Goal: Task Accomplishment & Management: Manage account settings

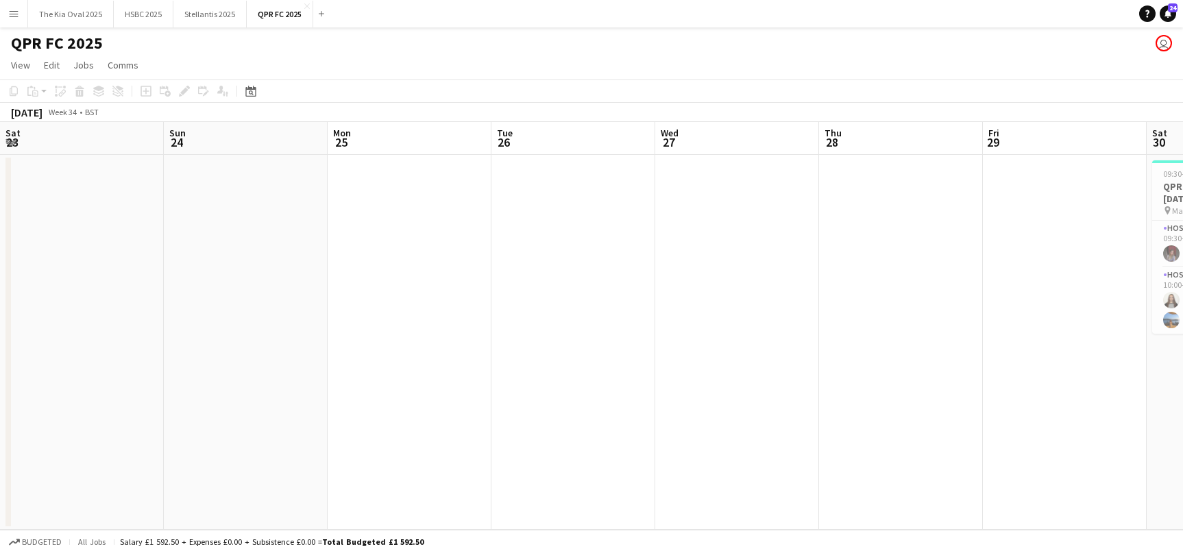
scroll to position [0, 294]
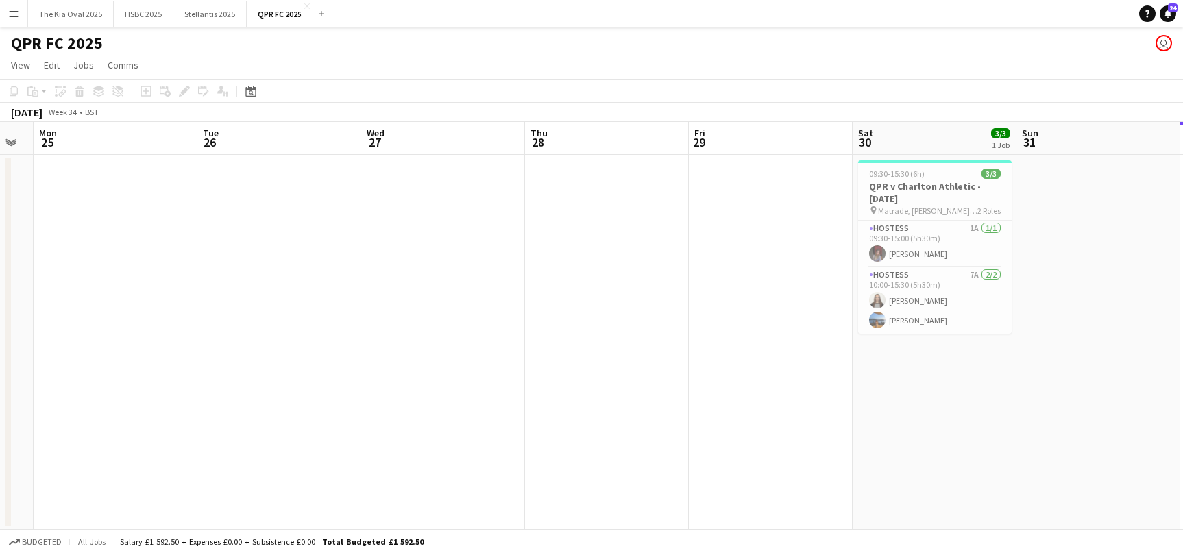
click at [19, 17] on app-icon "Menu" at bounding box center [13, 13] width 11 height 11
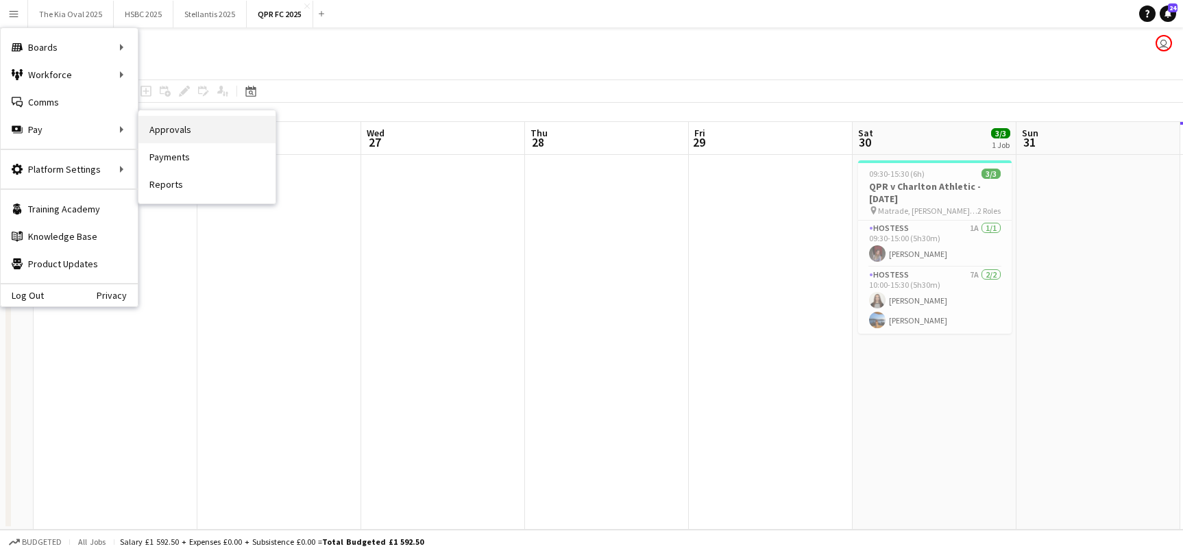
click at [230, 133] on link "Approvals" at bounding box center [207, 129] width 137 height 27
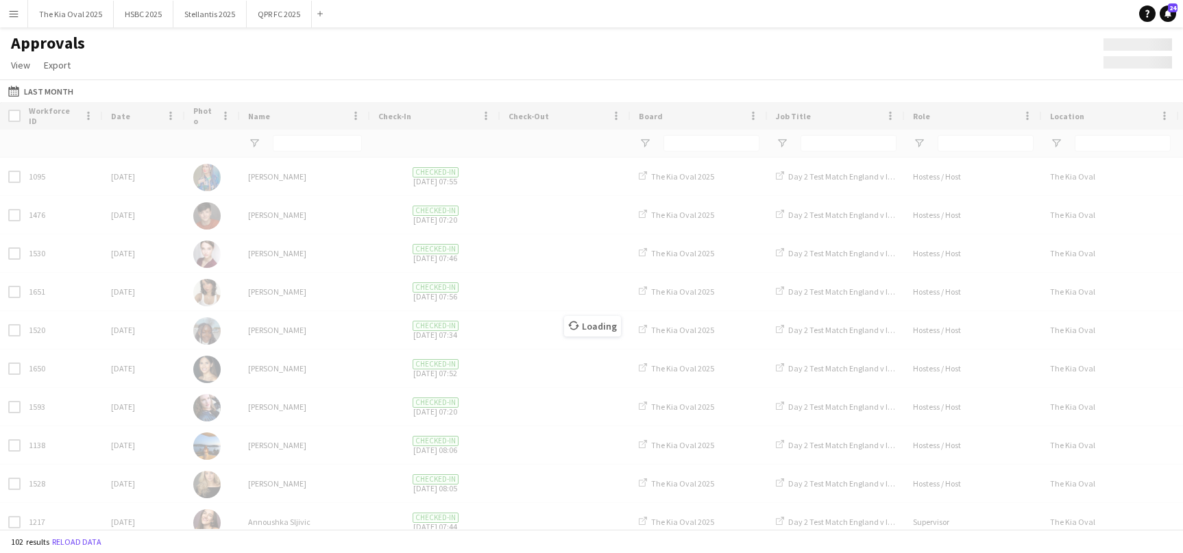
type input "******"
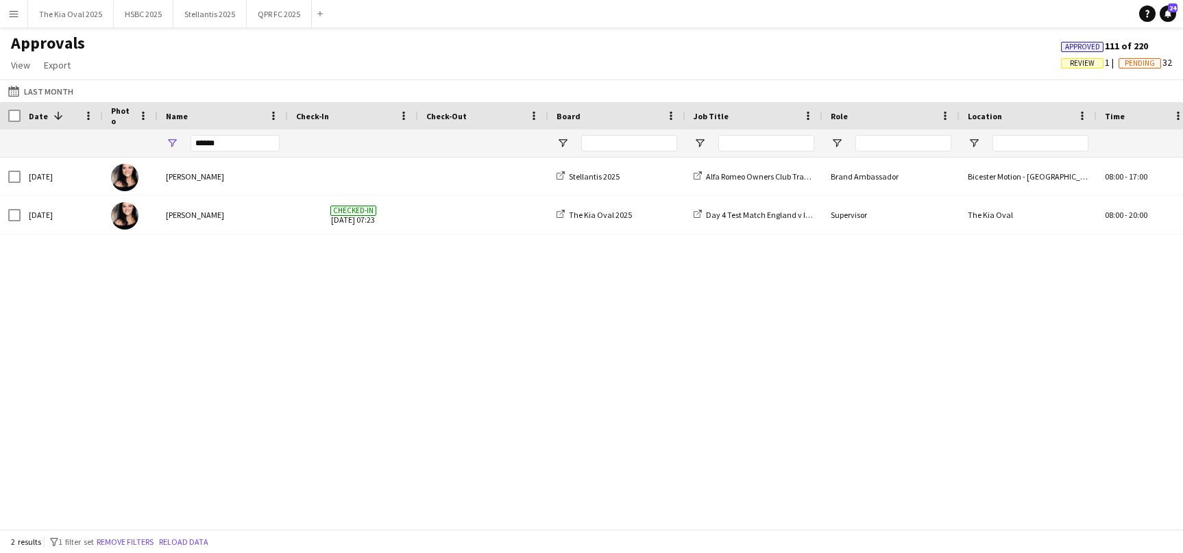
click at [1081, 66] on span "Review" at bounding box center [1082, 63] width 25 height 9
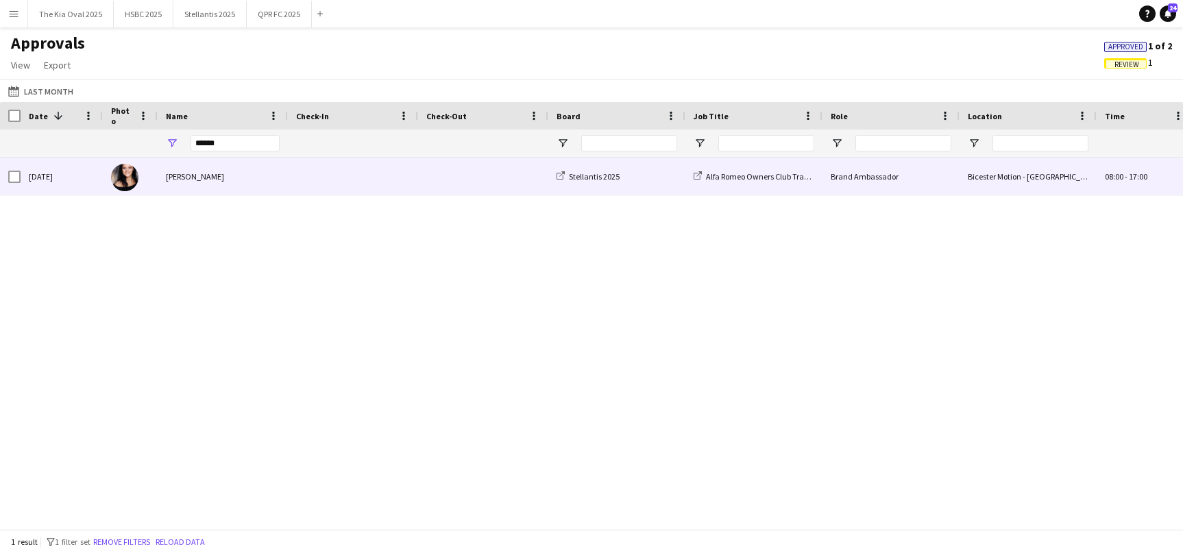
click at [967, 184] on div "Bicester Motion - [GEOGRAPHIC_DATA] A4421, [GEOGRAPHIC_DATA]" at bounding box center [1028, 177] width 137 height 38
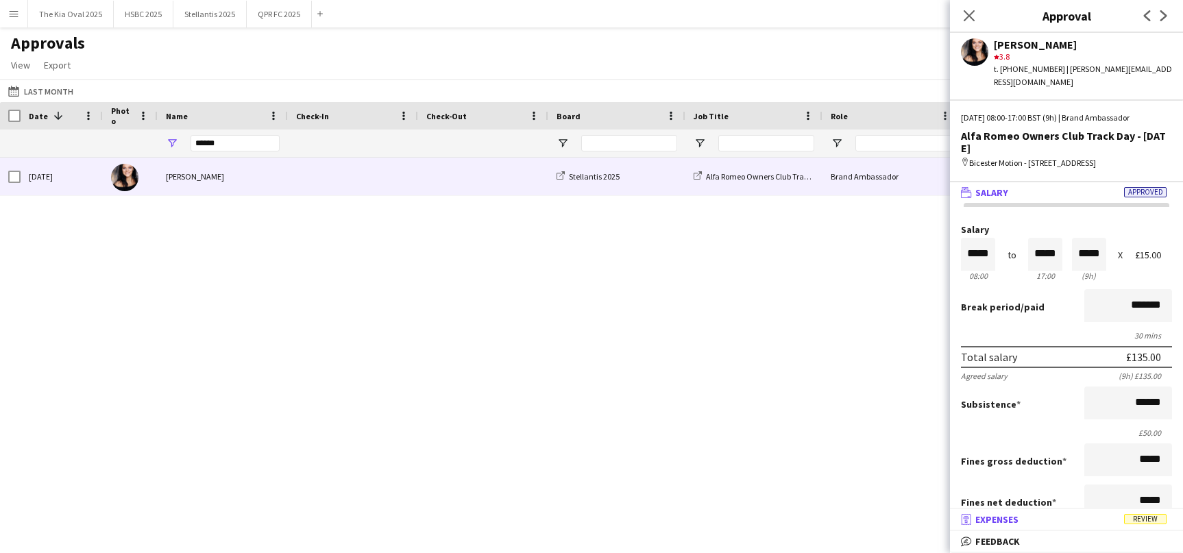
click at [1092, 525] on mat-panel-title "receipt Expenses Review" at bounding box center [1064, 520] width 228 height 12
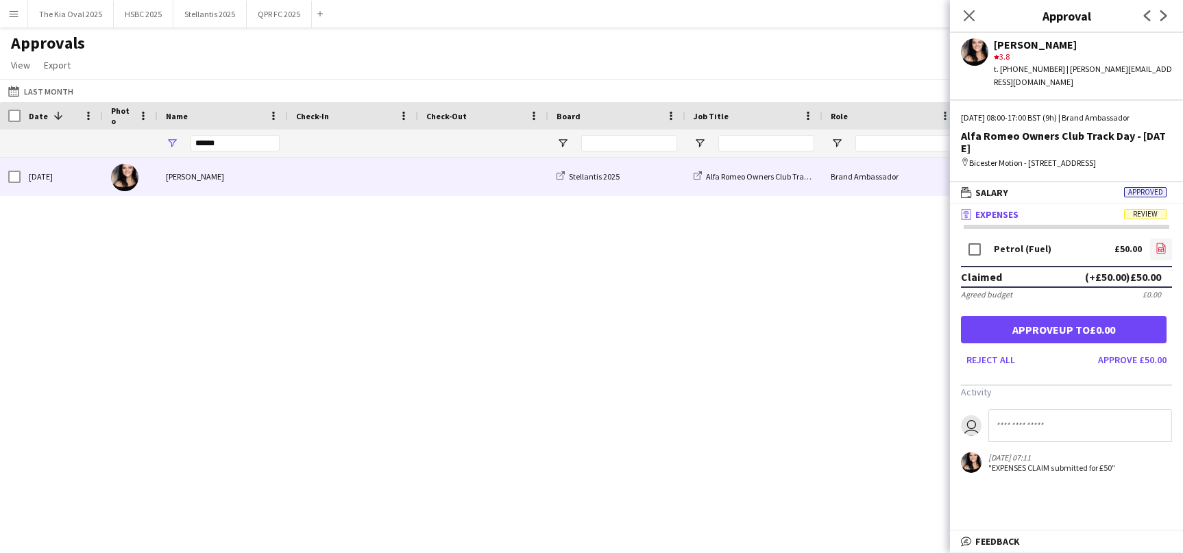
click at [1166, 246] on icon at bounding box center [1161, 248] width 9 height 10
click at [1131, 363] on button "Approve £50.00" at bounding box center [1133, 360] width 80 height 22
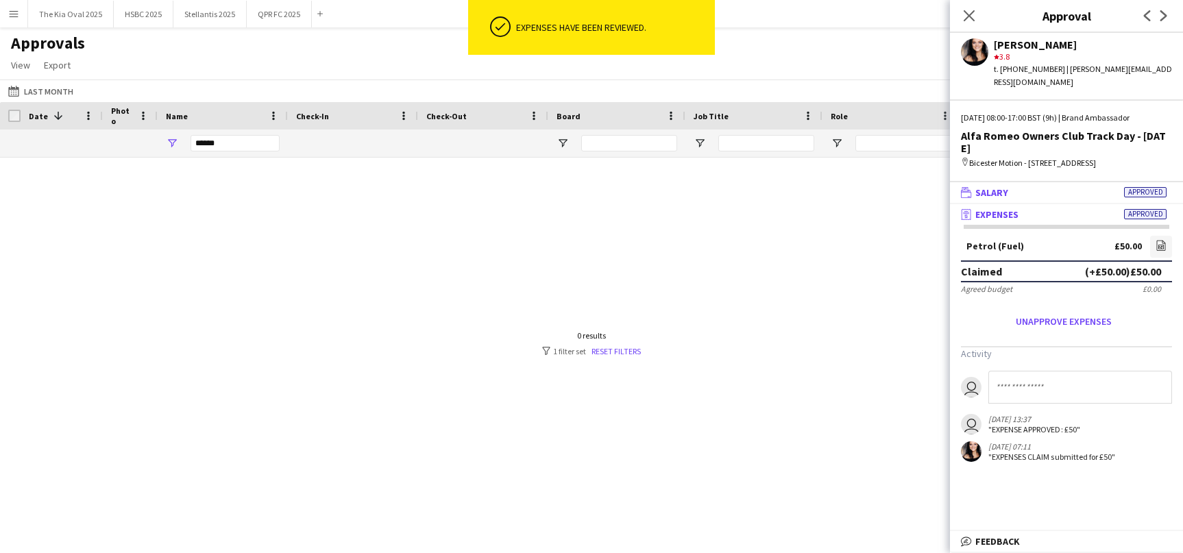
click at [1083, 191] on mat-panel-title "wallet Salary Approved" at bounding box center [1064, 193] width 228 height 12
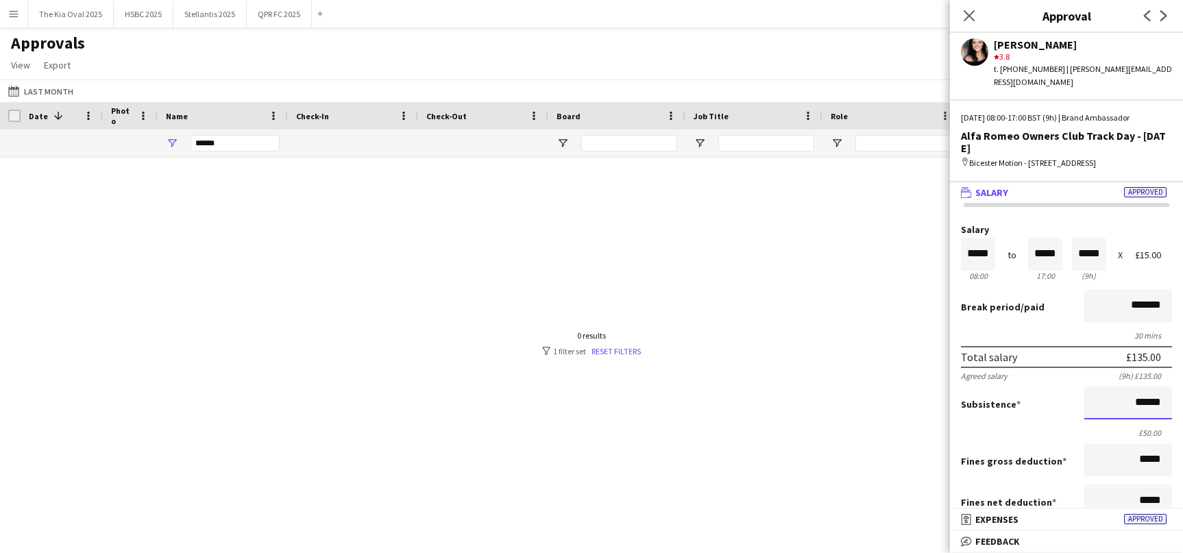
click at [1141, 402] on input "******" at bounding box center [1129, 403] width 88 height 33
type input "*****"
click at [738, 296] on div at bounding box center [591, 344] width 1183 height 372
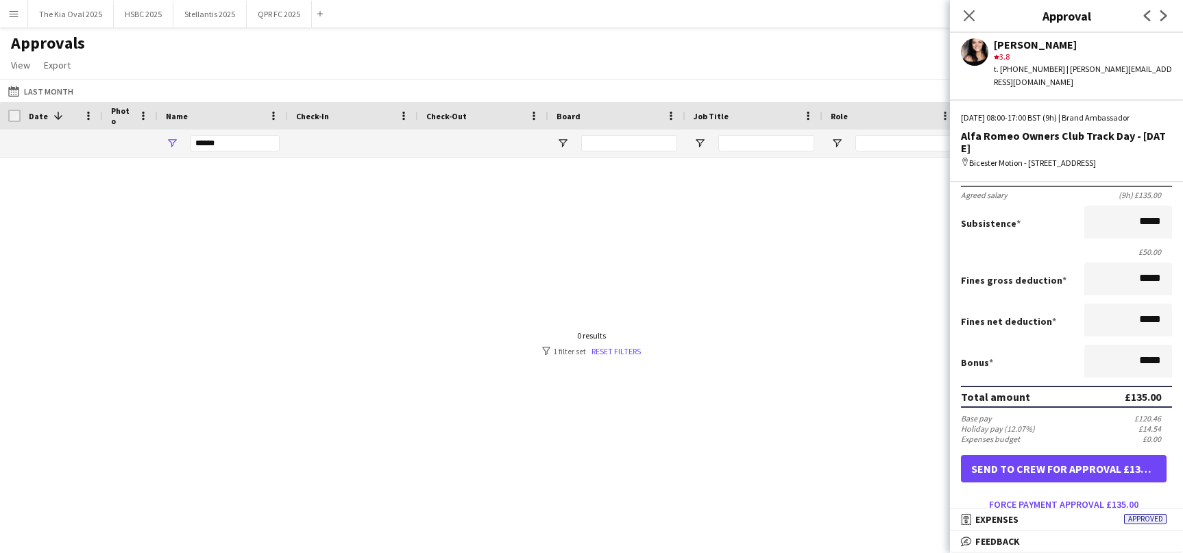
scroll to position [216, 0]
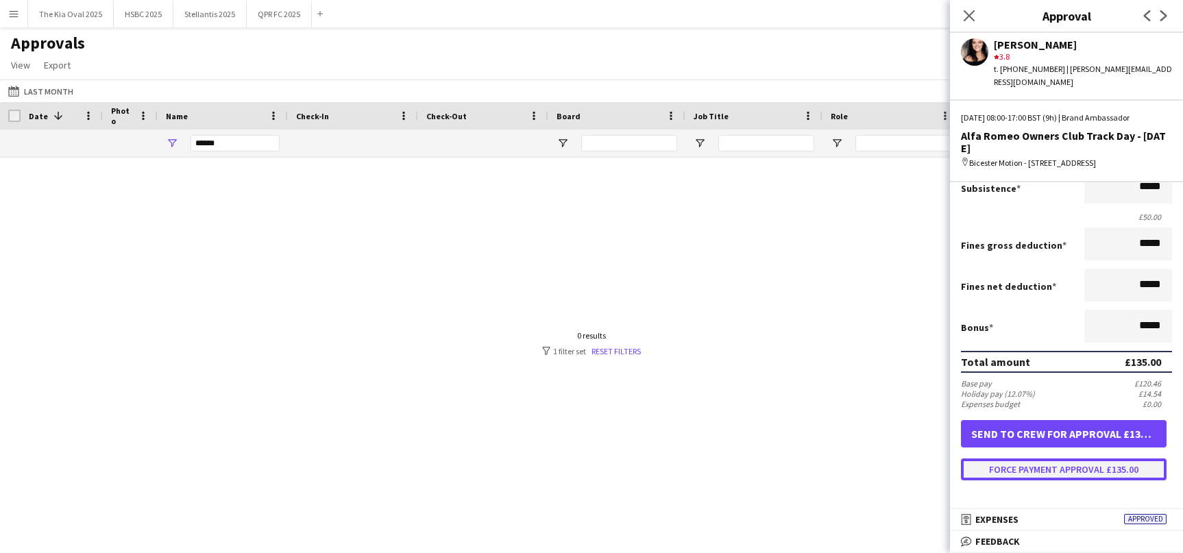
click at [1073, 469] on button "Force payment approval £135.00" at bounding box center [1064, 470] width 206 height 22
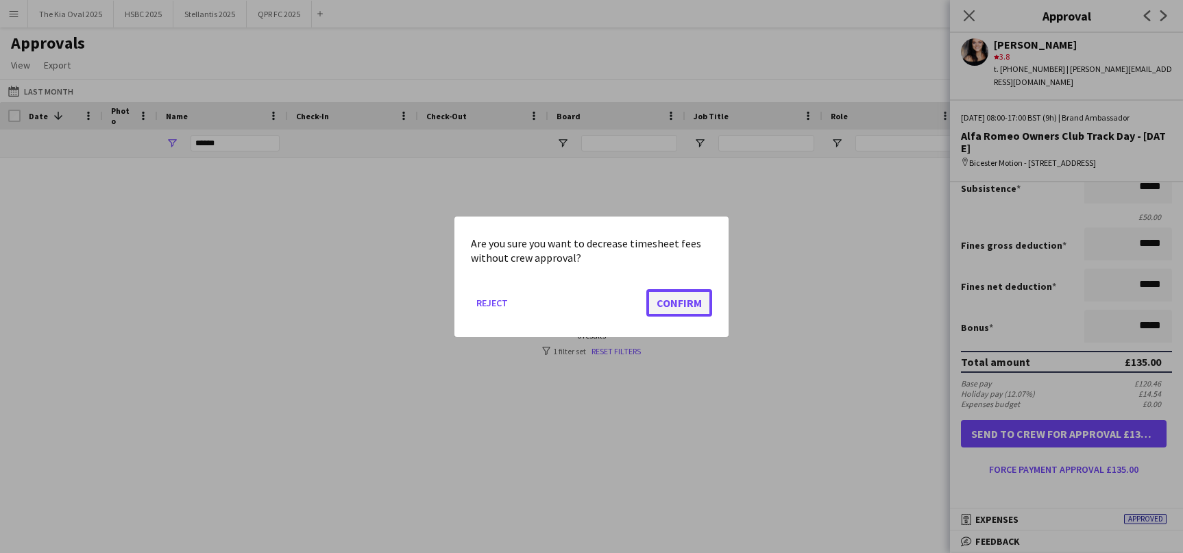
click at [671, 307] on button "Confirm" at bounding box center [680, 302] width 66 height 27
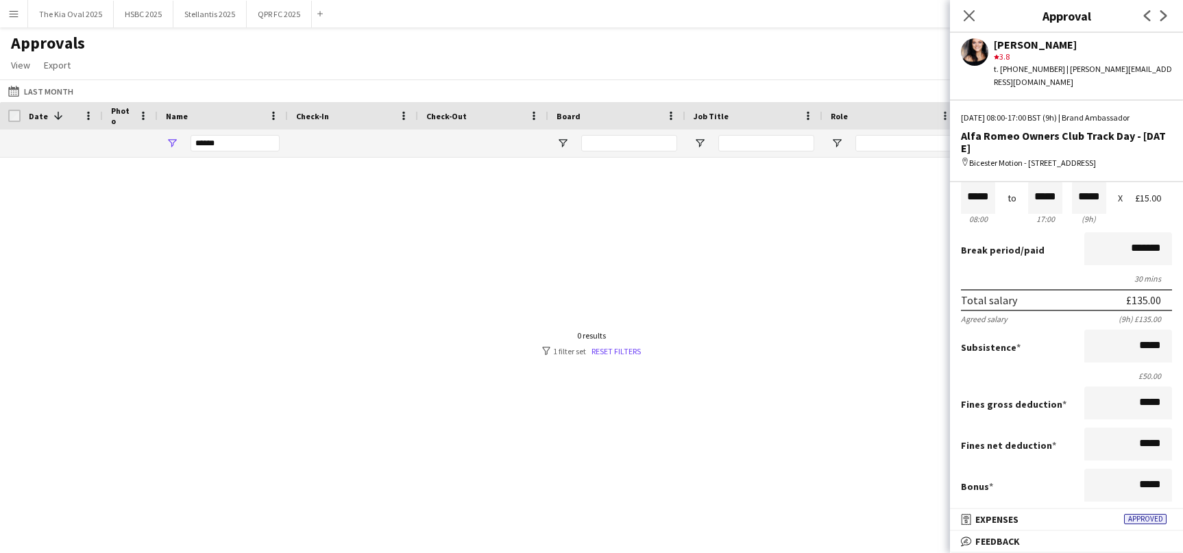
scroll to position [0, 0]
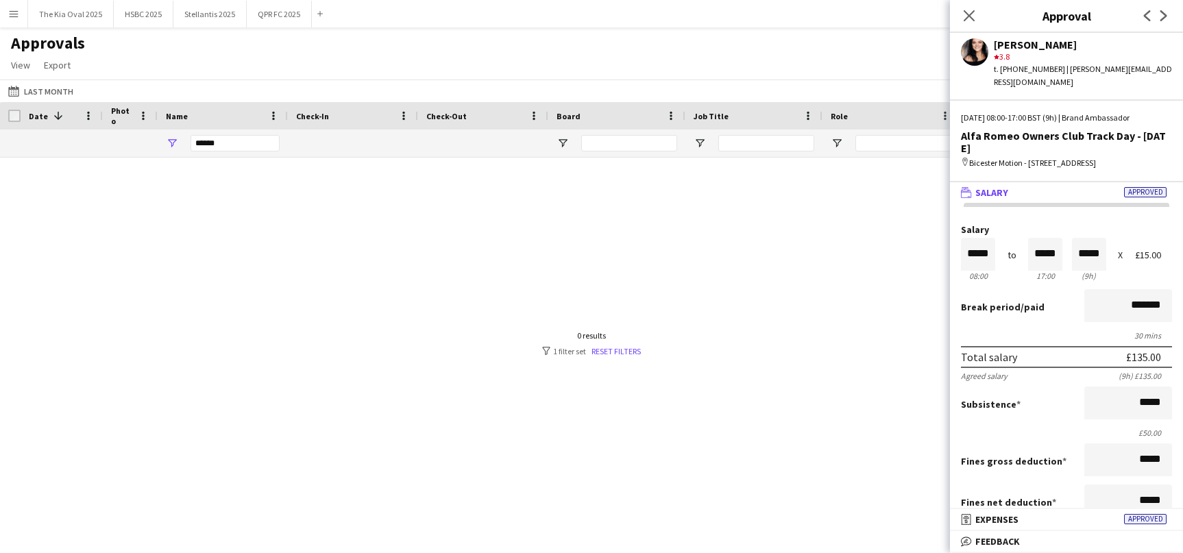
click at [880, 176] on div at bounding box center [591, 344] width 1183 height 372
click at [887, 167] on div at bounding box center [591, 344] width 1183 height 372
click at [867, 34] on div "Approvals View Customise view Customise filters Reset Filters Reset View Reset …" at bounding box center [591, 56] width 1183 height 47
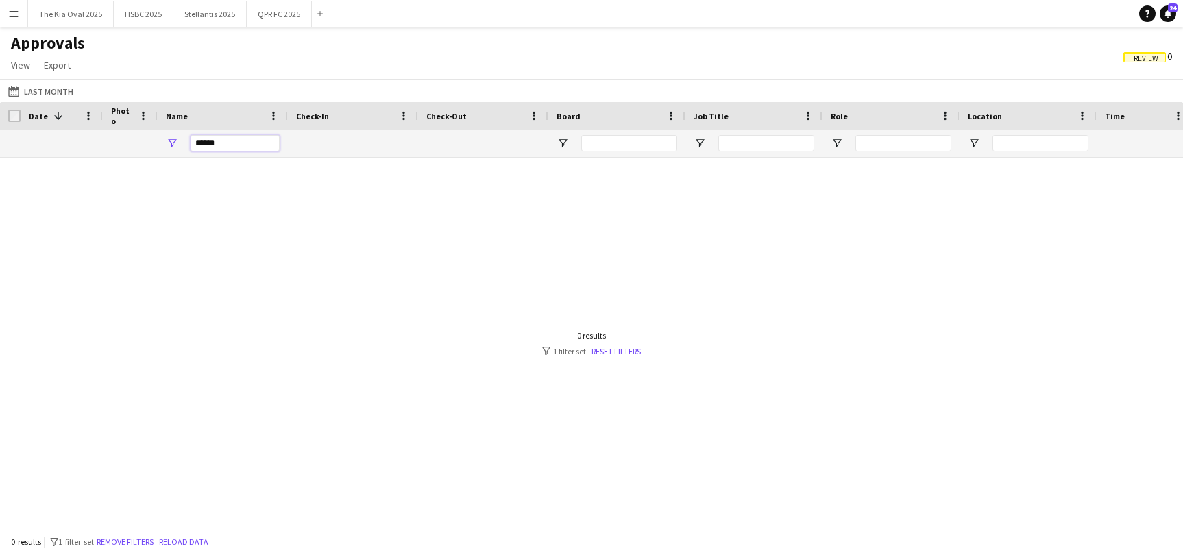
drag, startPoint x: 228, startPoint y: 143, endPoint x: 63, endPoint y: 134, distance: 164.8
click at [1135, 55] on span "Review" at bounding box center [1146, 58] width 25 height 9
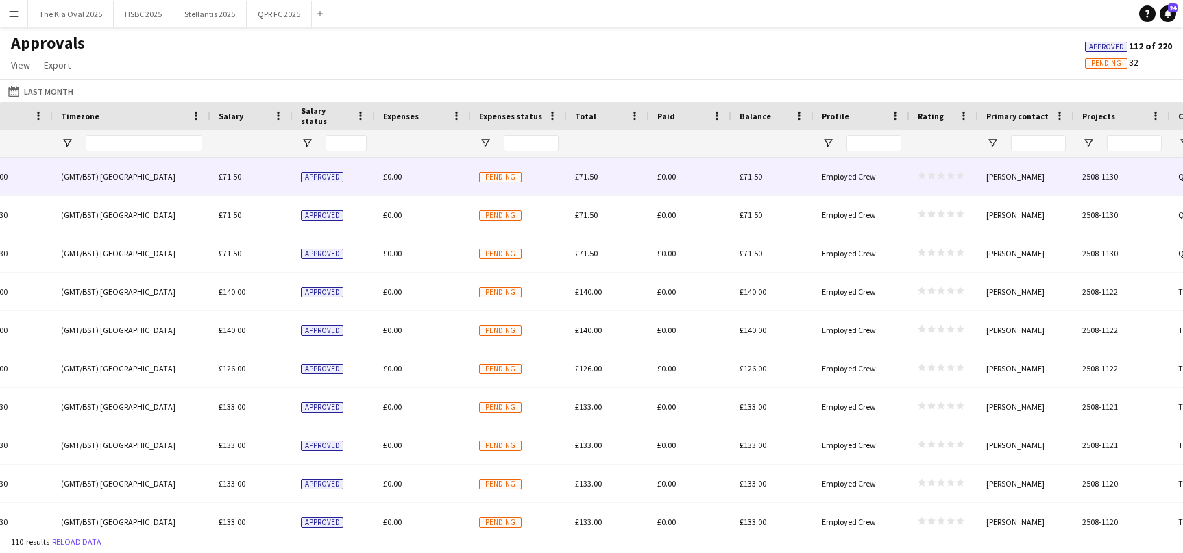
click at [952, 173] on icon "star" at bounding box center [951, 175] width 8 height 8
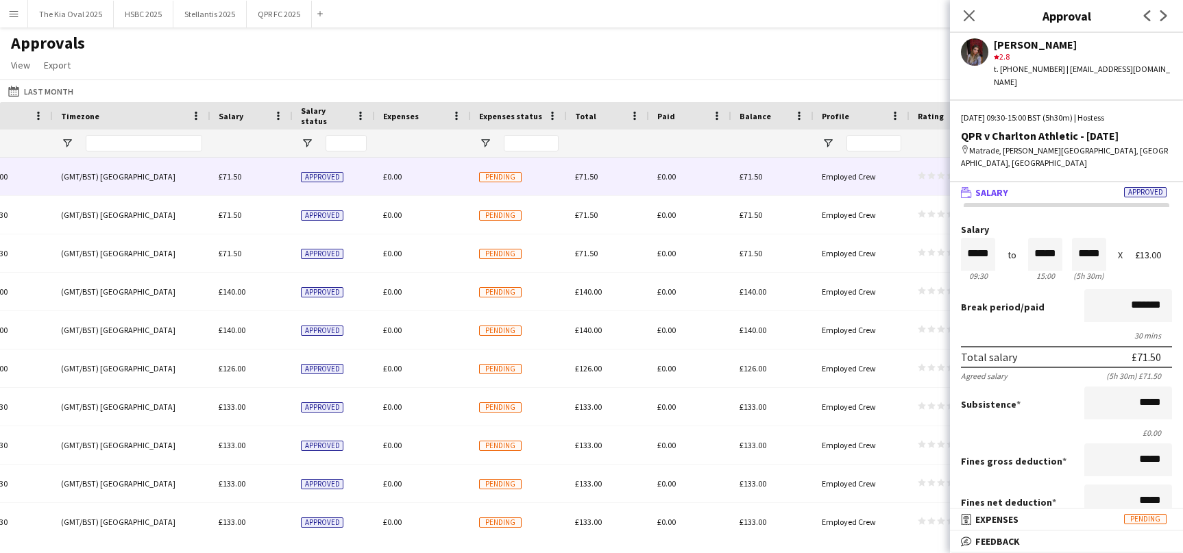
scroll to position [294, 0]
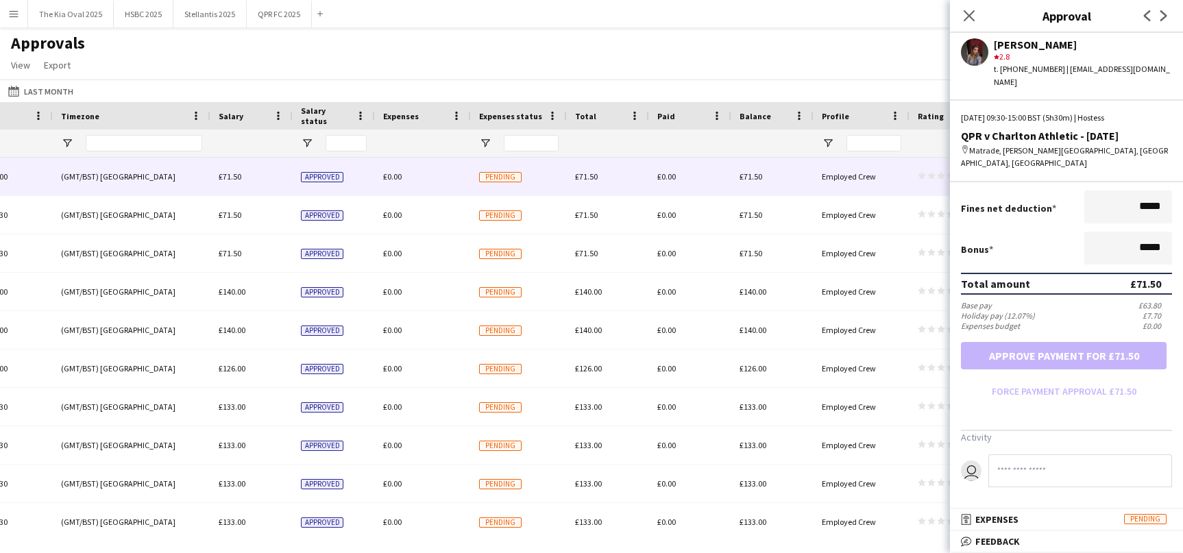
click at [1026, 536] on mat-panel-title "bubble-pencil Feedback" at bounding box center [1064, 542] width 228 height 12
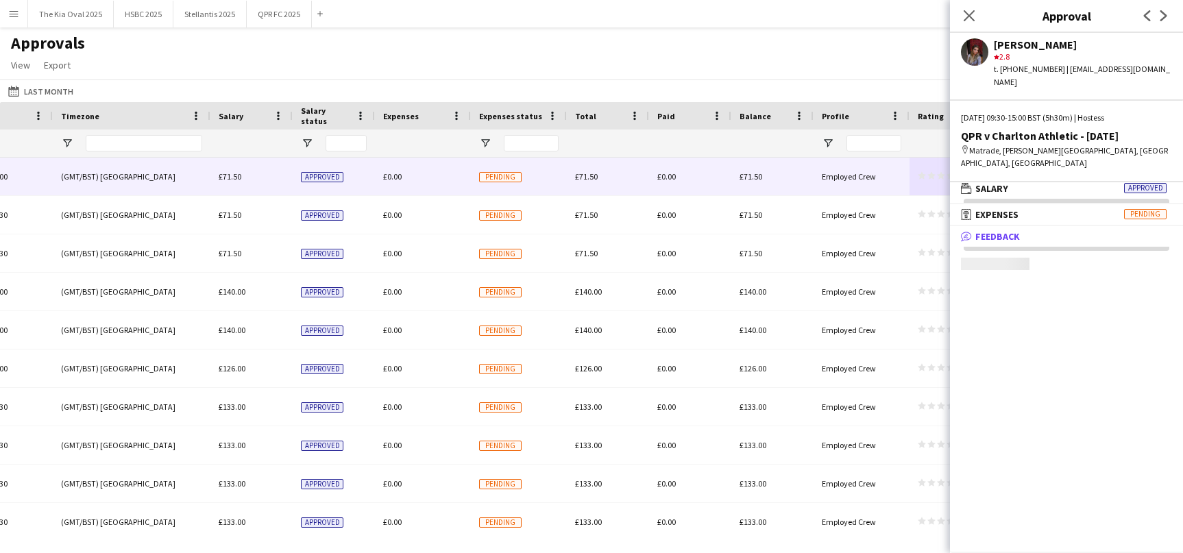
scroll to position [4, 0]
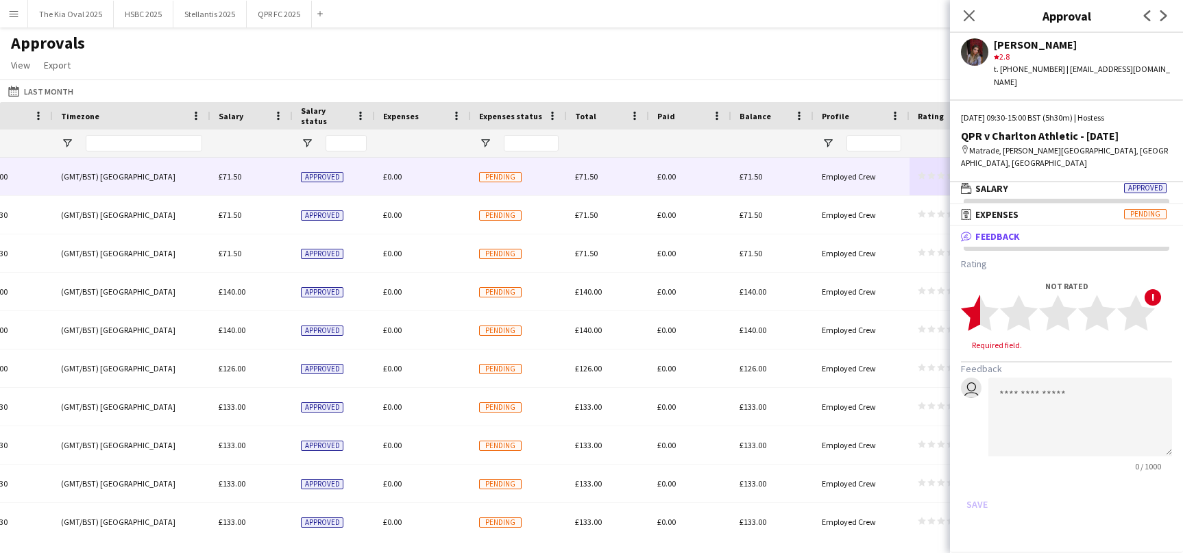
click at [973, 315] on polygon at bounding box center [980, 313] width 38 height 36
drag, startPoint x: 986, startPoint y: 313, endPoint x: 992, endPoint y: 324, distance: 12.0
click at [986, 314] on polygon at bounding box center [980, 313] width 38 height 36
click at [1026, 388] on textarea at bounding box center [1081, 404] width 184 height 79
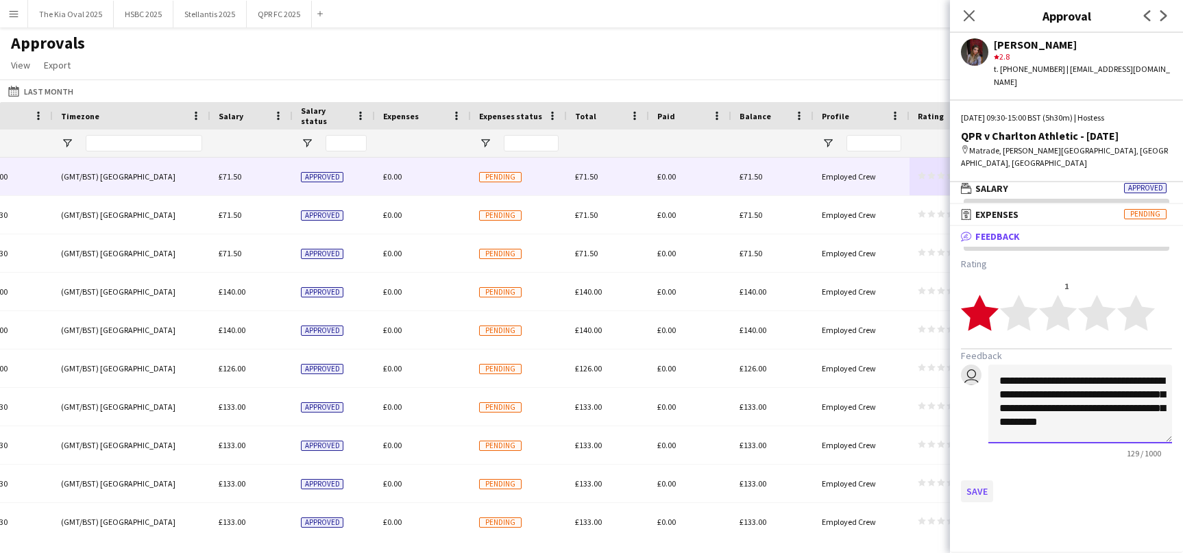
type textarea "**********"
click at [981, 492] on button "Save" at bounding box center [977, 492] width 32 height 22
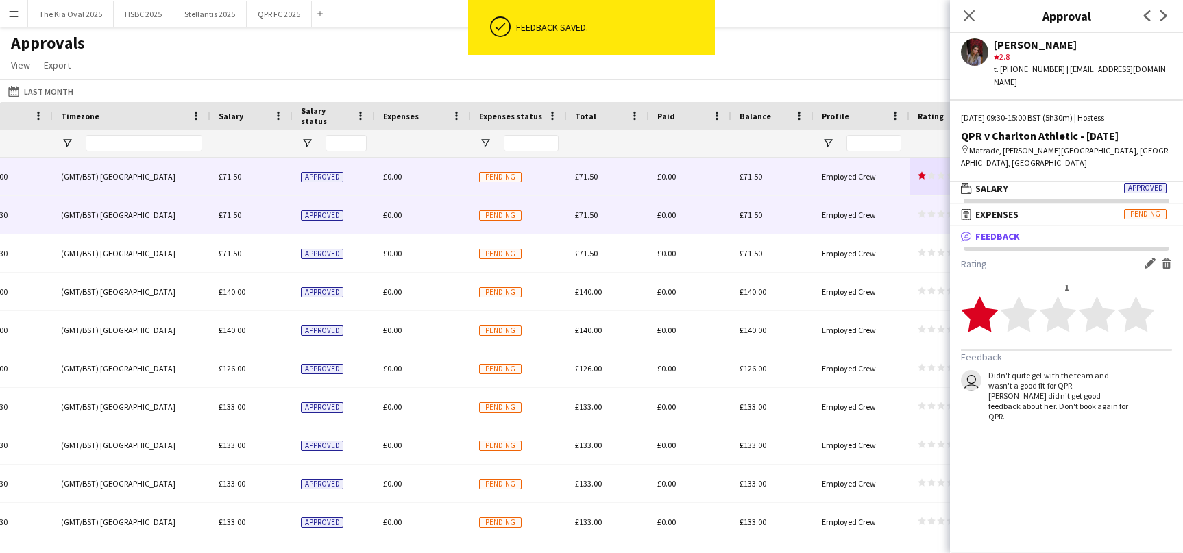
click at [922, 213] on polygon at bounding box center [922, 215] width 8 height 8
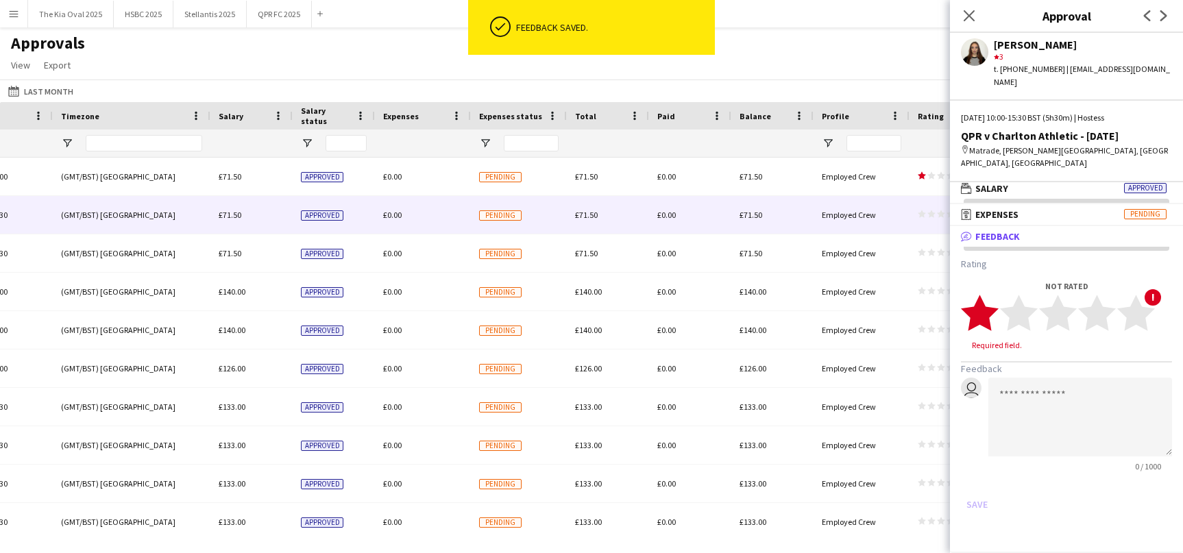
drag, startPoint x: 986, startPoint y: 317, endPoint x: 1024, endPoint y: 353, distance: 52.4
click at [986, 317] on polygon at bounding box center [980, 313] width 38 height 36
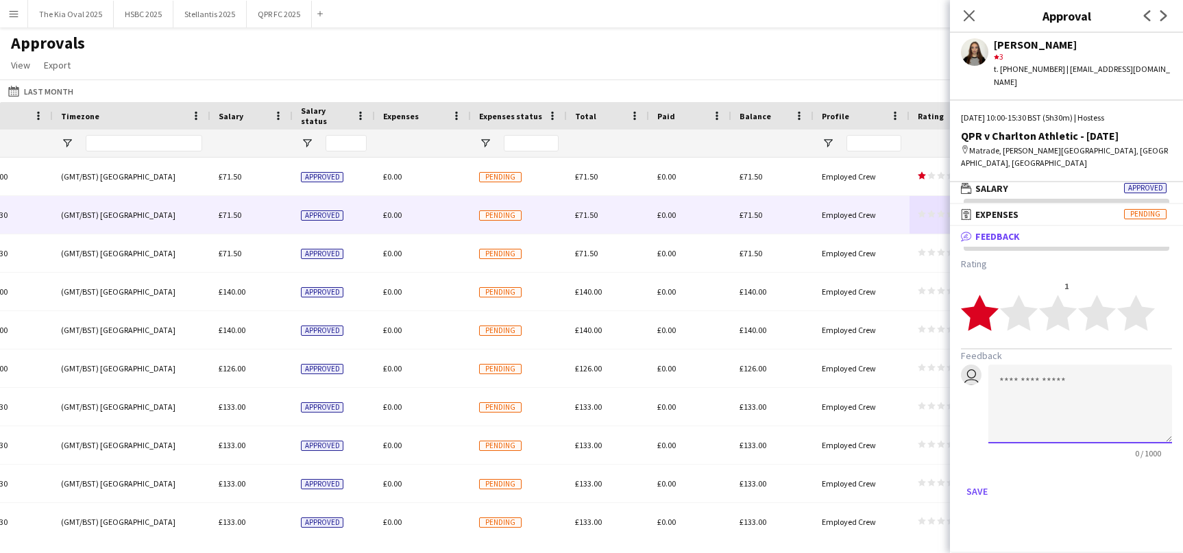
click at [1042, 392] on textarea at bounding box center [1081, 404] width 184 height 79
drag, startPoint x: 1044, startPoint y: 435, endPoint x: 1005, endPoint y: 383, distance: 66.1
click at [981, 372] on div "**********" at bounding box center [1066, 412] width 211 height 94
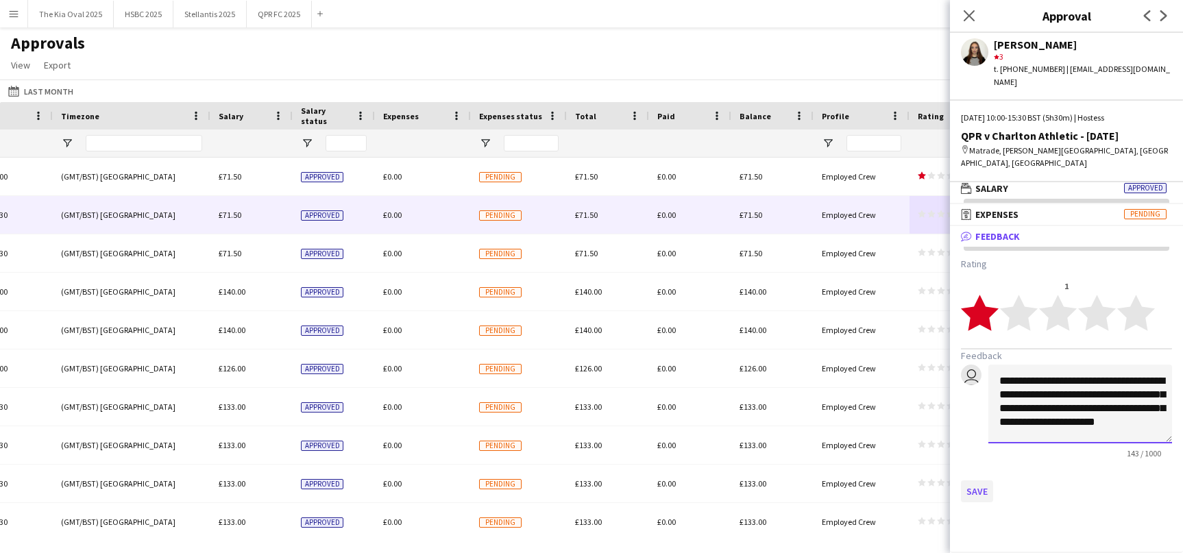
type textarea "**********"
click at [976, 490] on button "Save" at bounding box center [977, 492] width 32 height 22
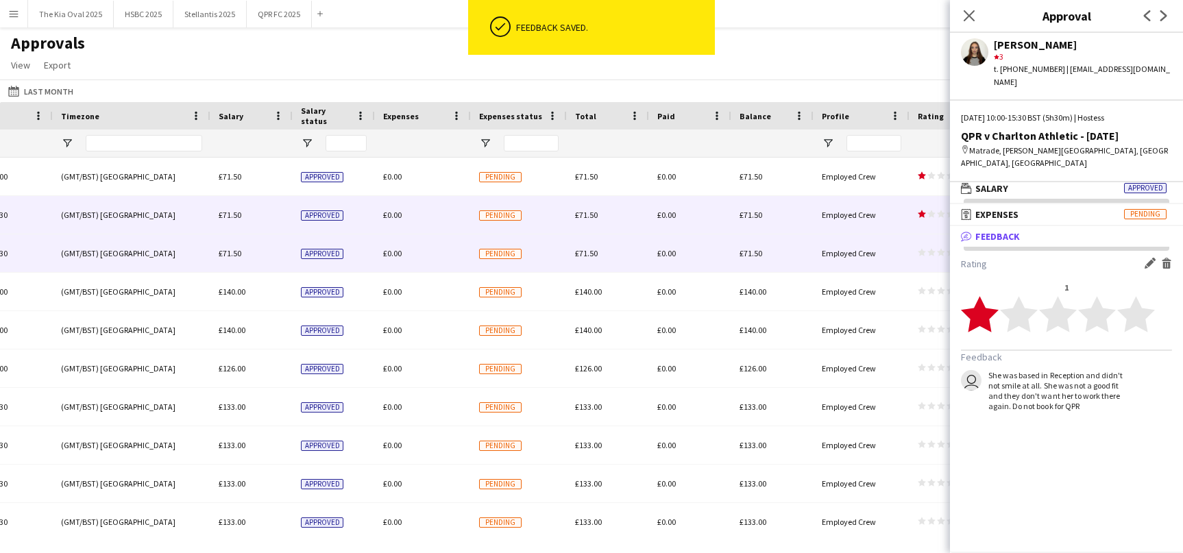
click at [926, 251] on span "star star star star star" at bounding box center [941, 252] width 47 height 8
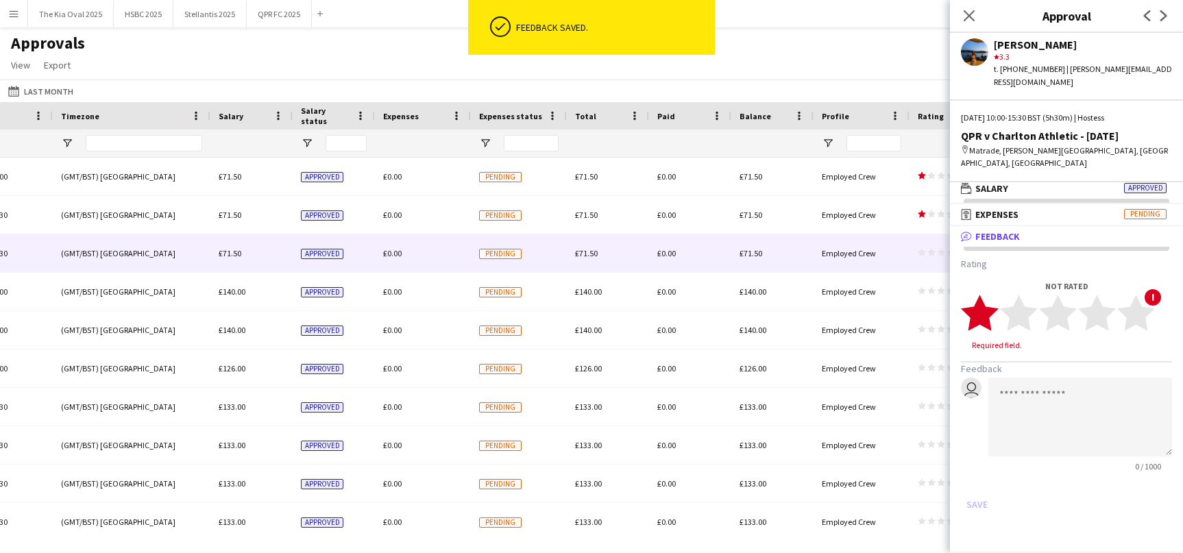
click at [983, 315] on polygon at bounding box center [980, 313] width 38 height 36
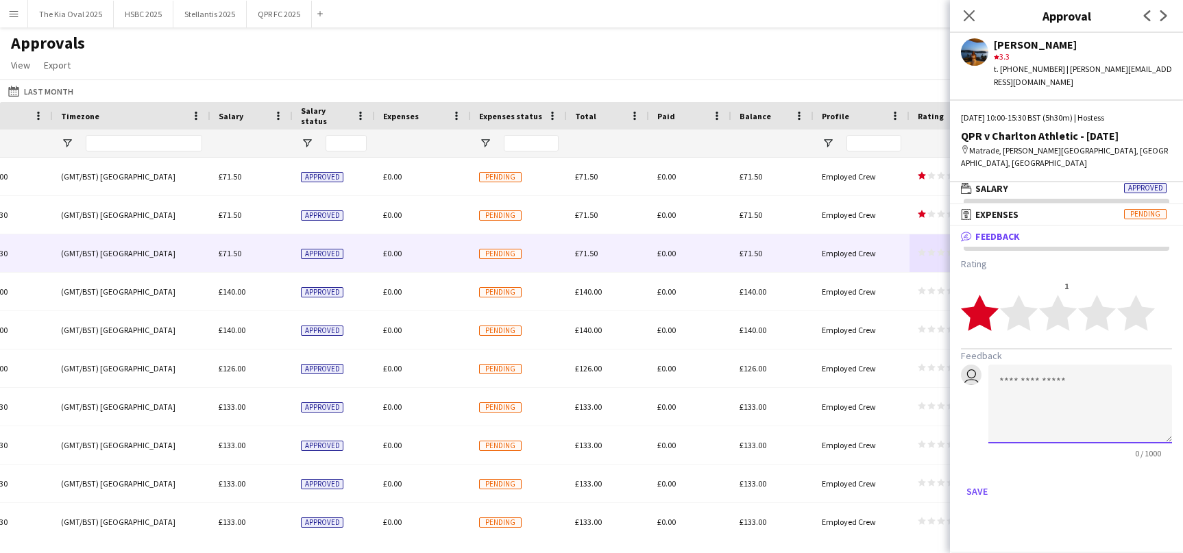
click at [1034, 381] on textarea at bounding box center [1081, 404] width 184 height 79
paste textarea "**********"
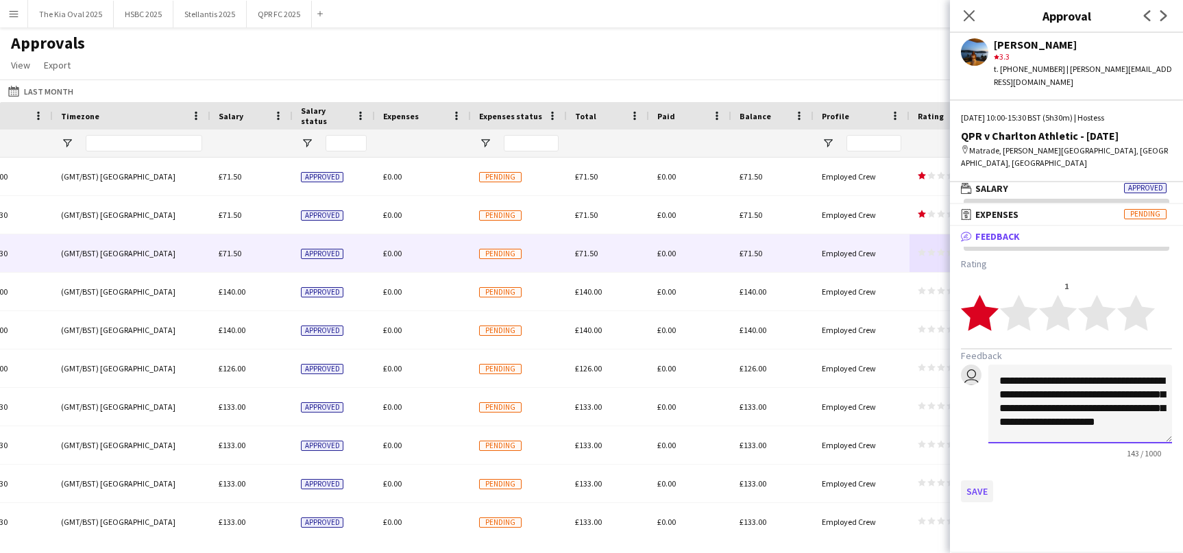
type textarea "**********"
click at [978, 491] on button "Save" at bounding box center [977, 492] width 32 height 22
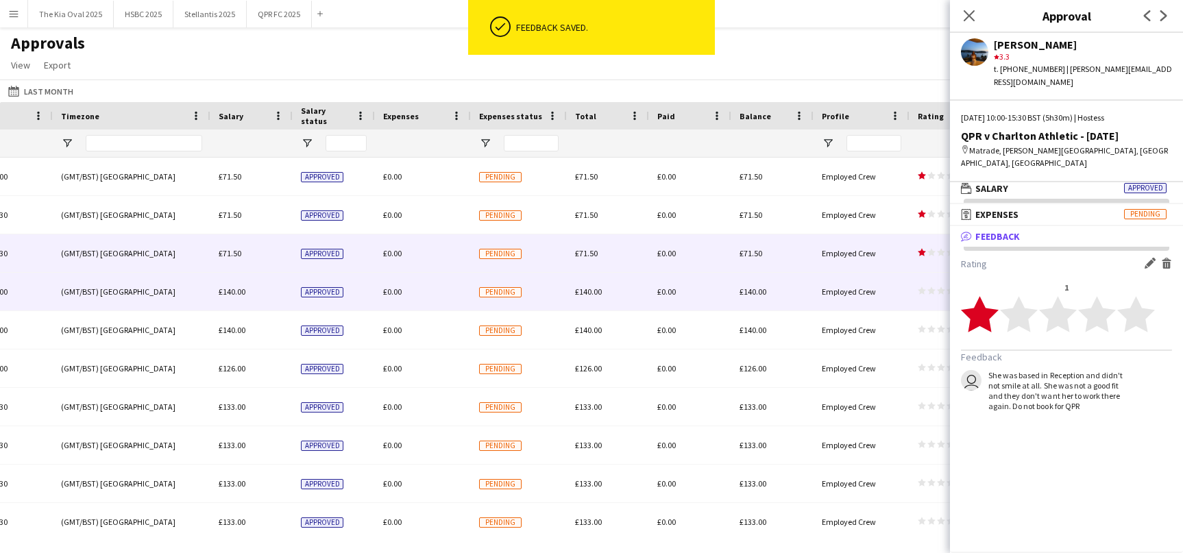
click at [924, 285] on div "star star star star star star star star star star" at bounding box center [944, 292] width 69 height 38
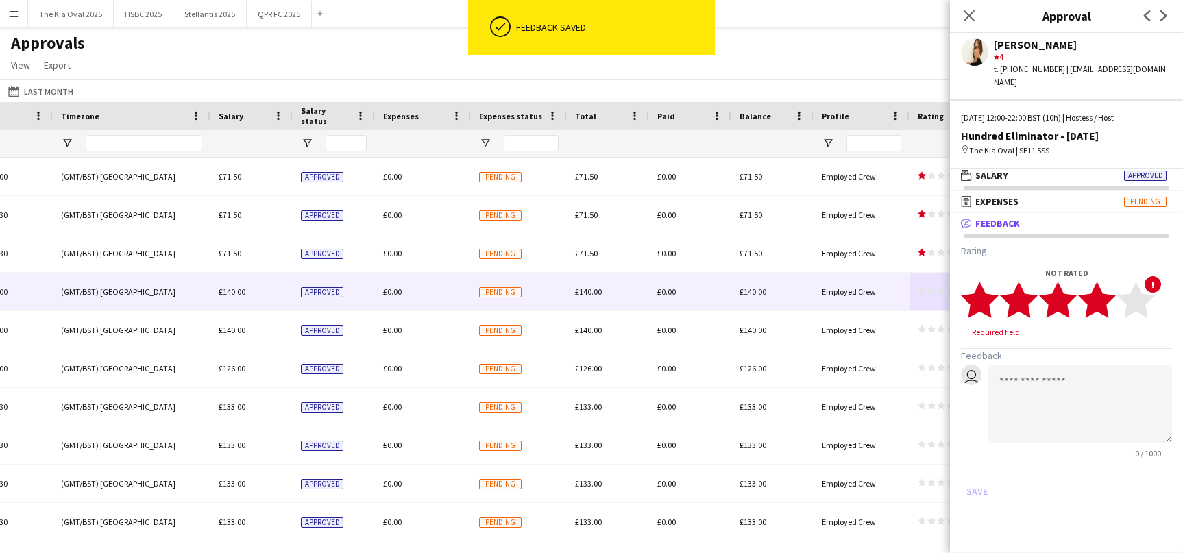
click at [1101, 283] on polygon at bounding box center [1098, 301] width 38 height 36
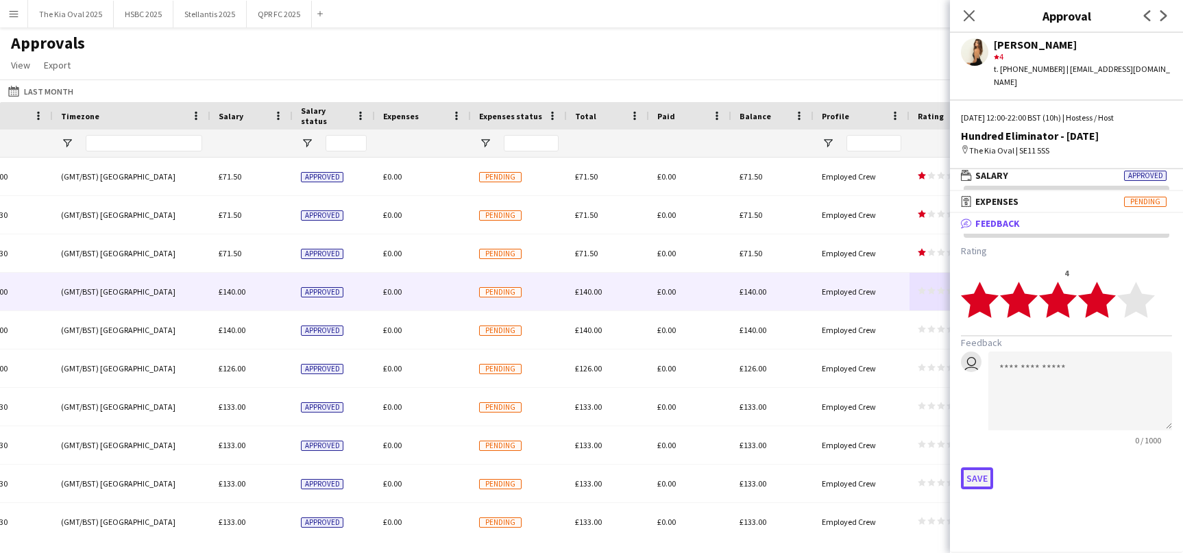
click at [978, 468] on button "Save" at bounding box center [977, 479] width 32 height 22
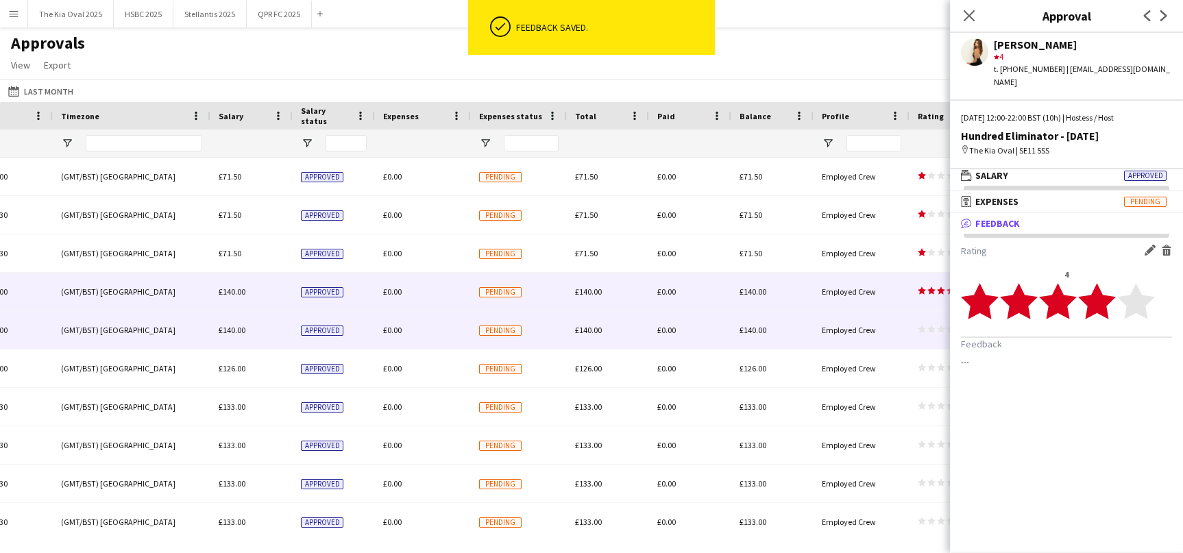
click at [928, 329] on icon "star" at bounding box center [932, 329] width 8 height 8
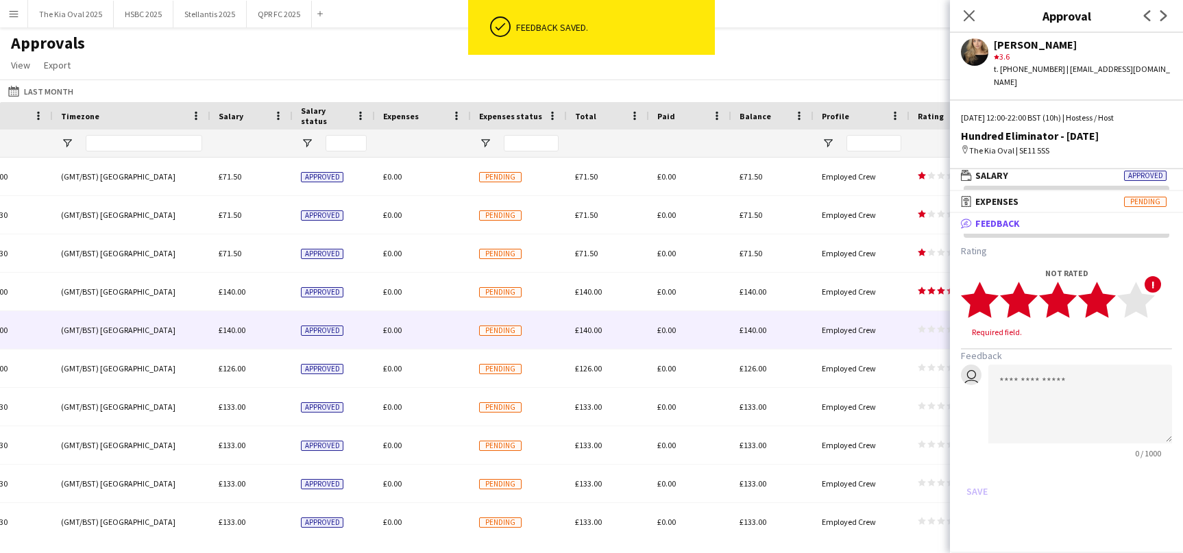
click at [1112, 298] on icon "star" at bounding box center [1098, 300] width 38 height 38
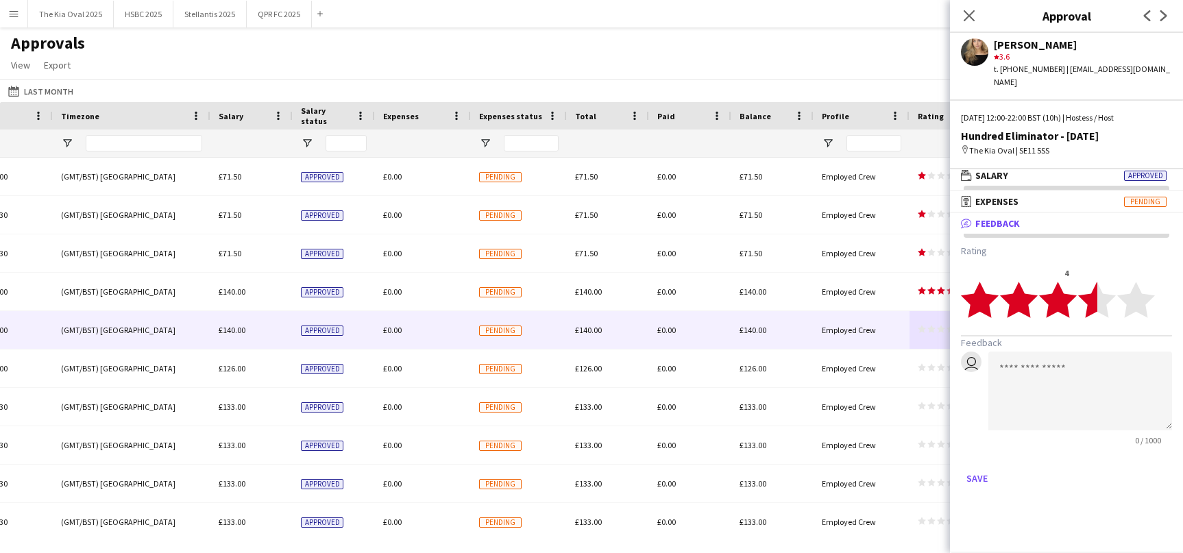
click at [1095, 297] on polygon at bounding box center [1098, 301] width 38 height 36
click at [981, 468] on button "Save" at bounding box center [977, 479] width 32 height 22
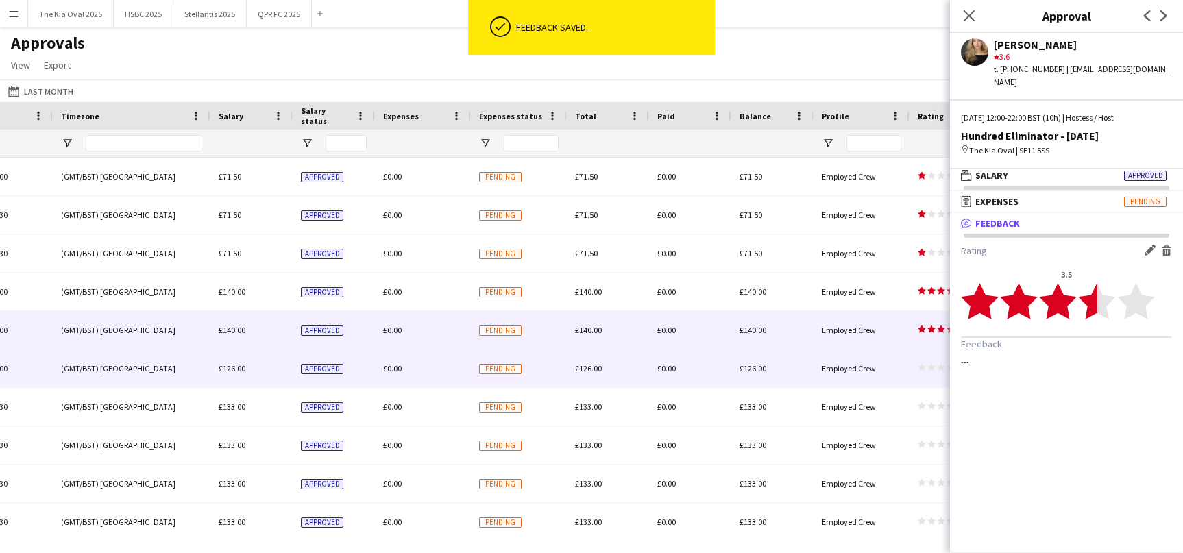
click at [923, 355] on div "star star star star star star star star star star" at bounding box center [944, 369] width 69 height 38
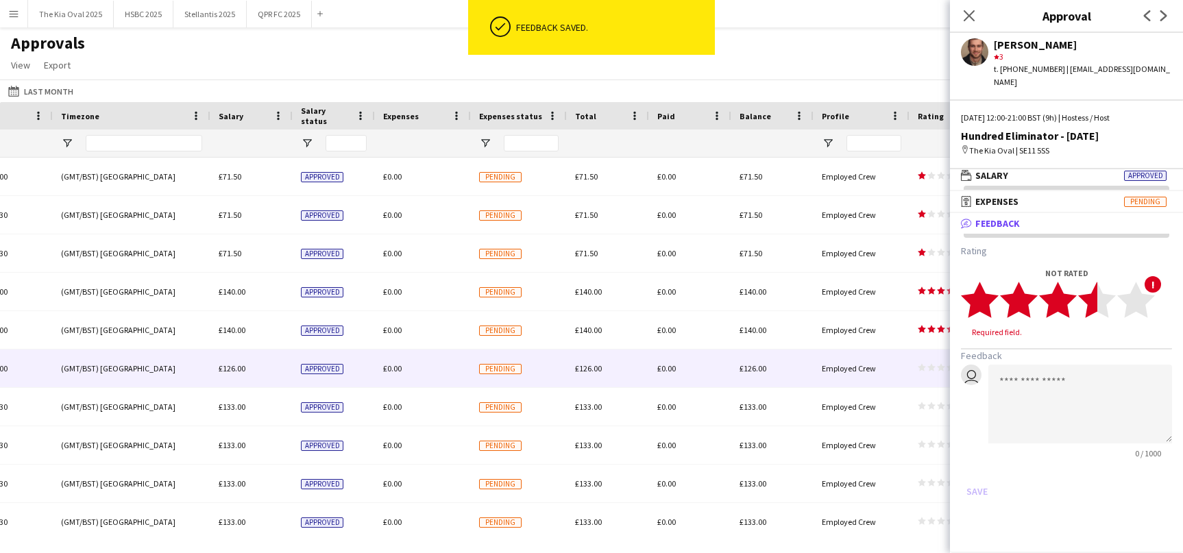
click at [1098, 289] on polygon at bounding box center [1098, 301] width 38 height 36
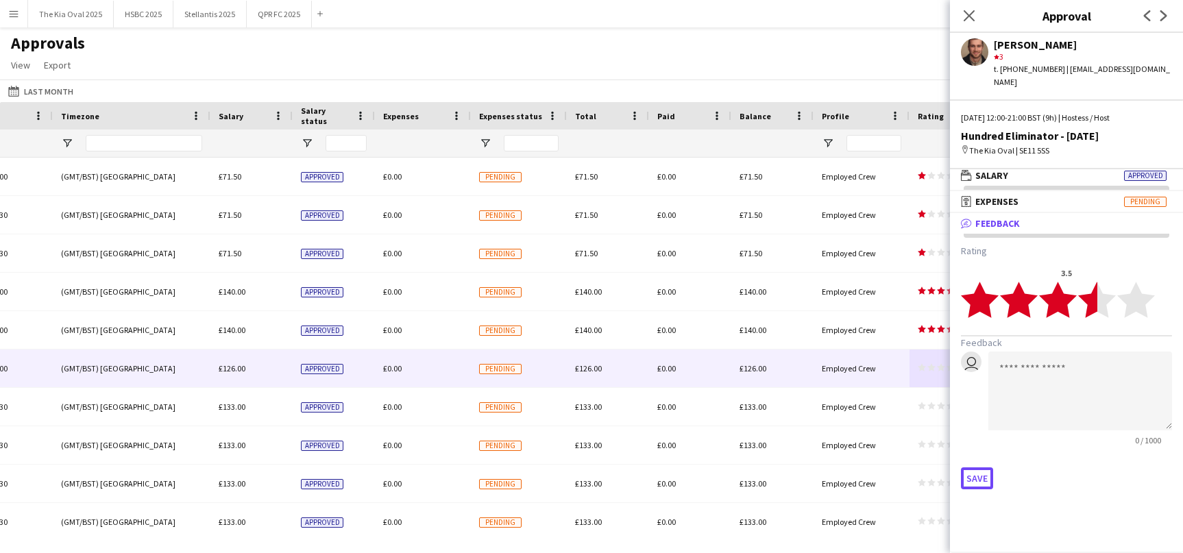
click at [986, 468] on button "Save" at bounding box center [977, 479] width 32 height 22
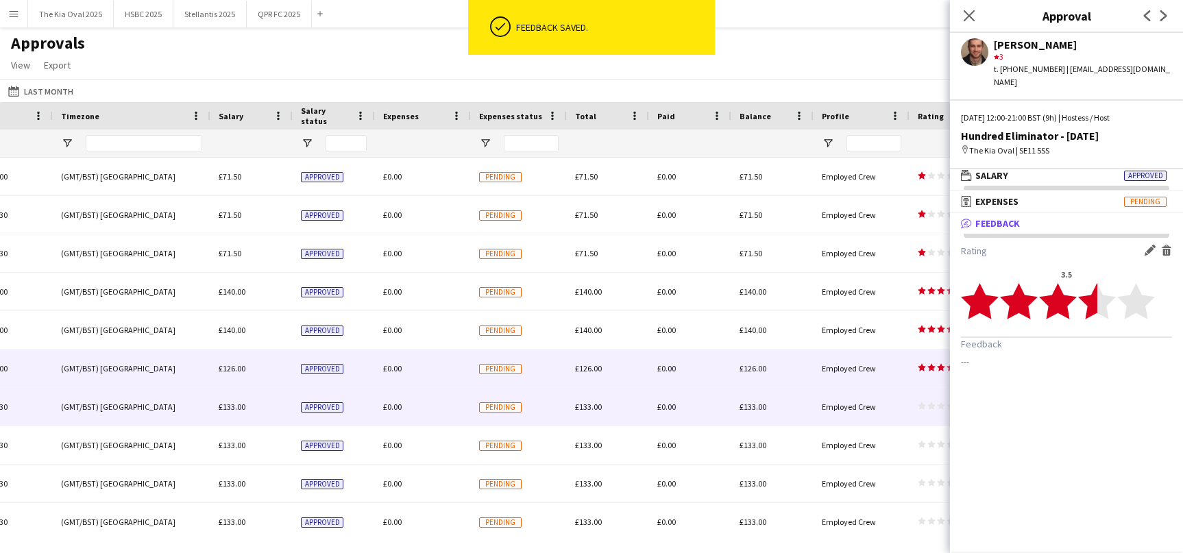
click at [928, 407] on icon "star" at bounding box center [932, 406] width 8 height 8
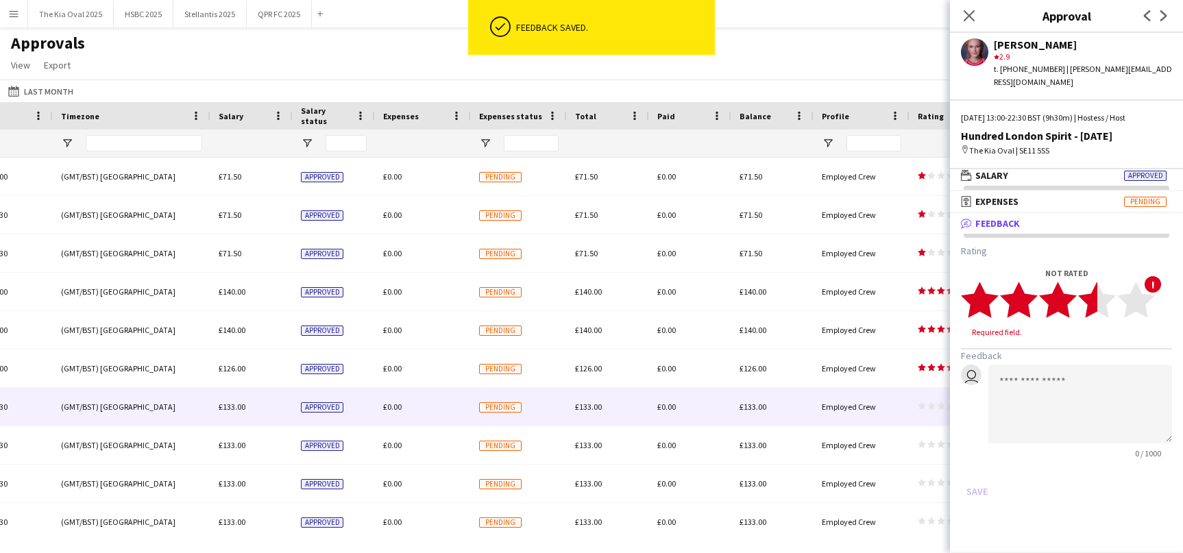
click at [1079, 309] on icon "star" at bounding box center [1098, 300] width 38 height 38
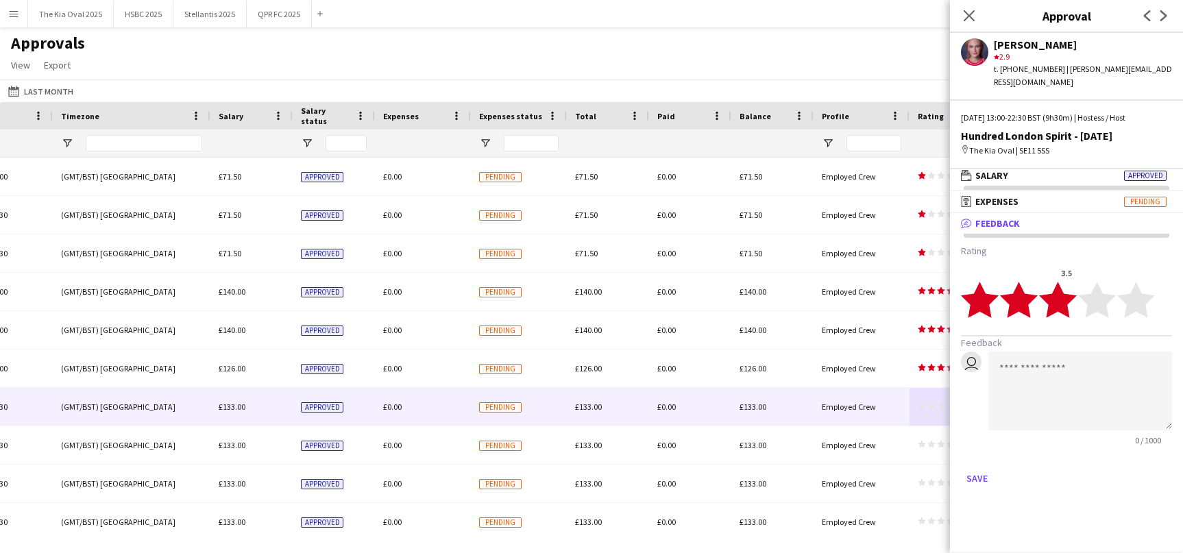
click at [1063, 312] on polygon at bounding box center [1058, 301] width 38 height 36
click at [976, 480] on button "Save" at bounding box center [977, 479] width 32 height 22
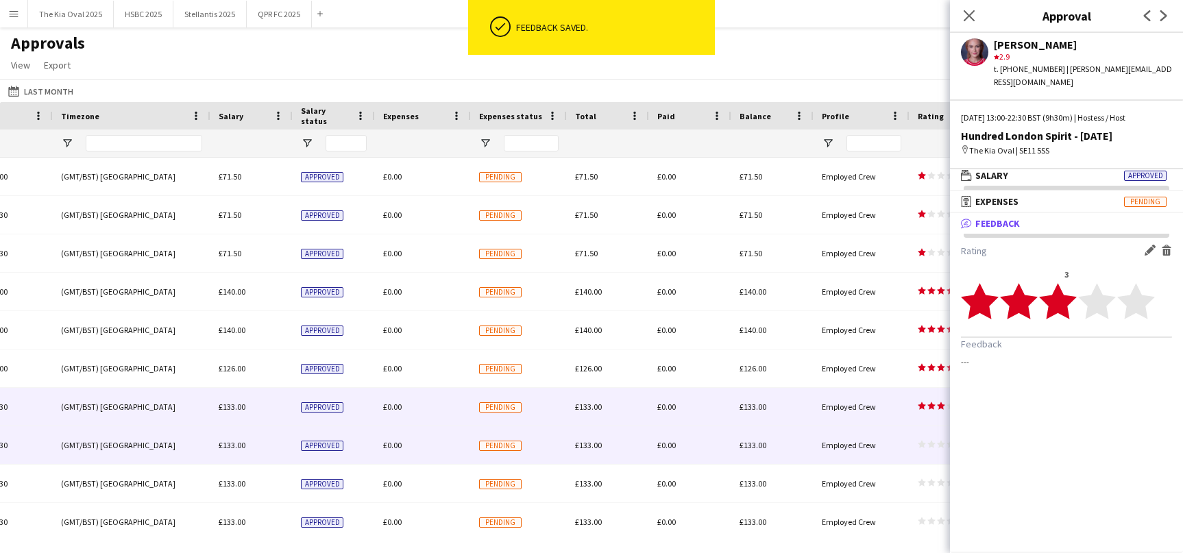
click at [928, 442] on icon "star" at bounding box center [932, 444] width 8 height 8
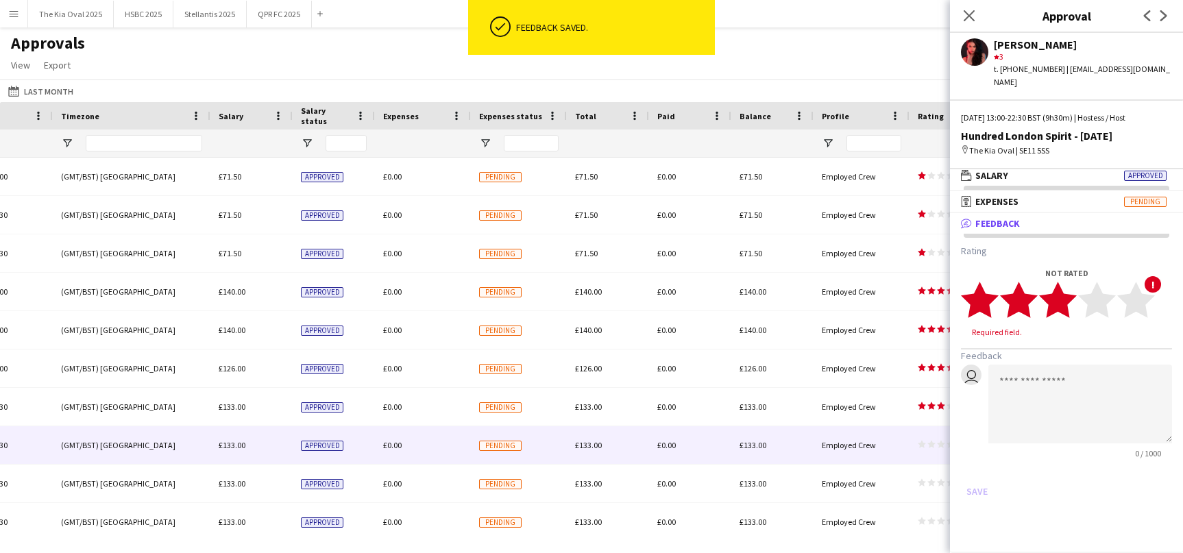
click at [1063, 302] on polygon at bounding box center [1058, 301] width 38 height 36
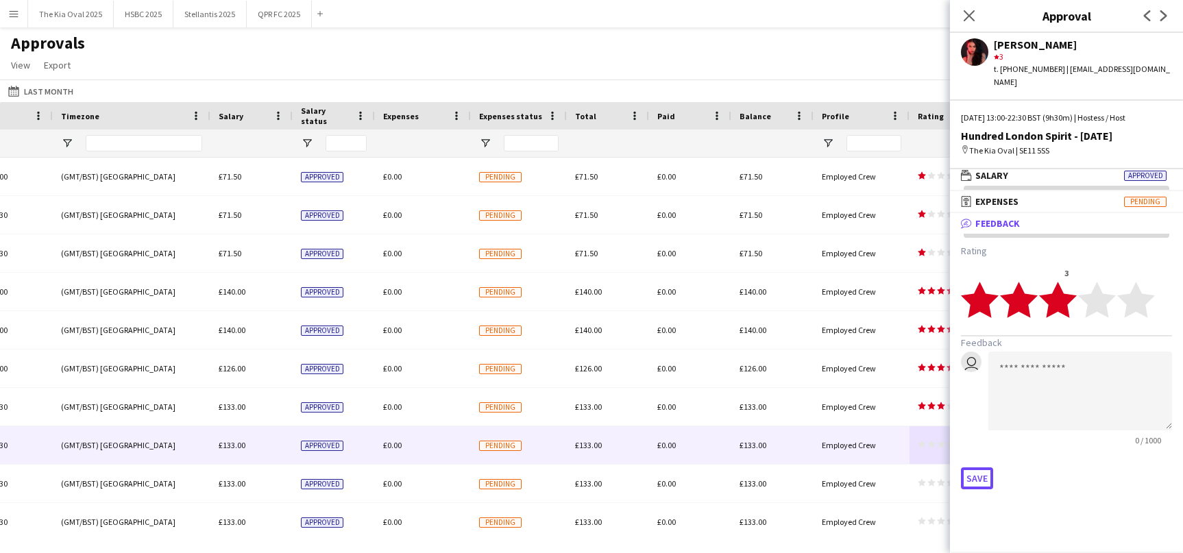
drag, startPoint x: 985, startPoint y: 477, endPoint x: 959, endPoint y: 479, distance: 26.1
click at [984, 477] on button "Save" at bounding box center [977, 479] width 32 height 22
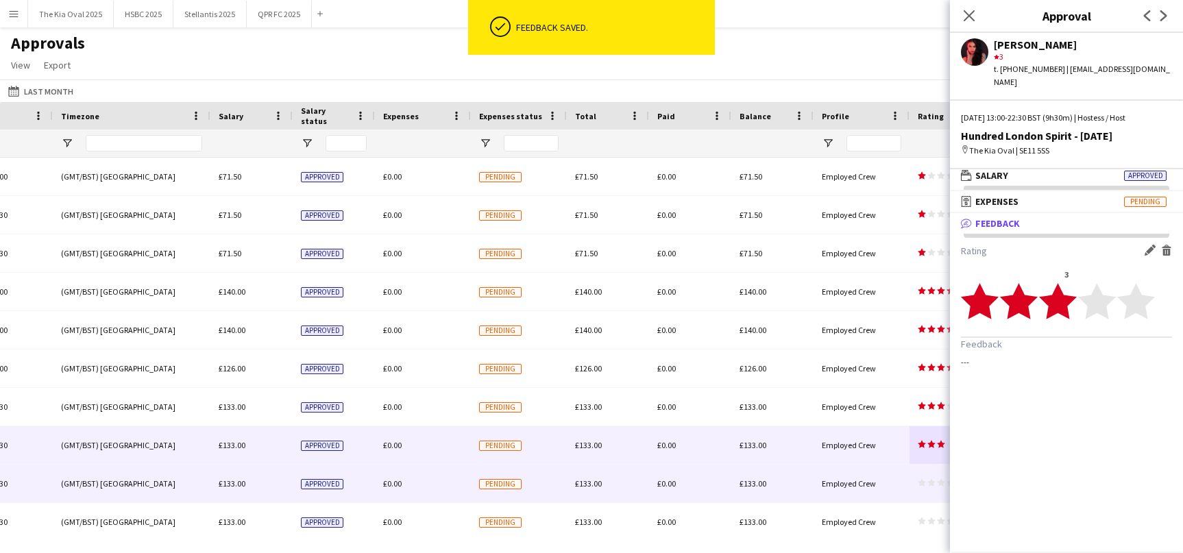
click at [927, 488] on app-approvals-table-rating-cell "star star star star star star star star star star" at bounding box center [941, 484] width 47 height 10
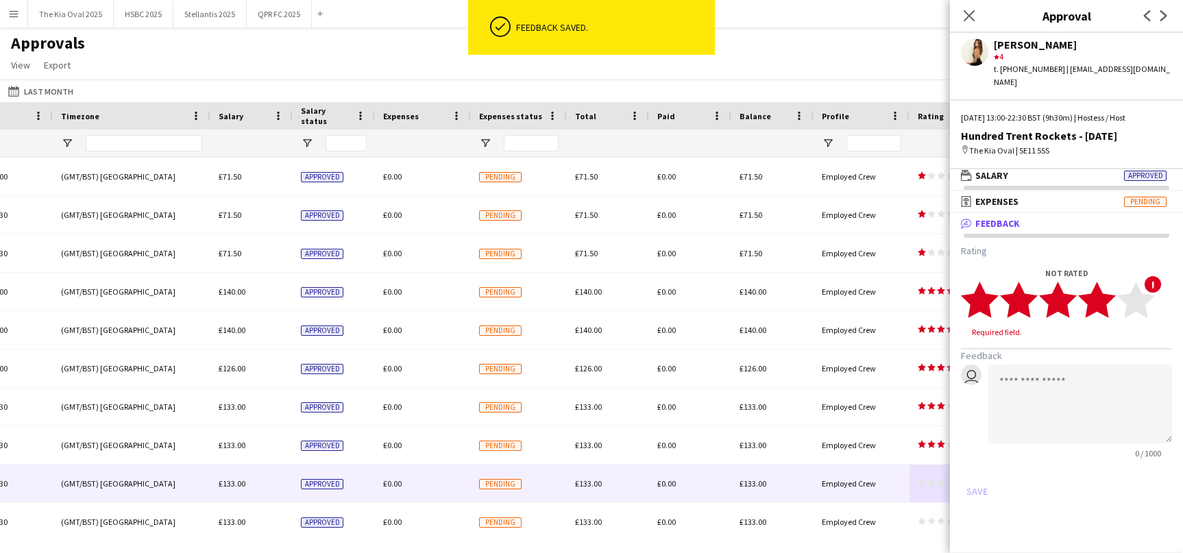
click at [1101, 283] on polygon at bounding box center [1098, 301] width 38 height 36
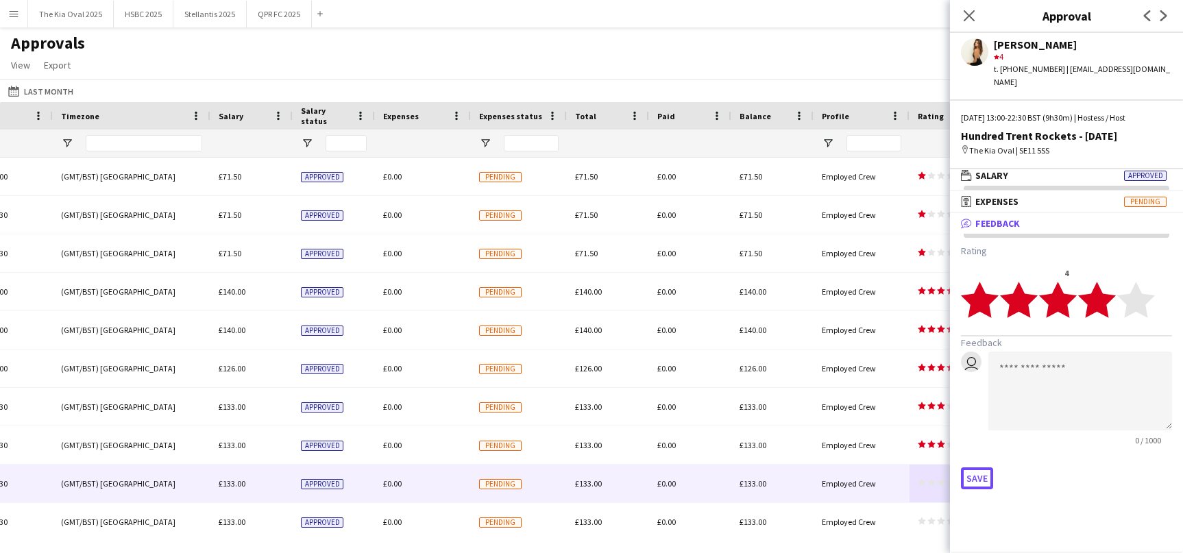
drag, startPoint x: 974, startPoint y: 465, endPoint x: 972, endPoint y: 482, distance: 17.4
click at [974, 468] on button "Save" at bounding box center [977, 479] width 32 height 22
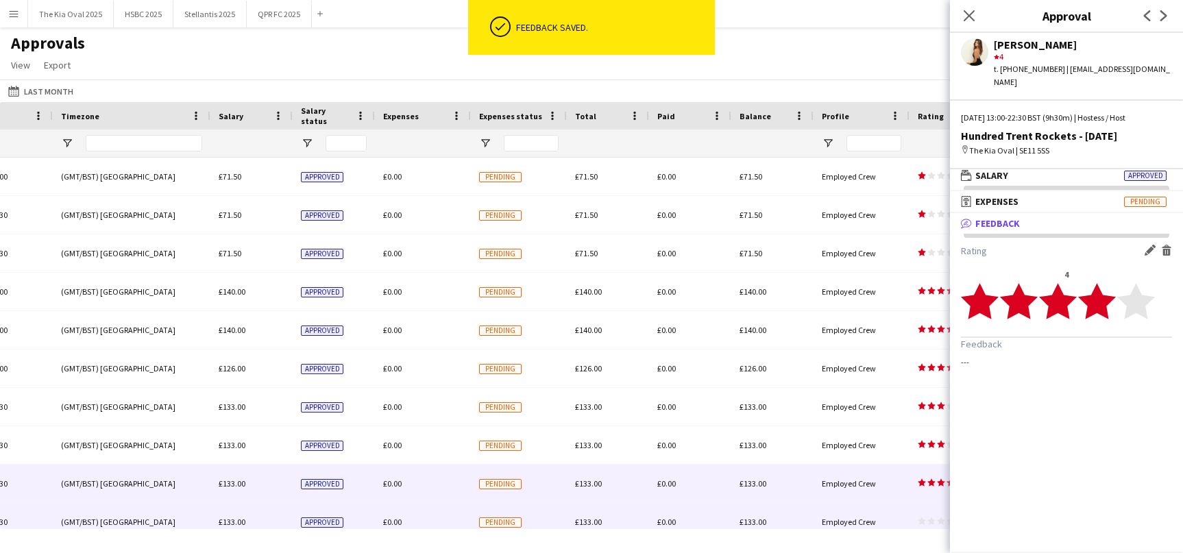
click at [925, 516] on div "star star star star star star star star star star" at bounding box center [944, 522] width 69 height 38
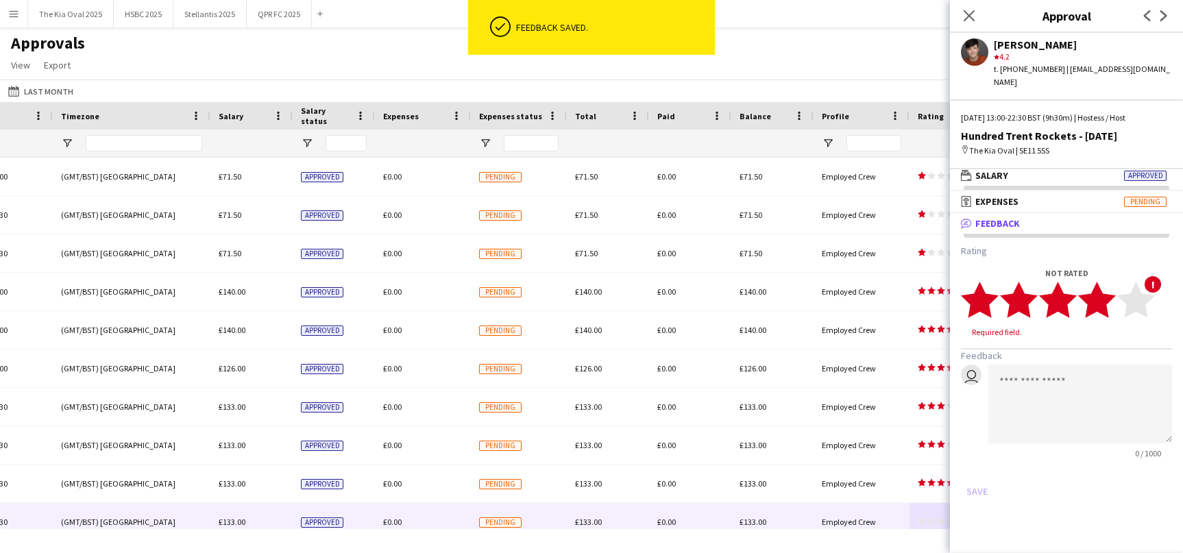
click at [1101, 296] on polygon at bounding box center [1098, 301] width 38 height 36
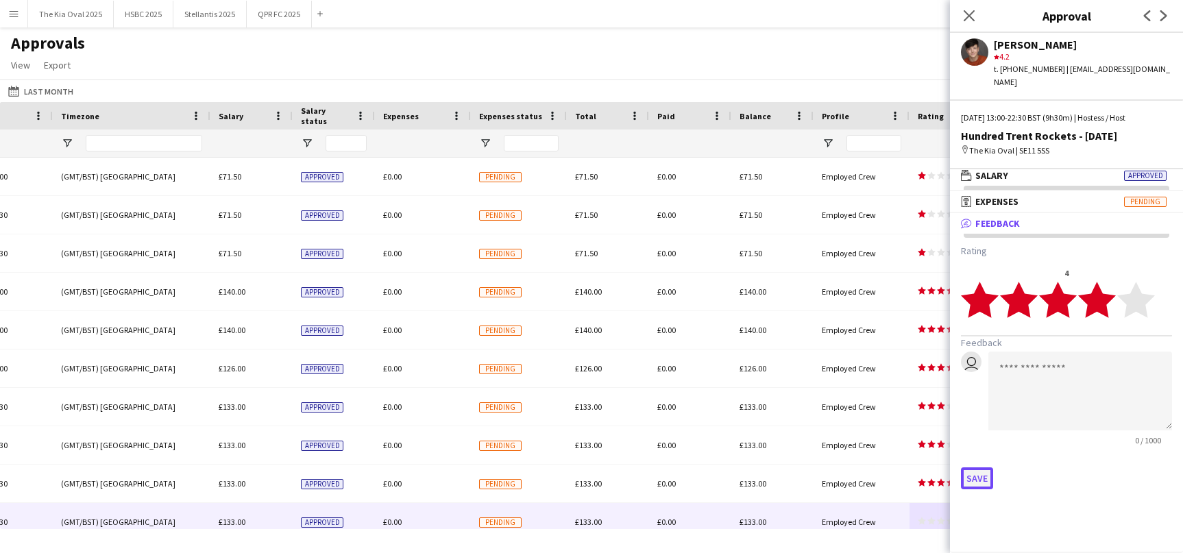
drag, startPoint x: 978, startPoint y: 465, endPoint x: 949, endPoint y: 477, distance: 31.7
click at [978, 468] on button "Save" at bounding box center [977, 479] width 32 height 22
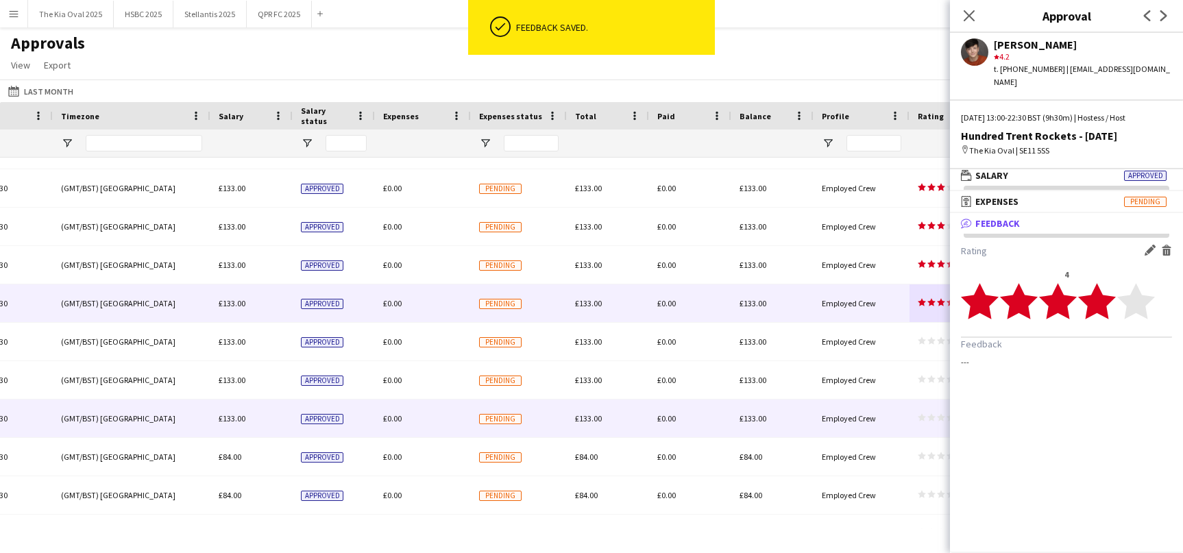
scroll to position [215, 0]
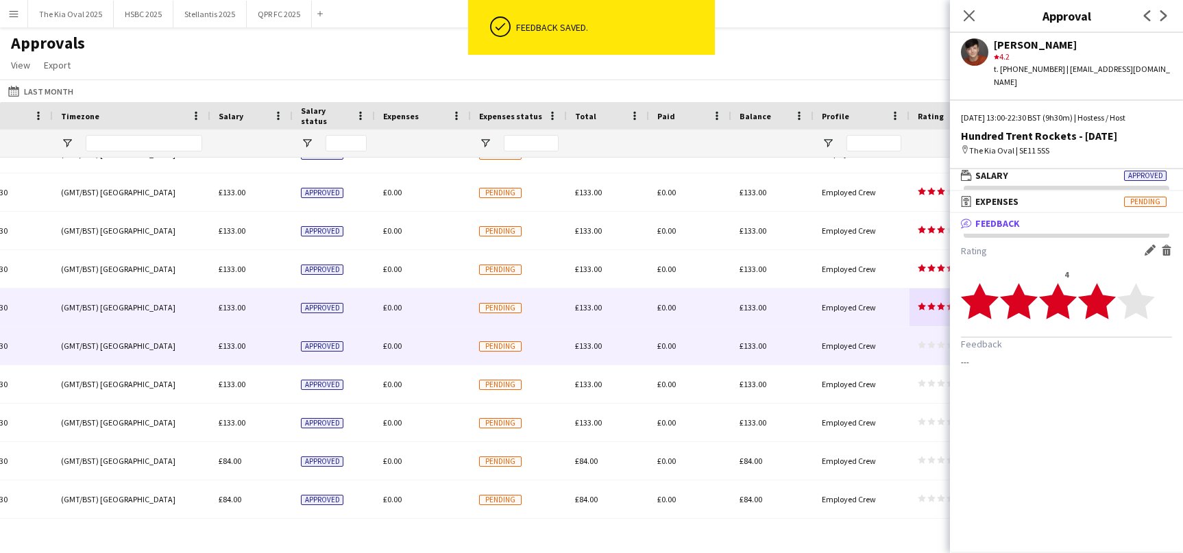
click at [946, 341] on div "star star star star star star star star star star" at bounding box center [944, 346] width 69 height 38
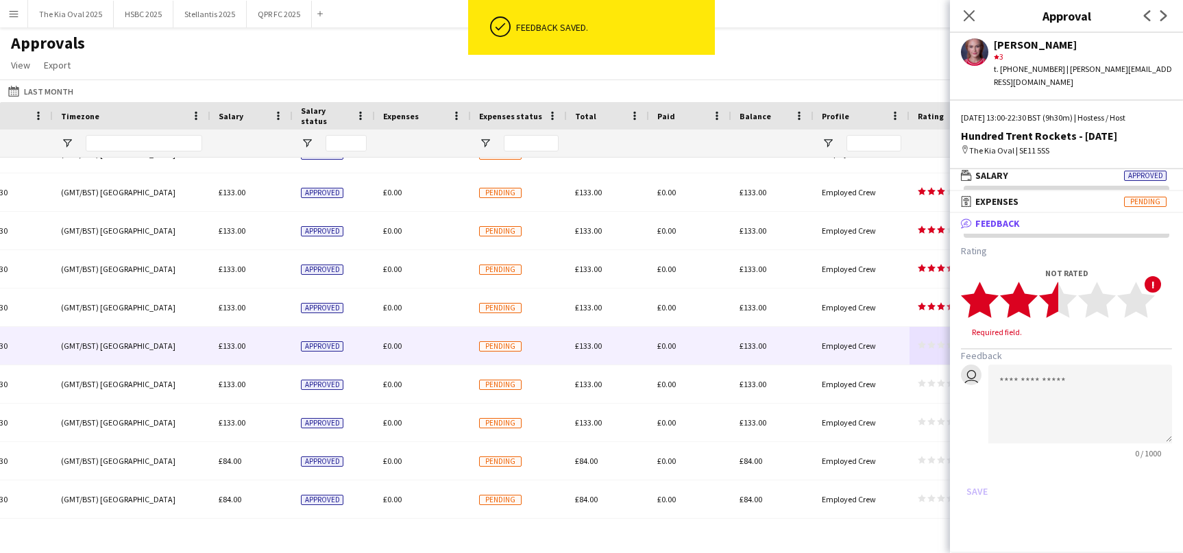
click at [1061, 298] on app-stars-rating "star star star star star star star star star star" at bounding box center [1058, 300] width 194 height 38
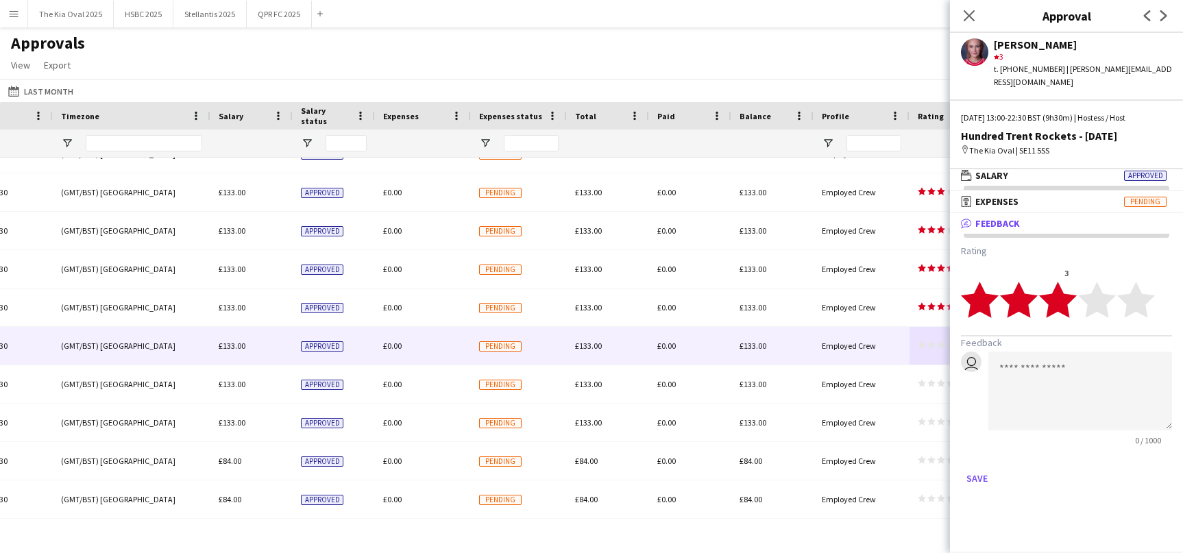
click at [1064, 296] on polygon at bounding box center [1058, 301] width 38 height 36
click at [979, 468] on button "Save" at bounding box center [977, 479] width 32 height 22
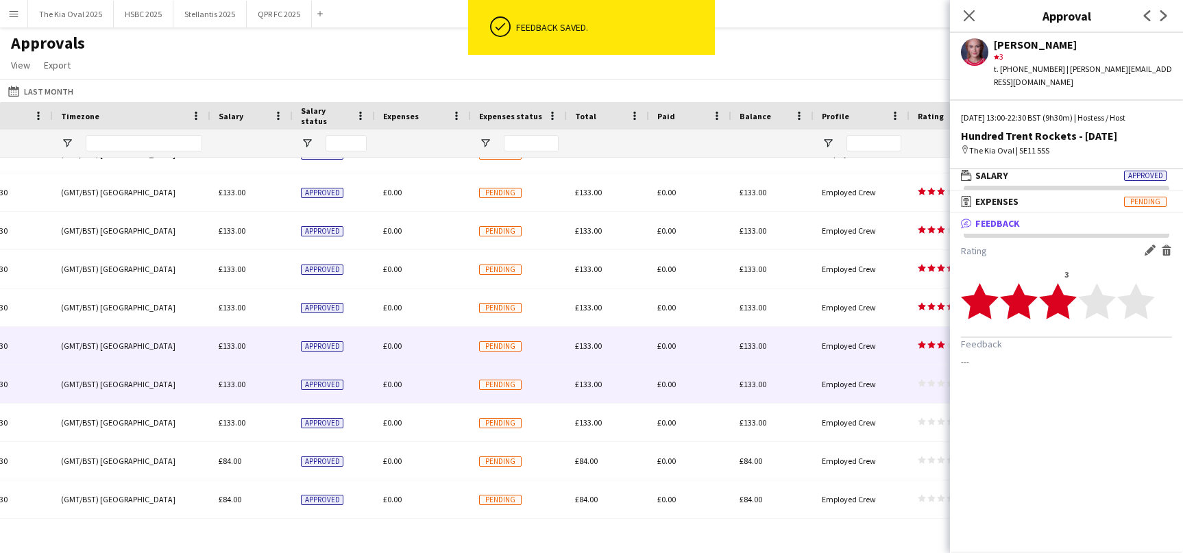
click at [945, 381] on icon "star" at bounding box center [941, 383] width 8 height 8
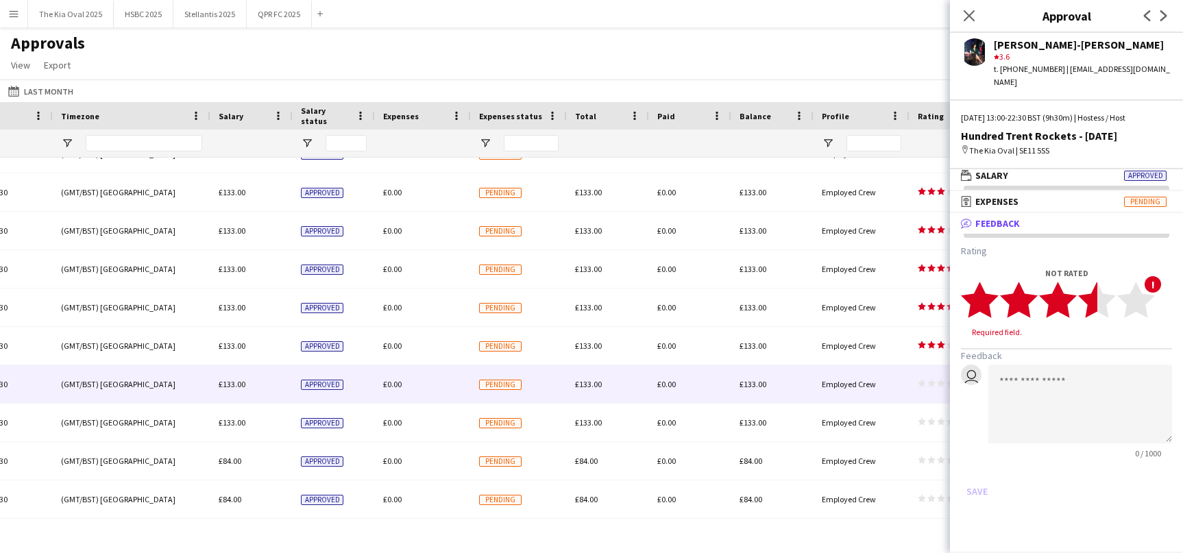
click at [1091, 281] on icon "star" at bounding box center [1098, 300] width 38 height 38
click at [974, 468] on button "Save" at bounding box center [977, 479] width 32 height 22
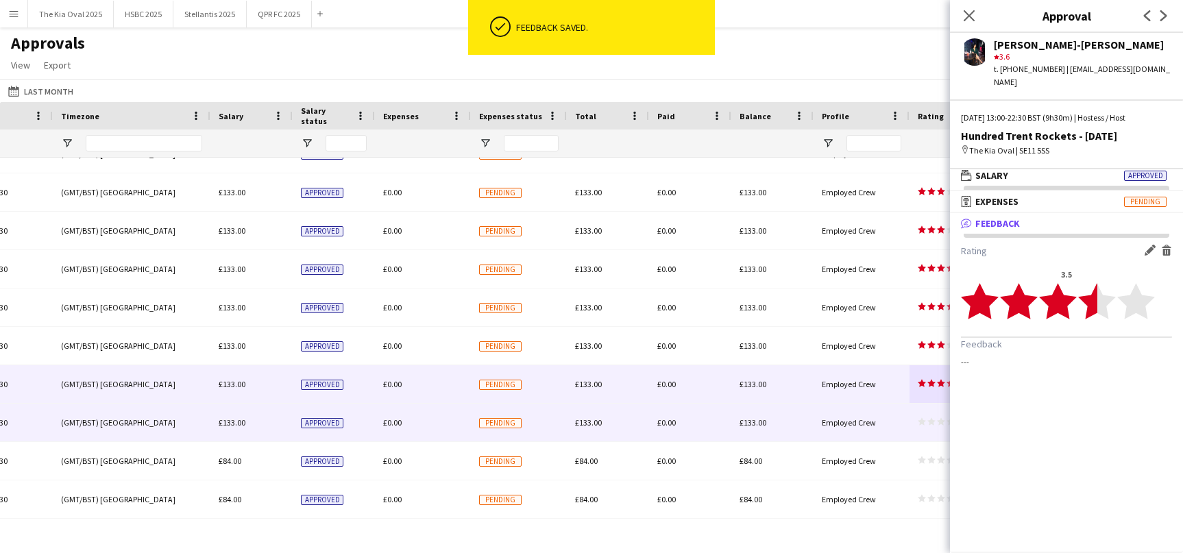
click at [915, 420] on div "star star star star star star star star star star" at bounding box center [944, 423] width 69 height 38
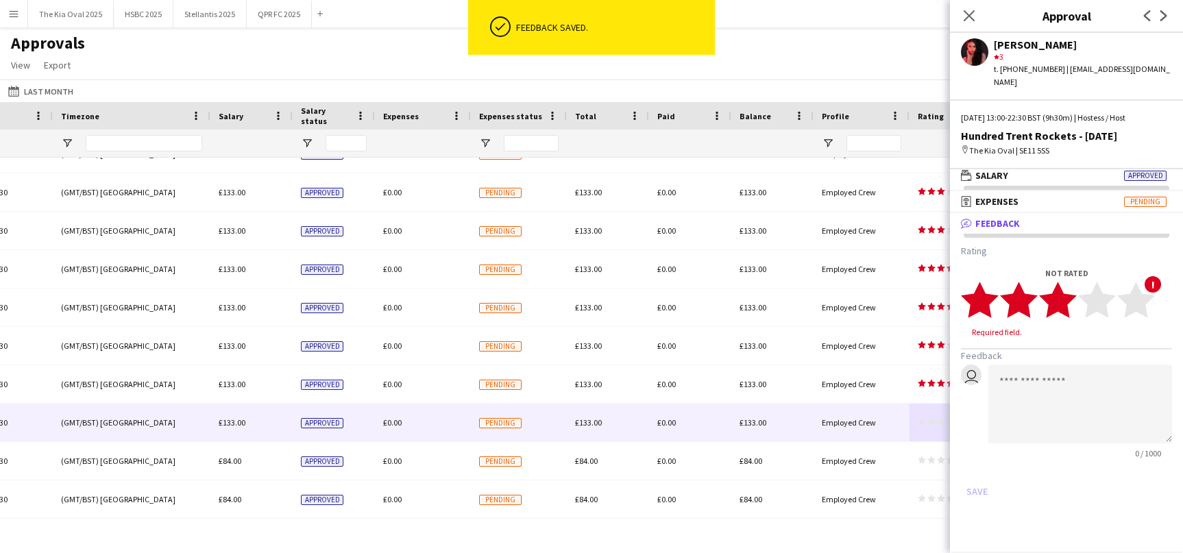
click at [1067, 287] on polygon at bounding box center [1058, 301] width 38 height 36
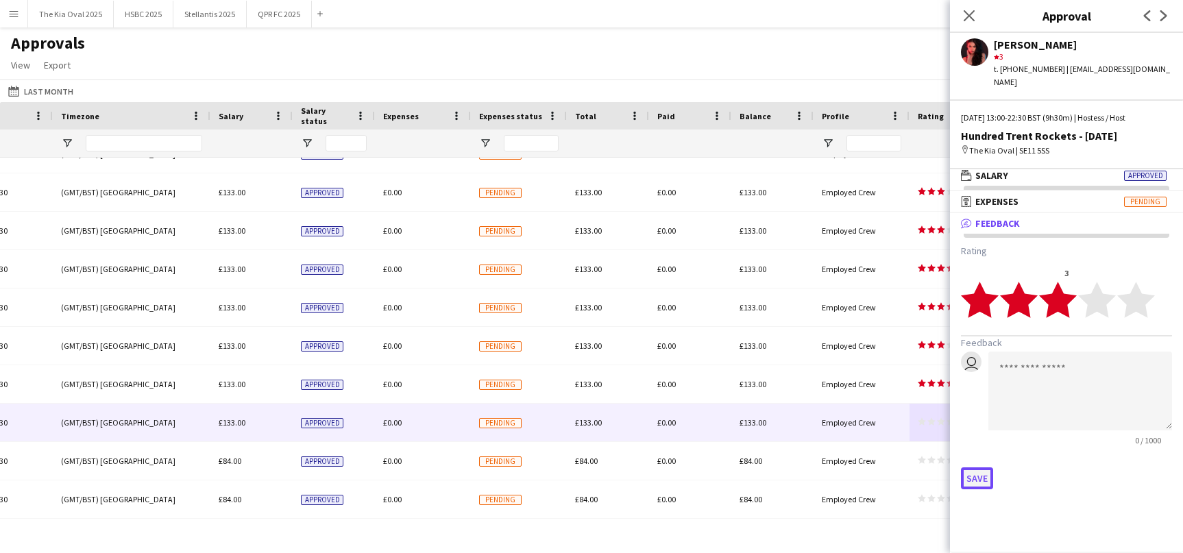
click at [976, 468] on button "Save" at bounding box center [977, 479] width 32 height 22
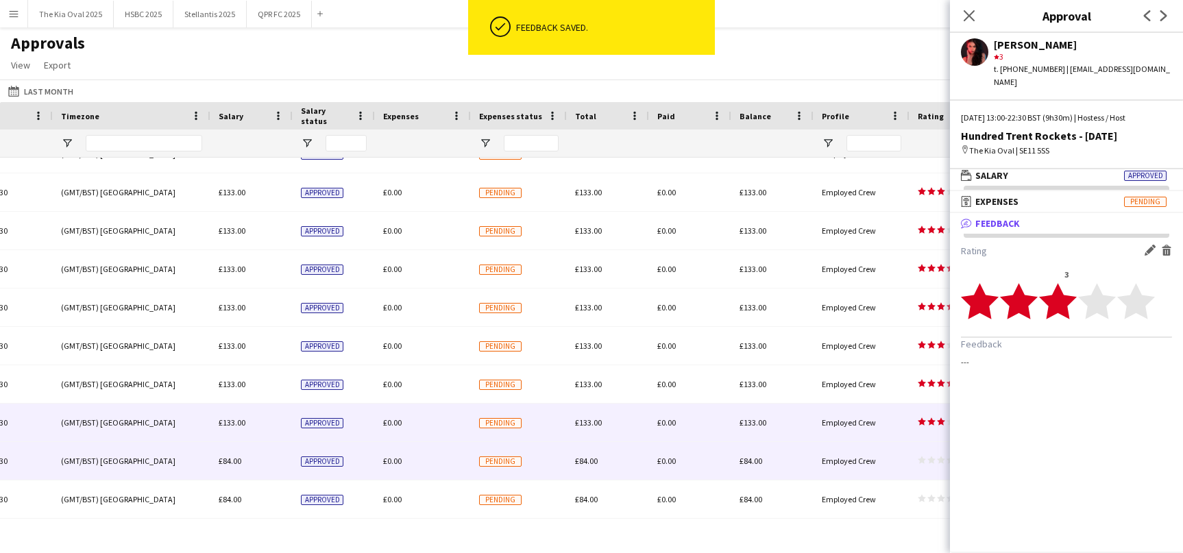
click at [918, 458] on icon "star" at bounding box center [922, 460] width 8 height 8
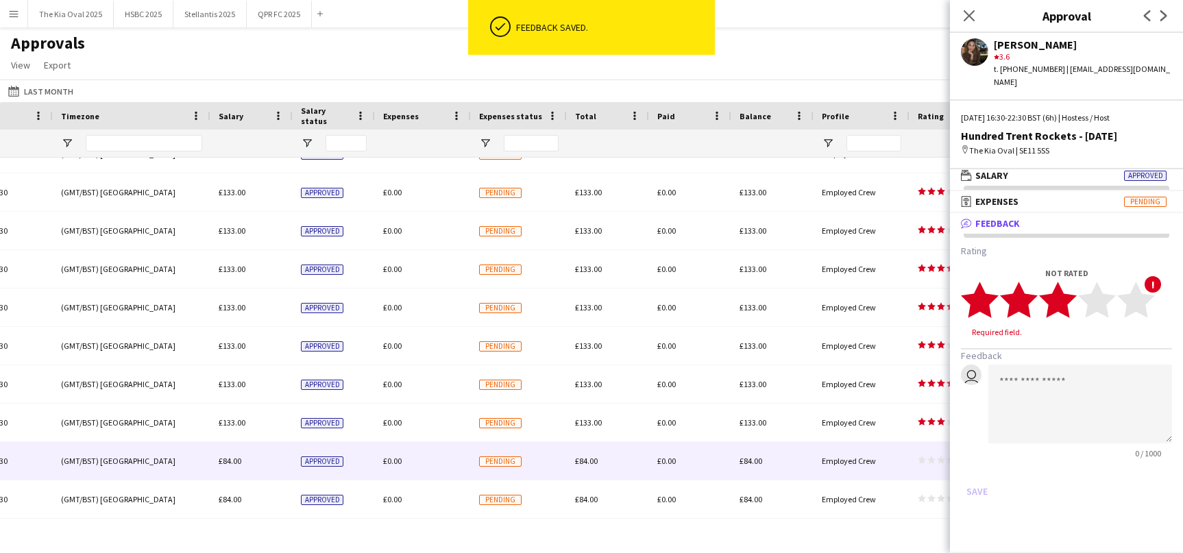
click at [1060, 285] on polygon at bounding box center [1058, 301] width 38 height 36
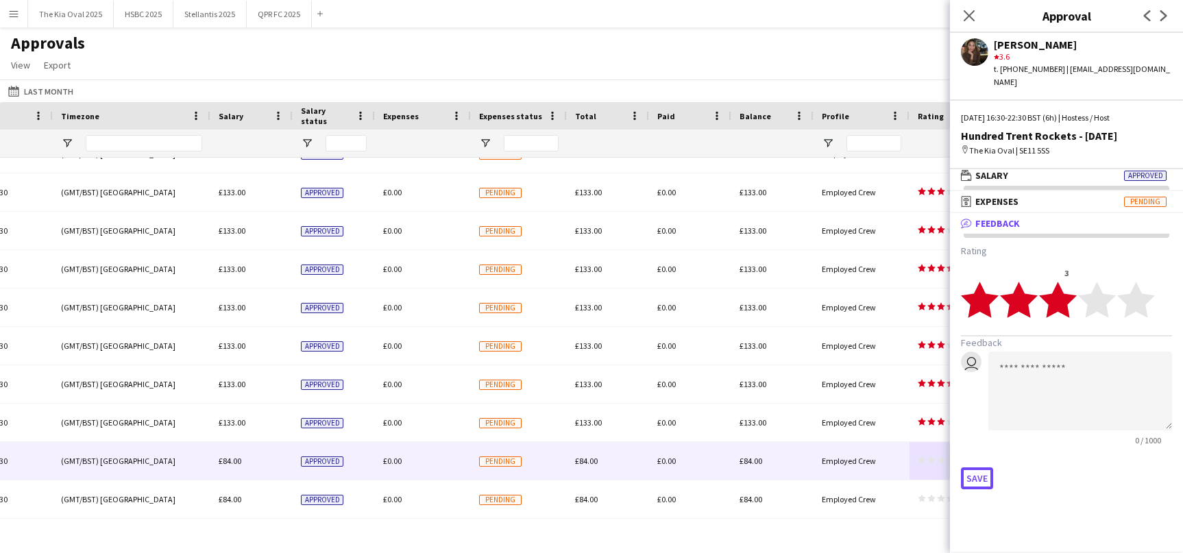
click at [972, 470] on button "Save" at bounding box center [977, 479] width 32 height 22
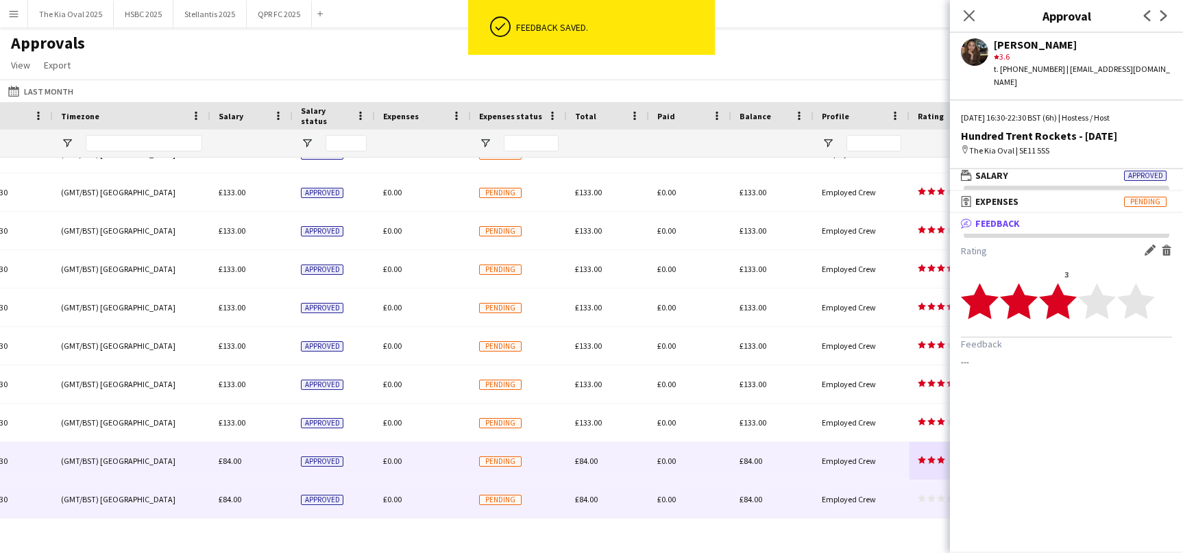
click at [926, 502] on icon "star" at bounding box center [922, 498] width 8 height 8
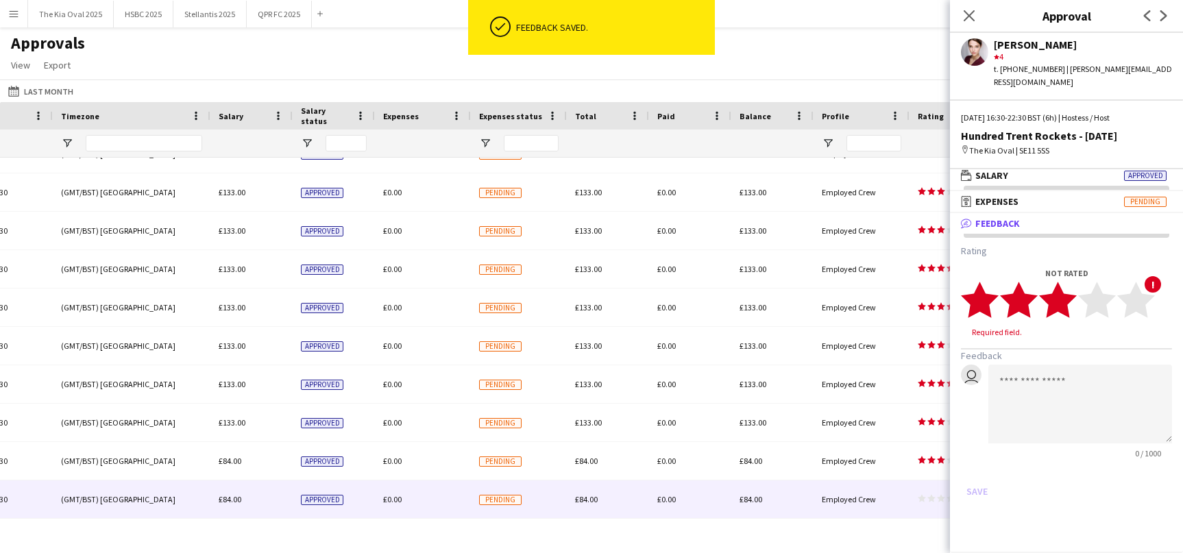
click at [1071, 281] on icon "star" at bounding box center [1058, 300] width 38 height 38
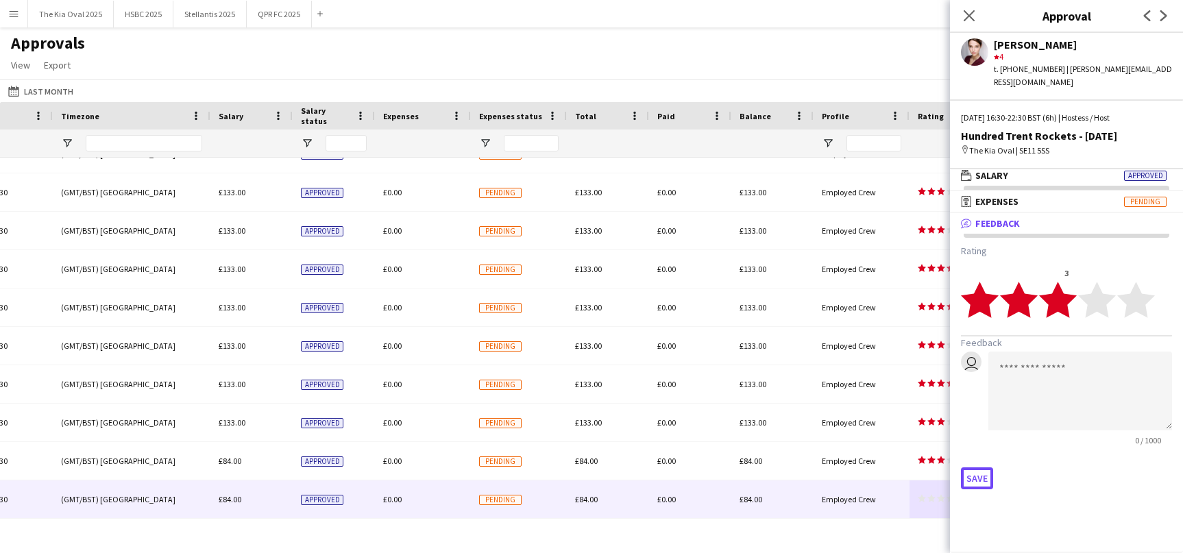
drag, startPoint x: 973, startPoint y: 472, endPoint x: 963, endPoint y: 477, distance: 11.7
click at [972, 472] on button "Save" at bounding box center [977, 479] width 32 height 22
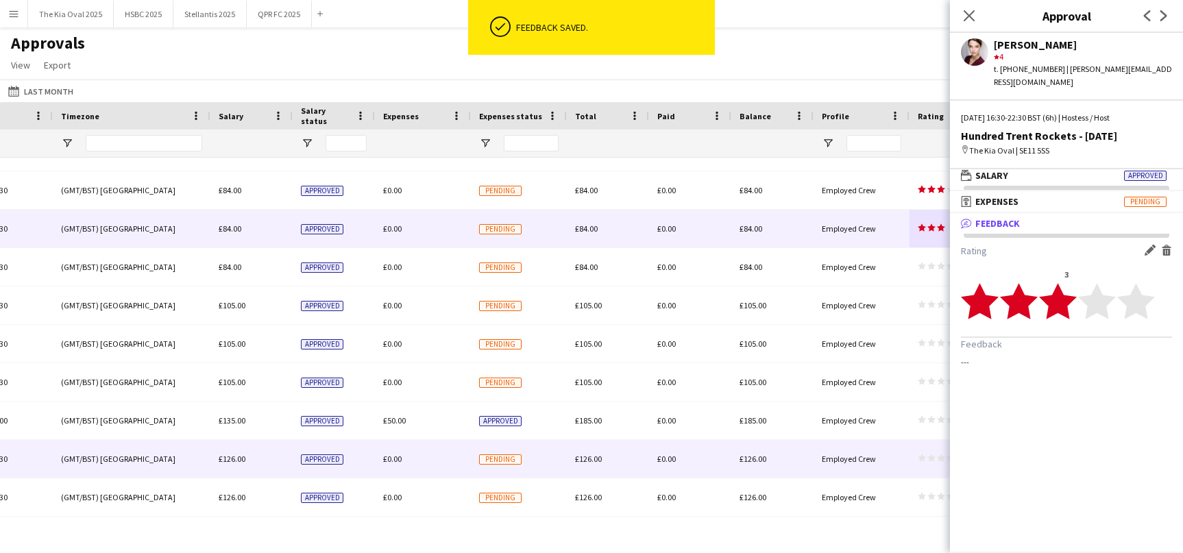
scroll to position [493, 0]
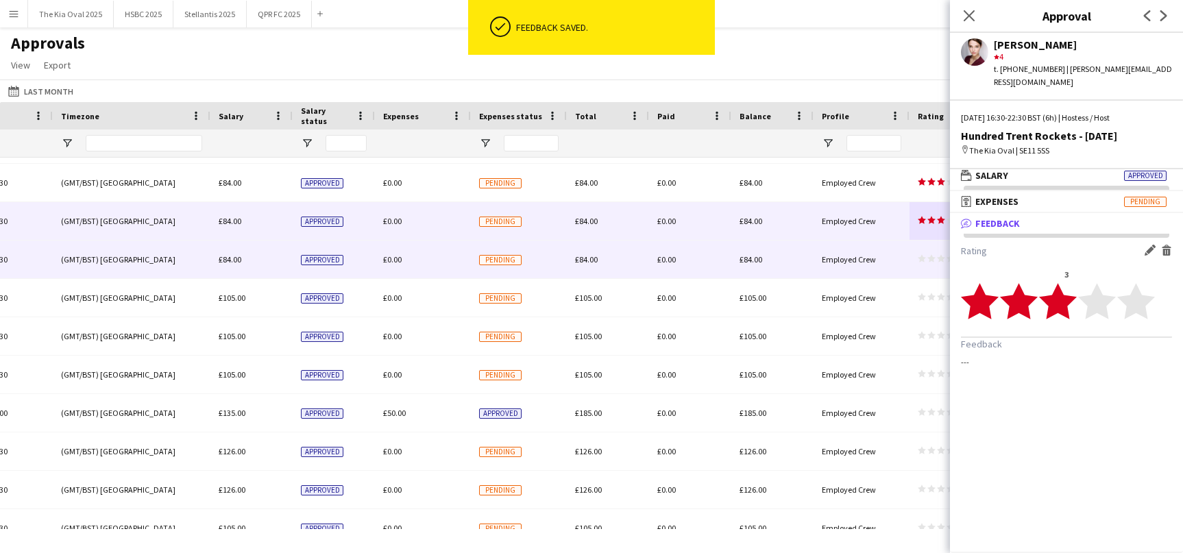
click at [933, 256] on icon "star" at bounding box center [932, 258] width 8 height 8
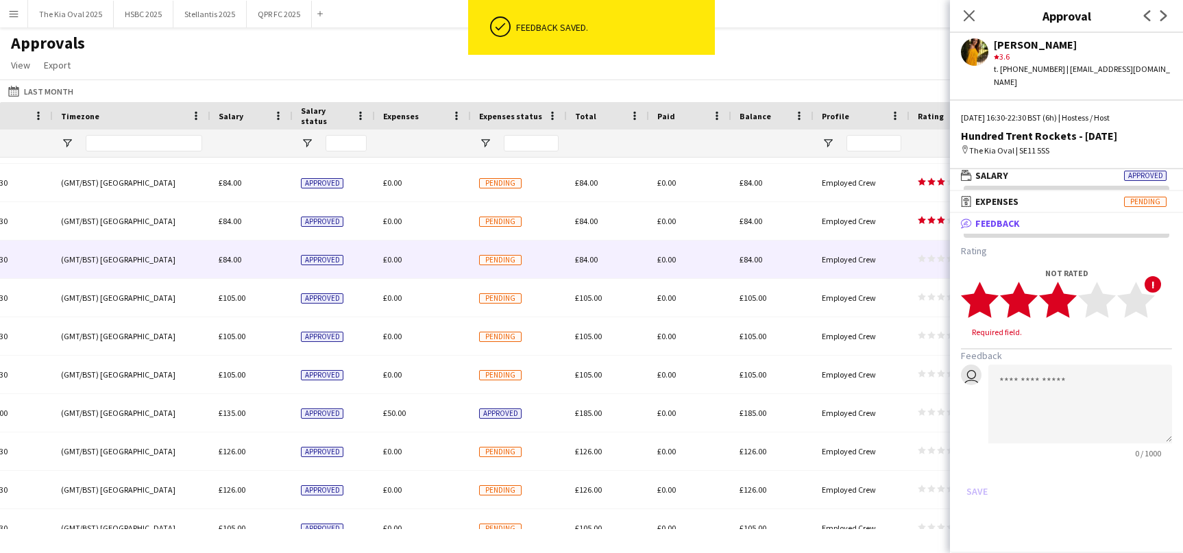
click at [1068, 296] on polygon at bounding box center [1058, 301] width 38 height 36
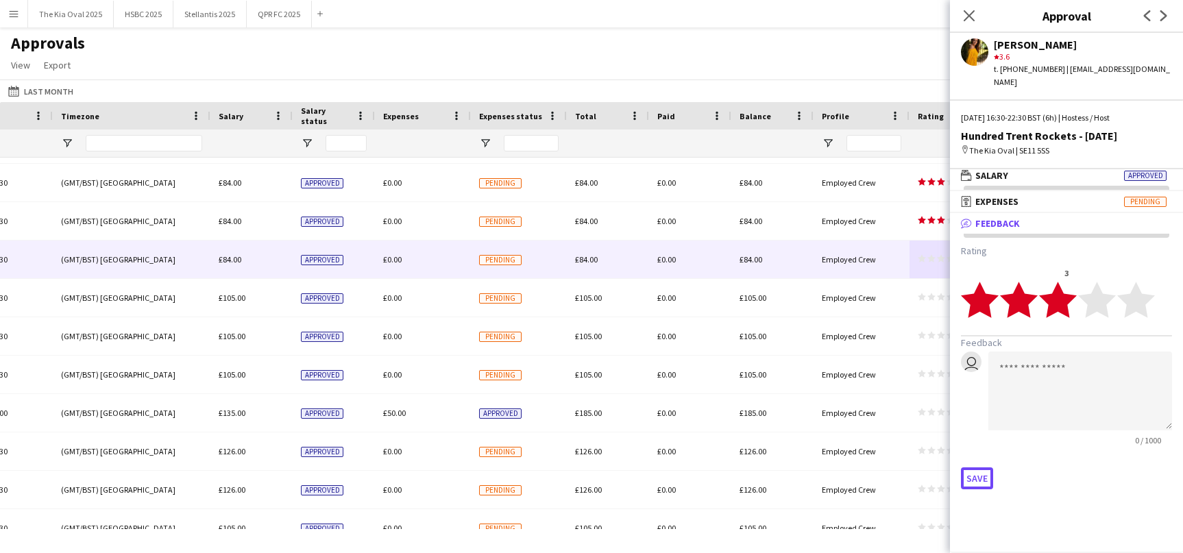
click at [990, 468] on button "Save" at bounding box center [977, 479] width 32 height 22
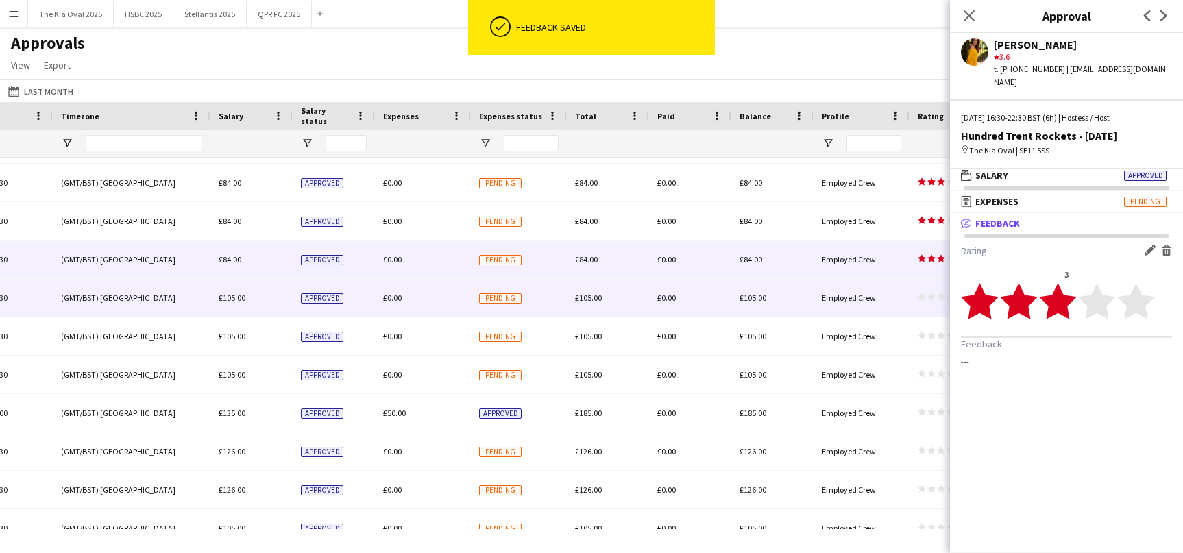
click at [916, 293] on div "star star star star star star star star star star" at bounding box center [944, 298] width 69 height 38
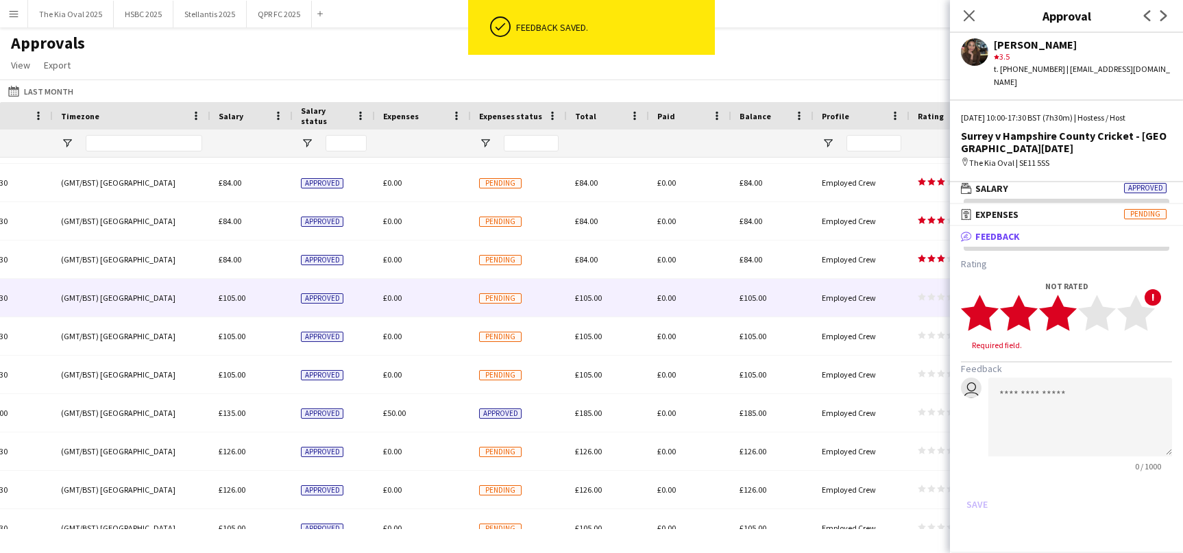
click at [1072, 301] on icon "star" at bounding box center [1058, 313] width 38 height 38
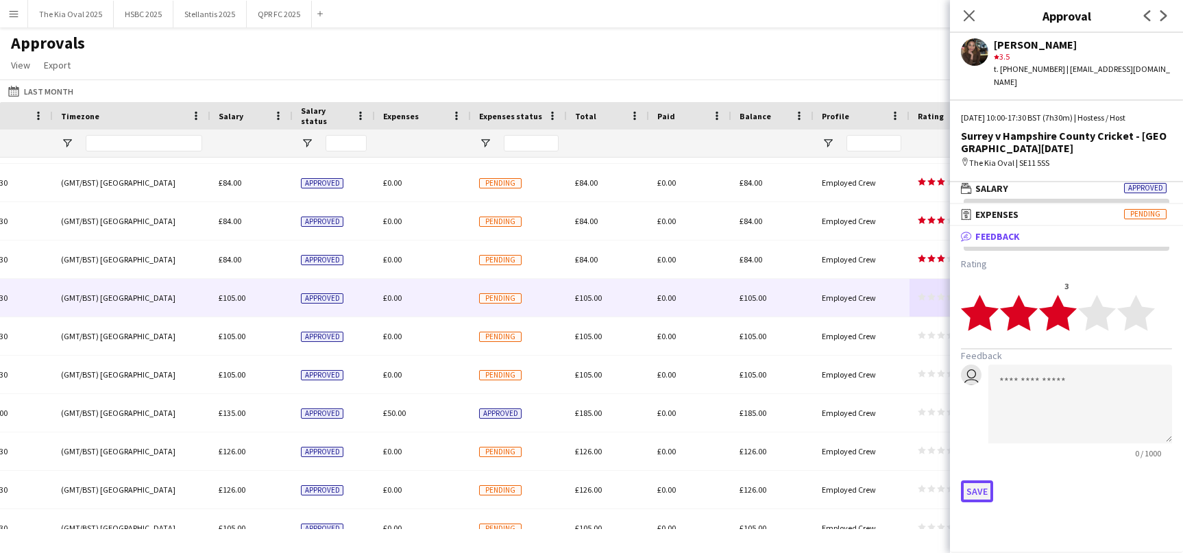
click at [976, 481] on button "Save" at bounding box center [977, 492] width 32 height 22
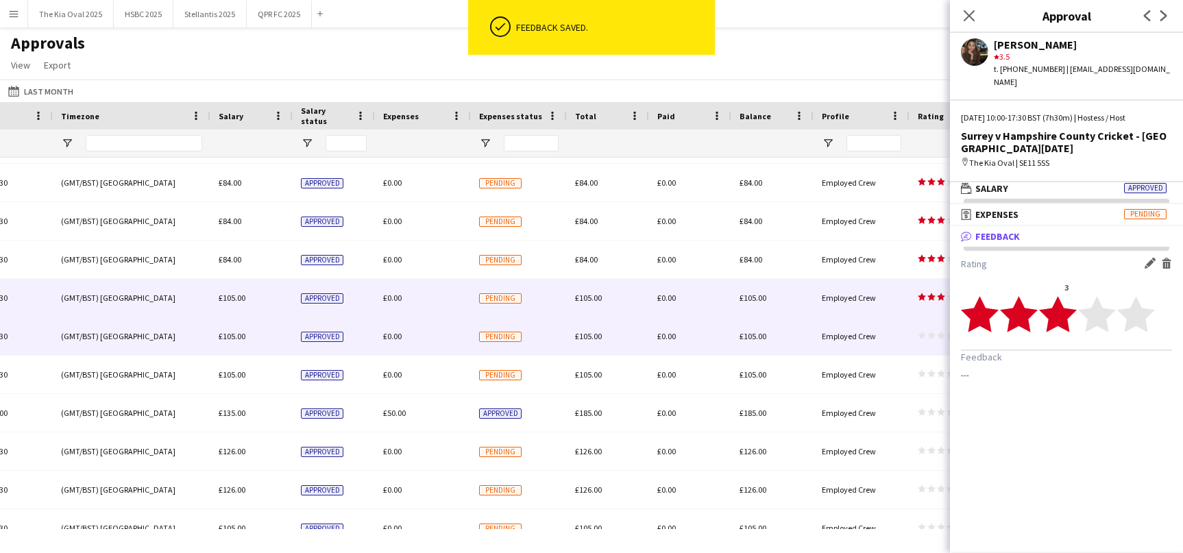
click at [924, 334] on icon "star" at bounding box center [922, 335] width 8 height 8
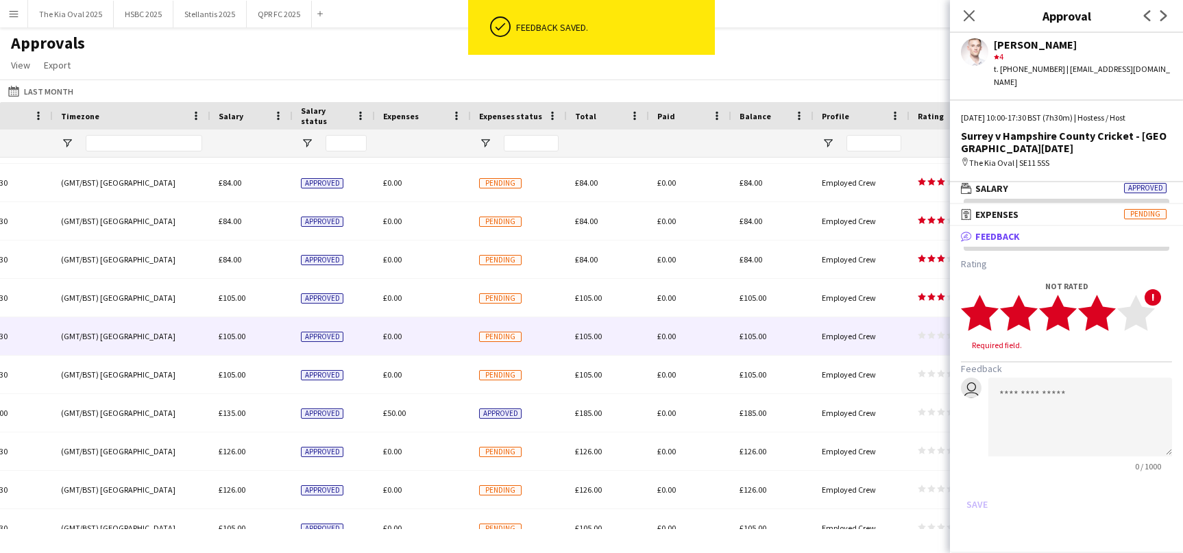
click at [1109, 309] on icon "star" at bounding box center [1098, 313] width 38 height 38
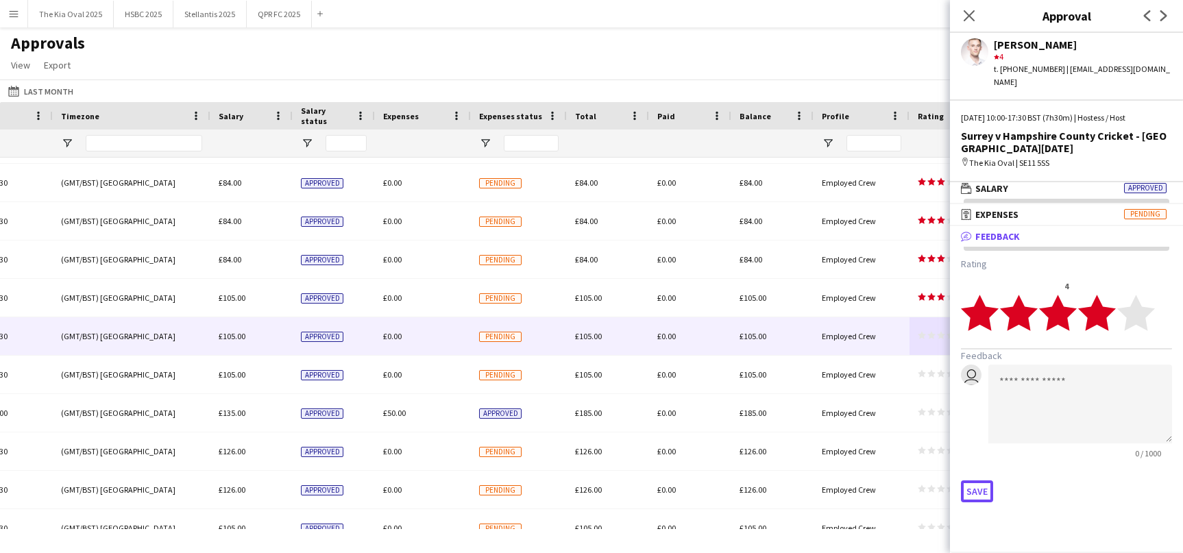
click at [978, 481] on button "Save" at bounding box center [977, 492] width 32 height 22
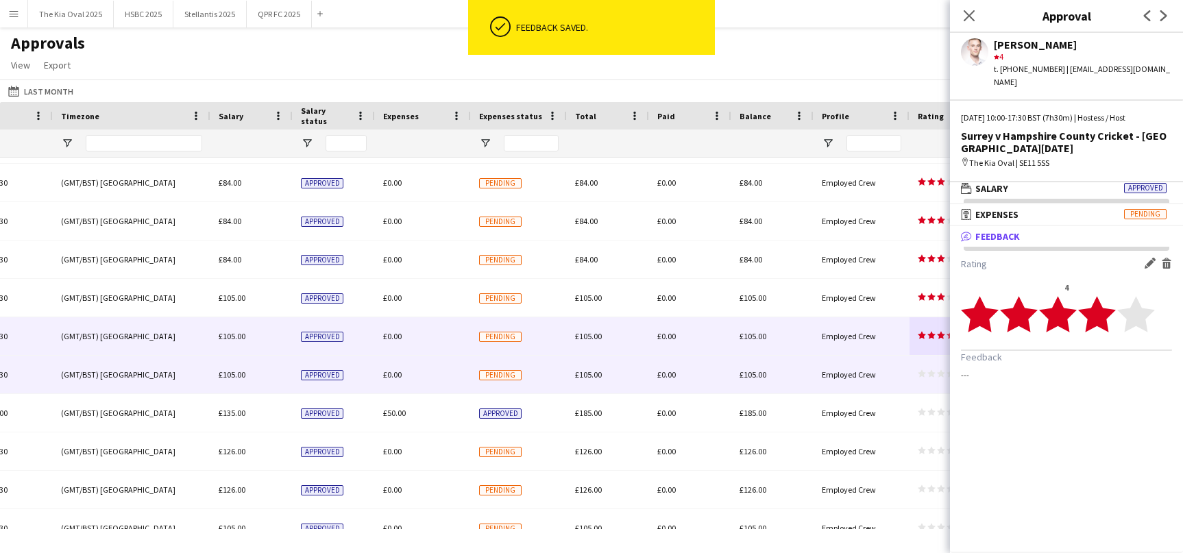
click at [932, 371] on polygon at bounding box center [932, 374] width 8 height 8
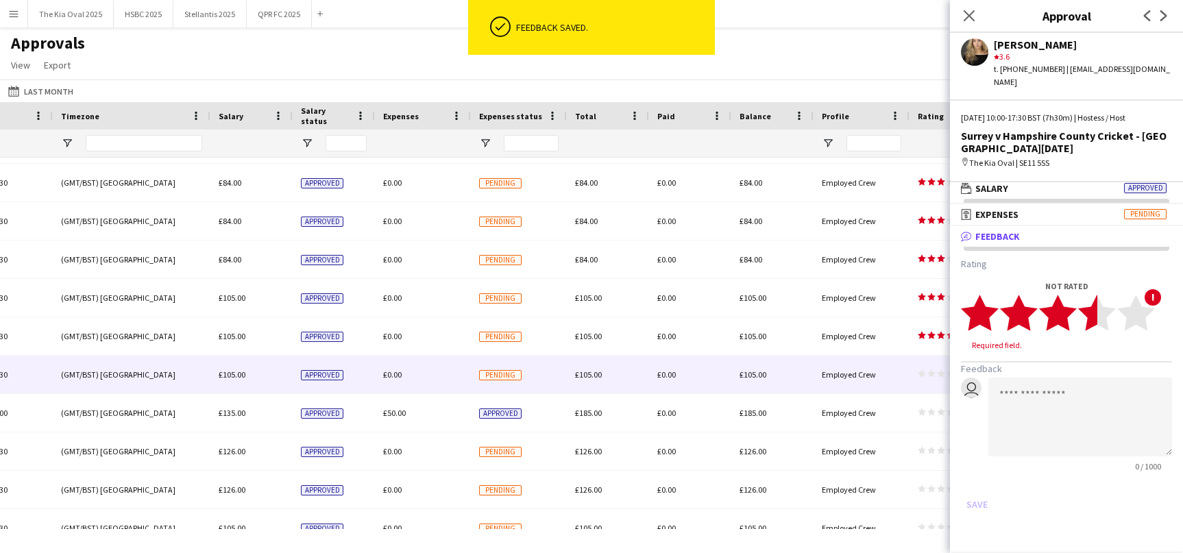
click at [1094, 311] on polygon at bounding box center [1098, 313] width 38 height 36
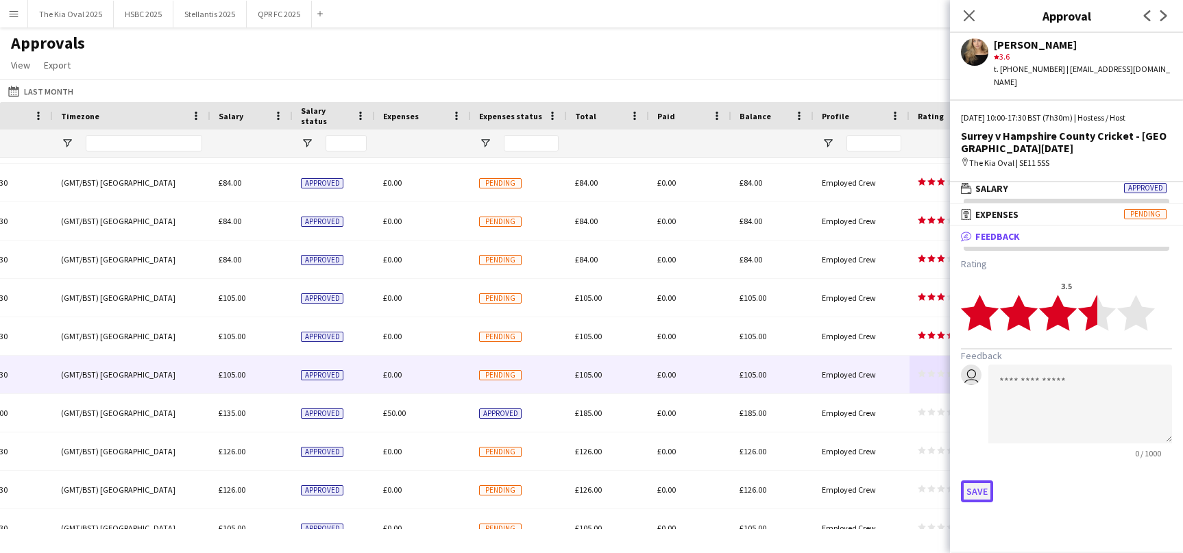
click at [978, 481] on button "Save" at bounding box center [977, 492] width 32 height 22
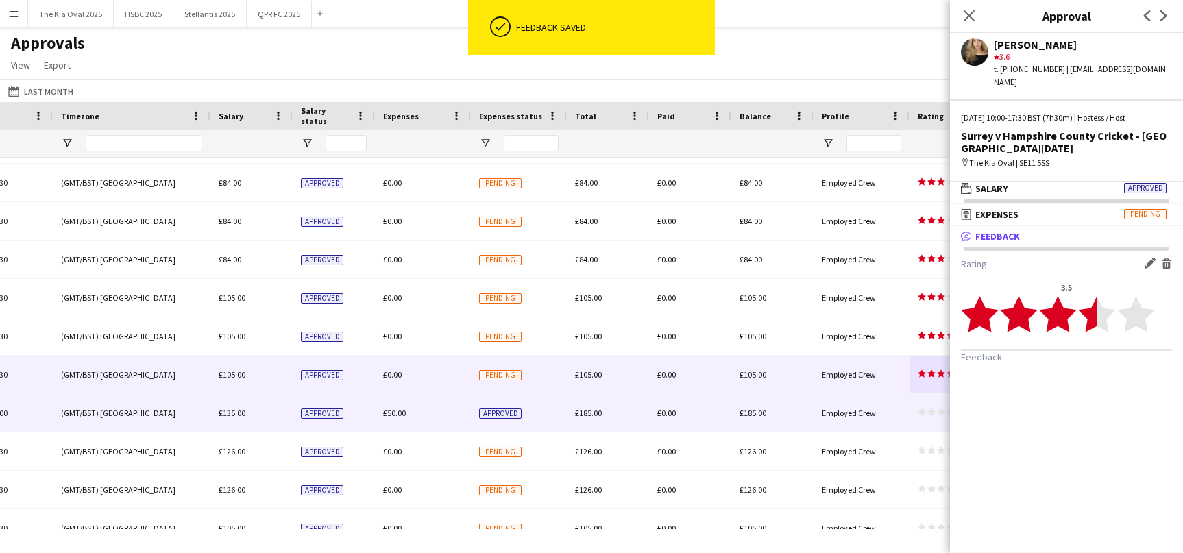
click at [930, 412] on polygon at bounding box center [932, 413] width 8 height 8
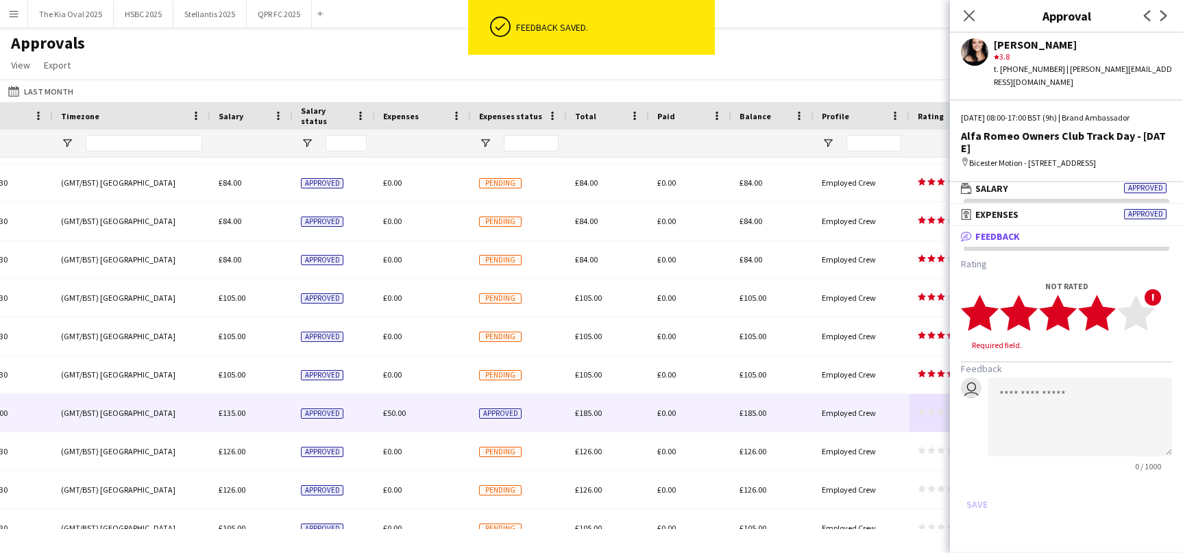
click at [1115, 315] on icon "star" at bounding box center [1098, 313] width 38 height 38
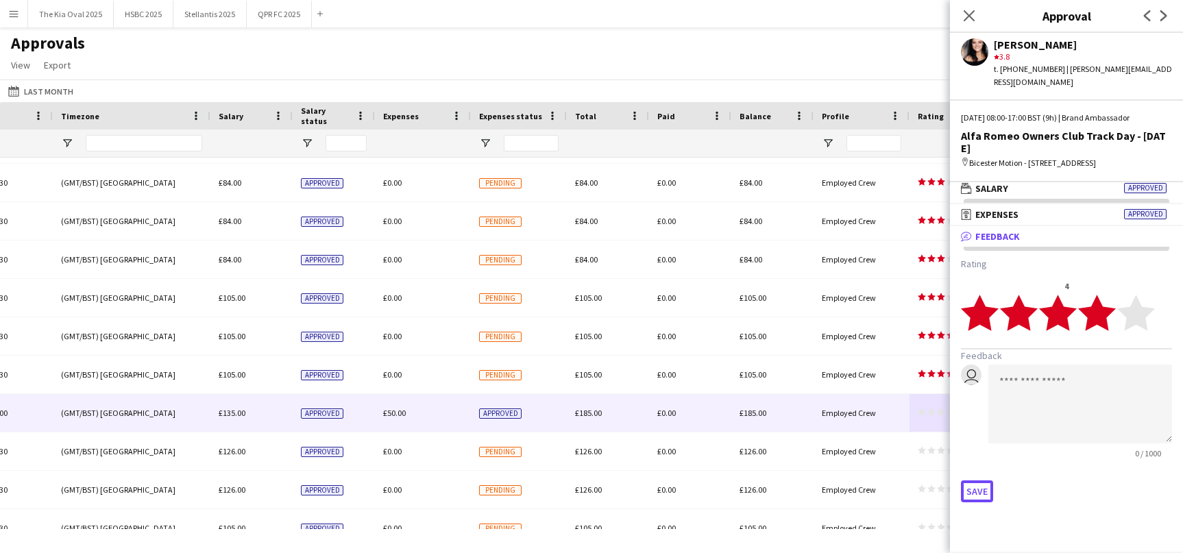
click at [981, 492] on button "Save" at bounding box center [977, 492] width 32 height 22
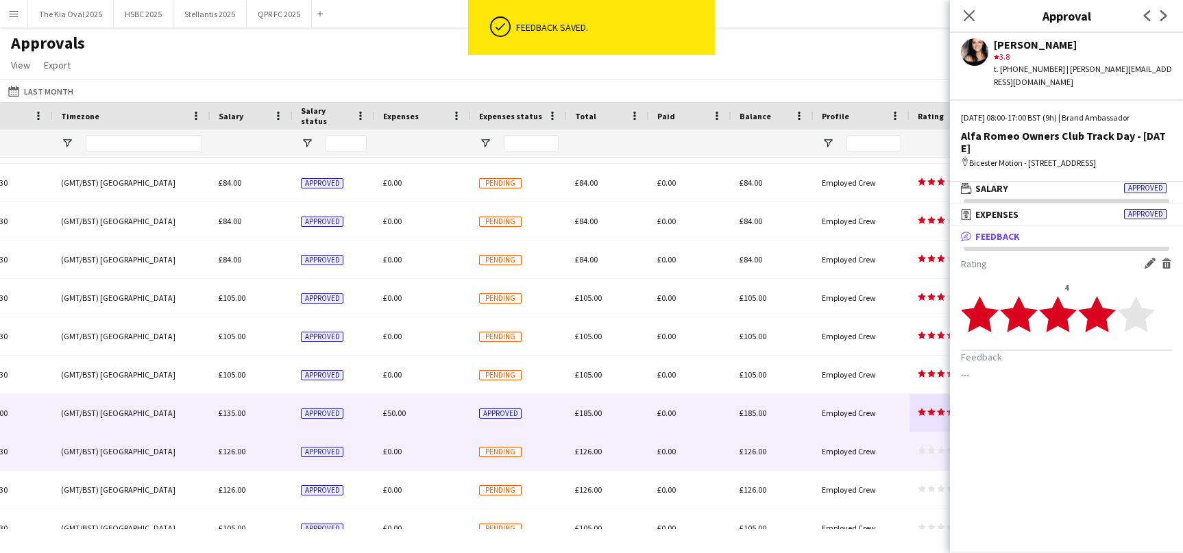
click at [928, 449] on icon "star" at bounding box center [932, 450] width 8 height 8
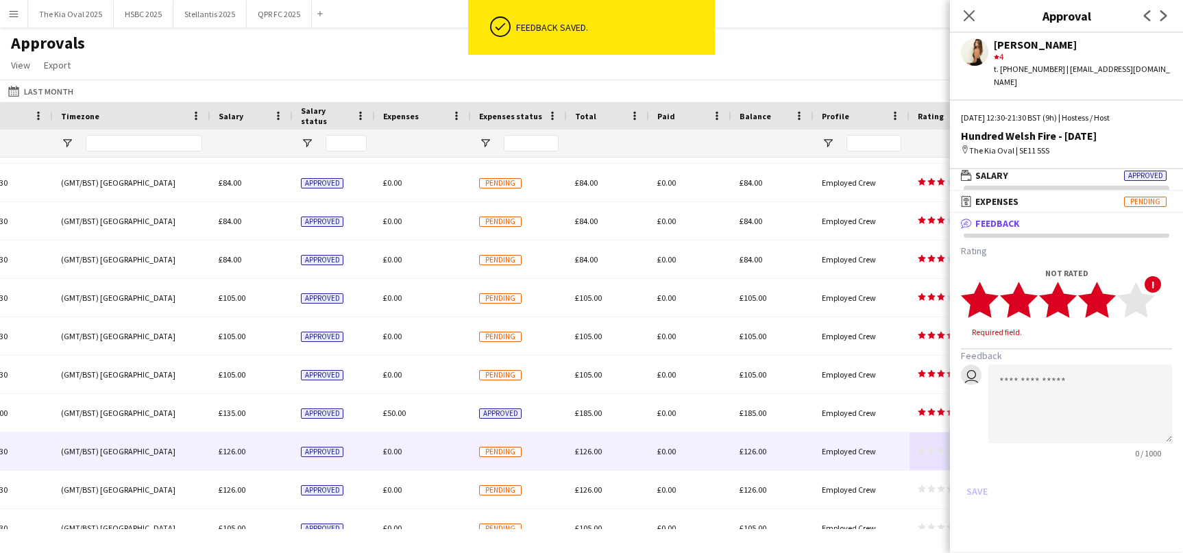
click at [1103, 297] on polygon at bounding box center [1098, 301] width 38 height 36
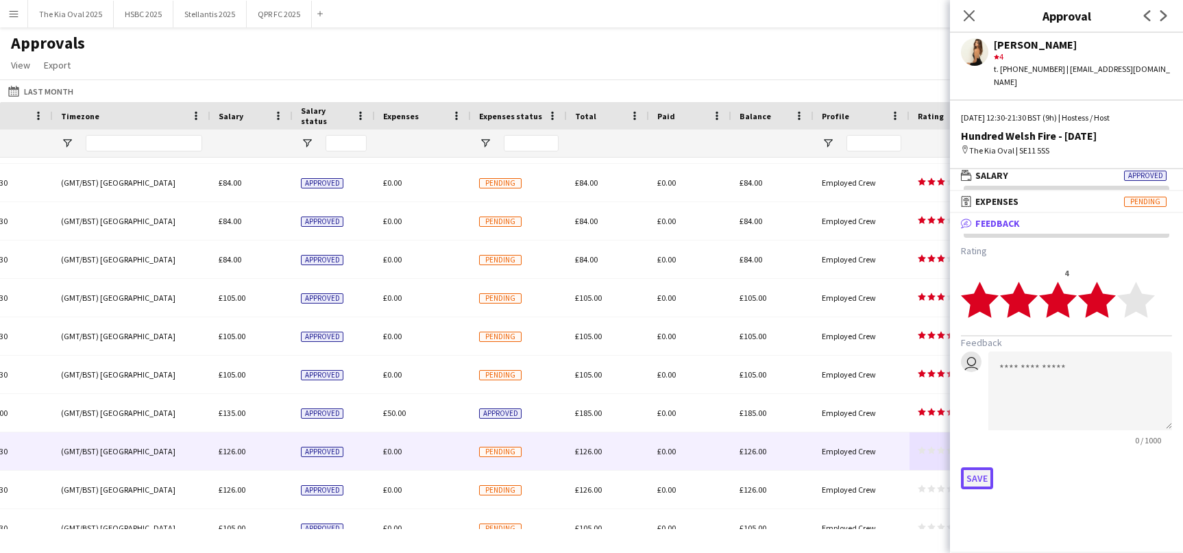
click at [978, 468] on button "Save" at bounding box center [977, 479] width 32 height 22
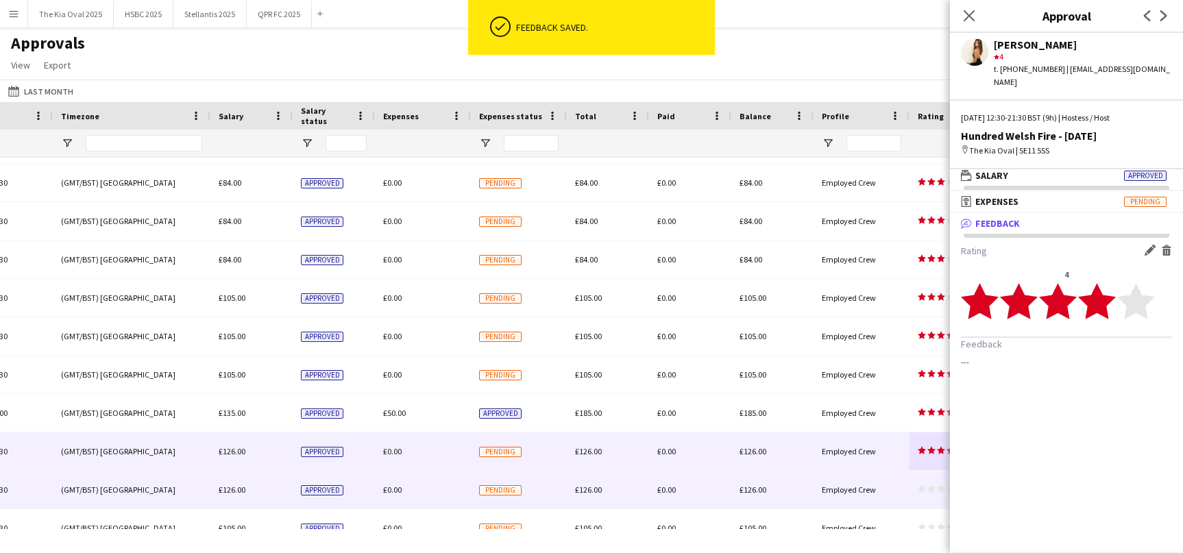
click at [920, 502] on div "star star star star star star star star star star" at bounding box center [944, 490] width 69 height 38
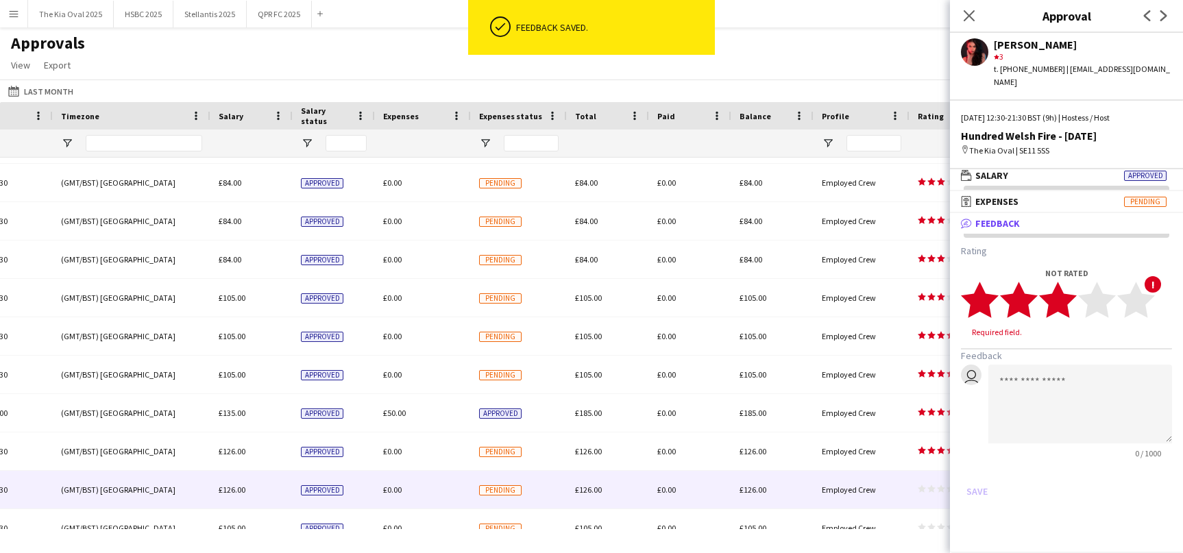
click at [1074, 293] on icon "star" at bounding box center [1058, 300] width 38 height 38
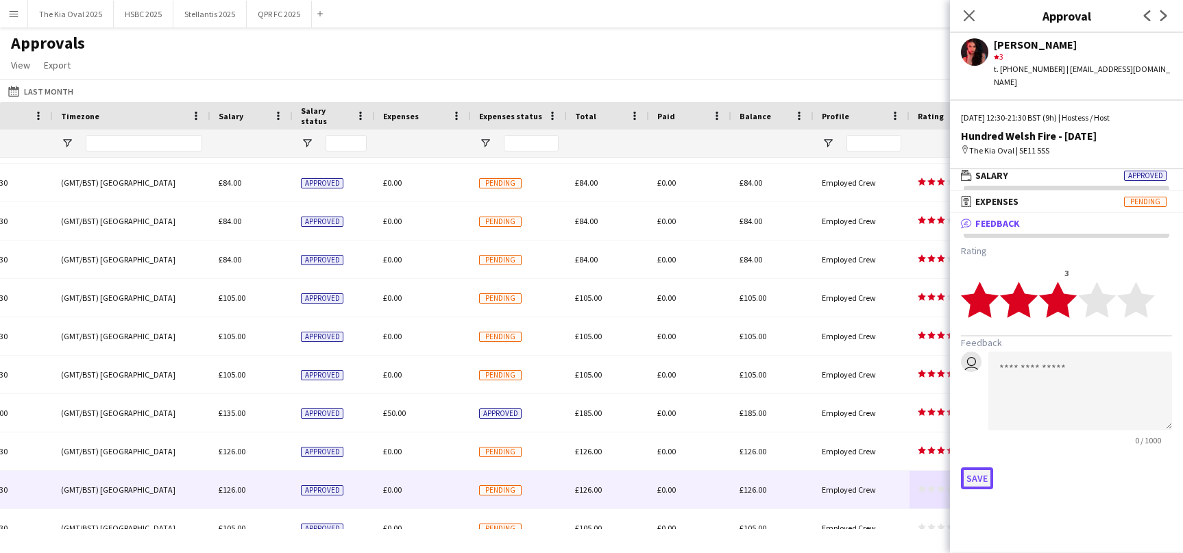
click at [981, 468] on button "Save" at bounding box center [977, 479] width 32 height 22
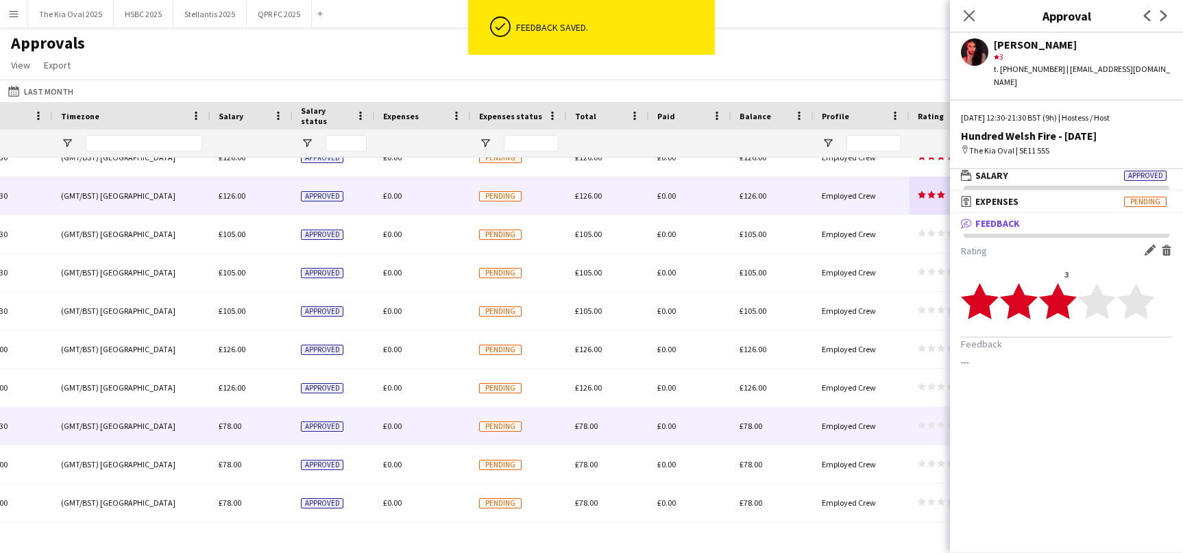
scroll to position [797, 0]
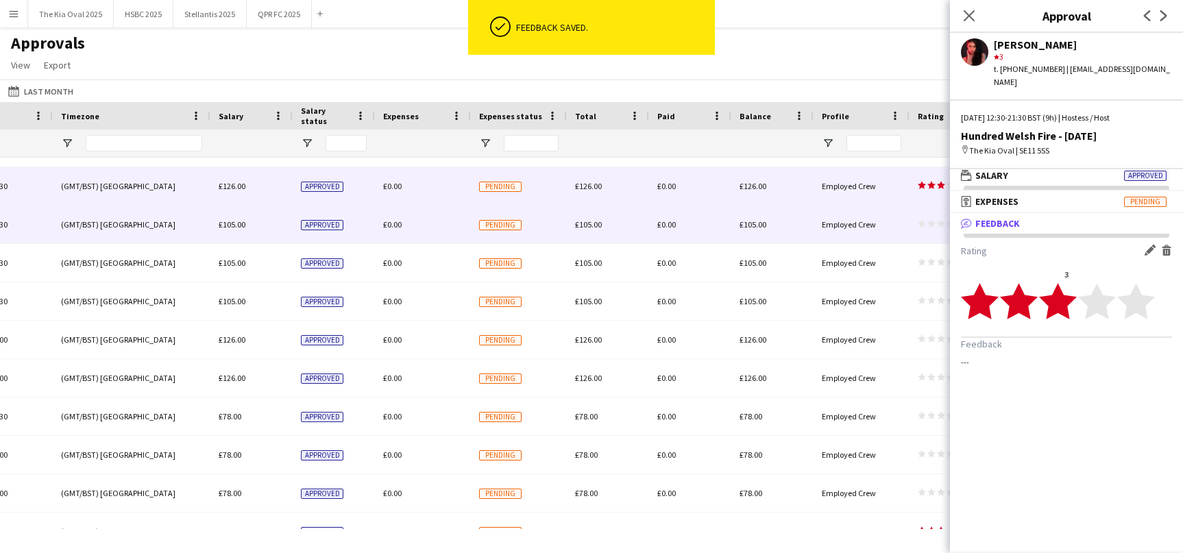
click at [927, 228] on app-approvals-table-rating-cell "star star star star star star star star star star" at bounding box center [941, 224] width 47 height 10
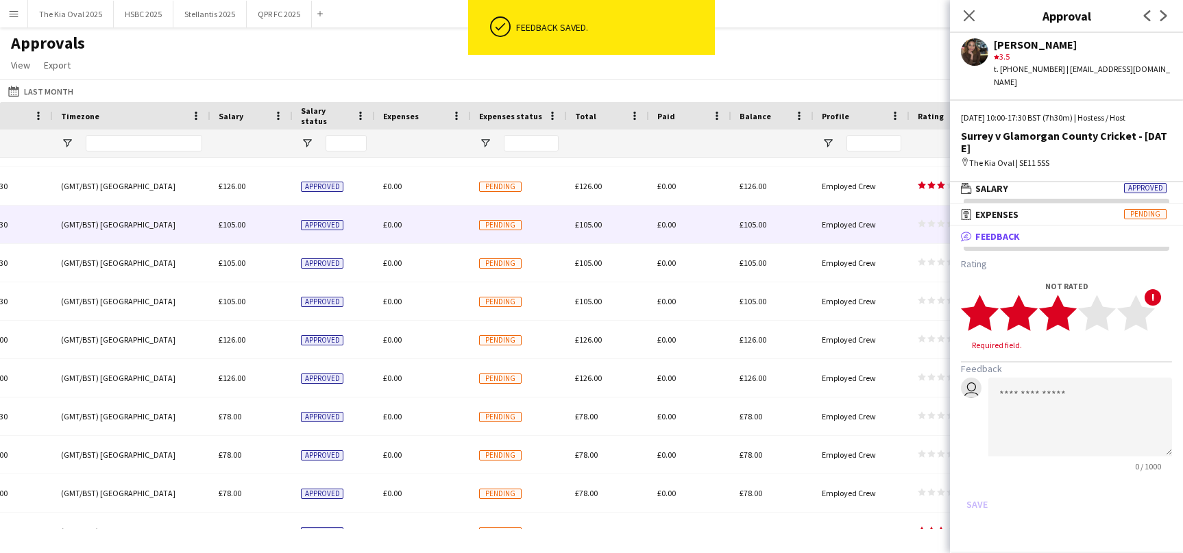
click at [1074, 304] on icon "star" at bounding box center [1058, 313] width 38 height 38
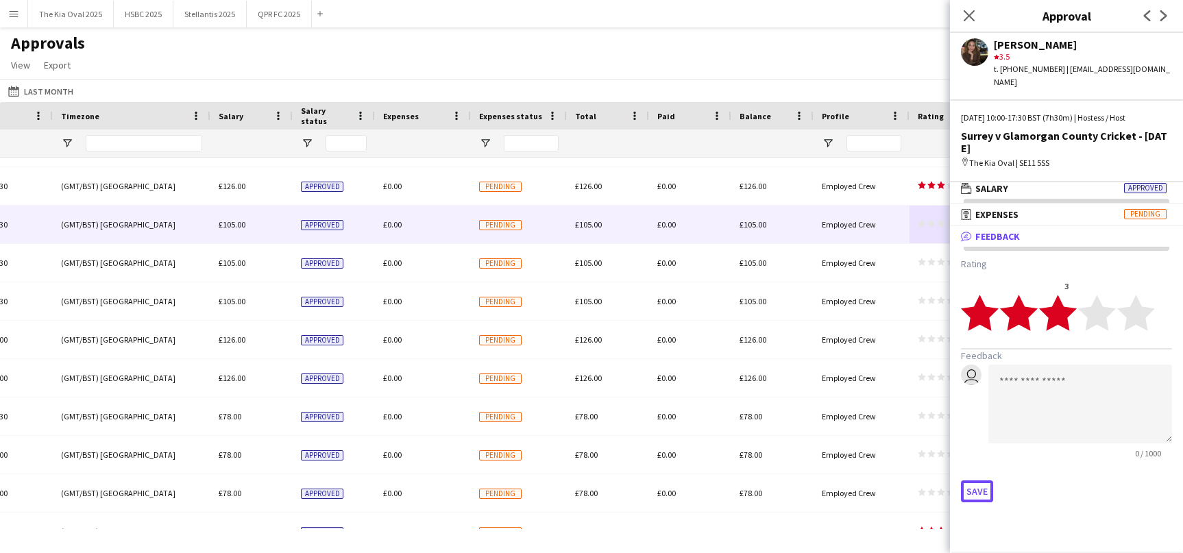
click at [979, 481] on button "Save" at bounding box center [977, 492] width 32 height 22
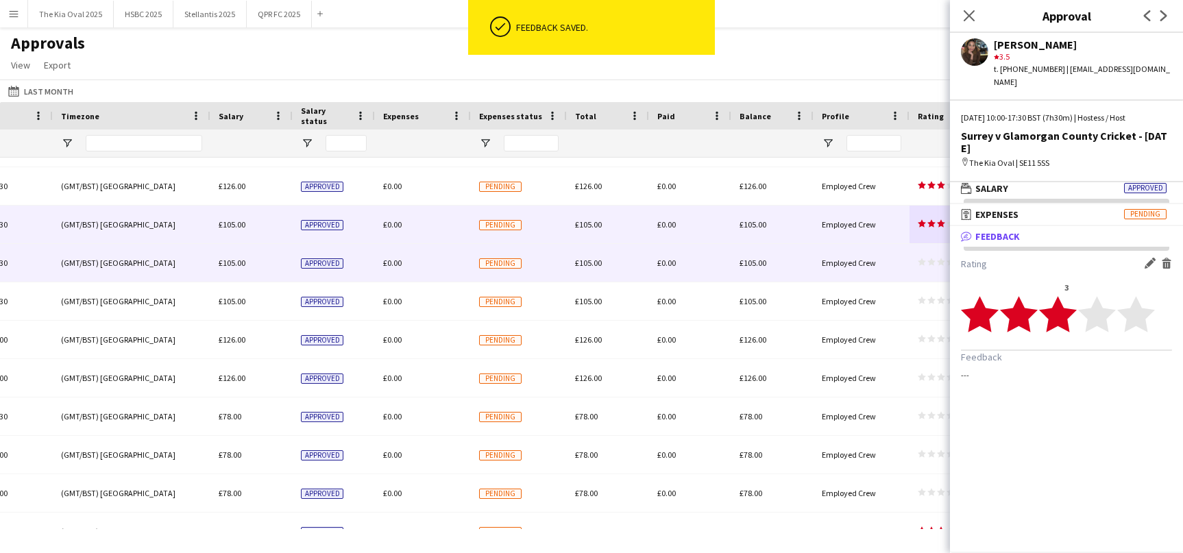
click at [930, 257] on div "star star star star star star star star star star" at bounding box center [944, 263] width 69 height 38
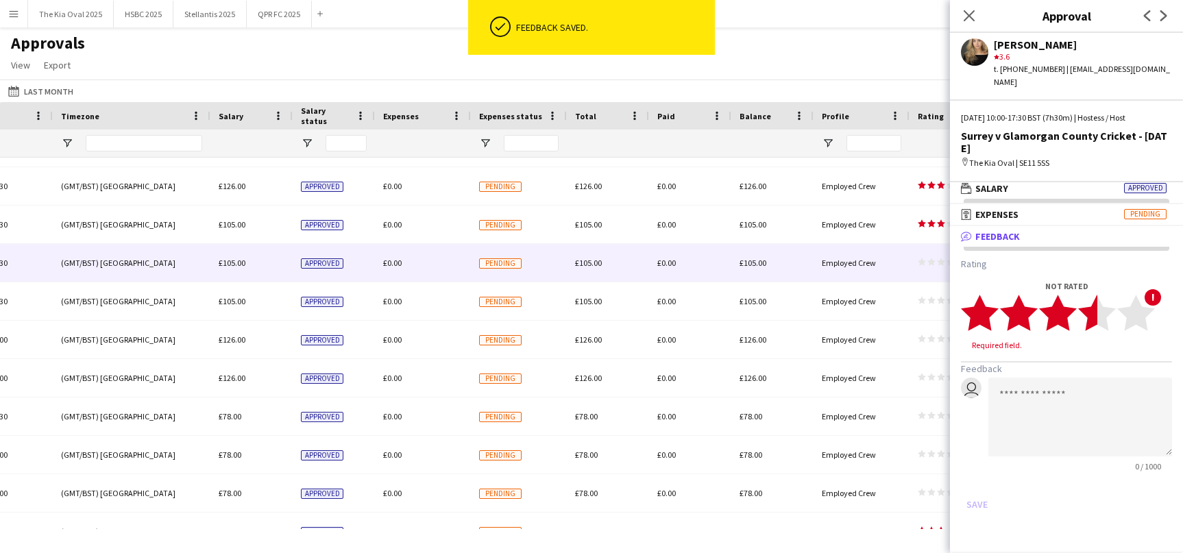
click at [1086, 304] on icon "star" at bounding box center [1098, 313] width 38 height 38
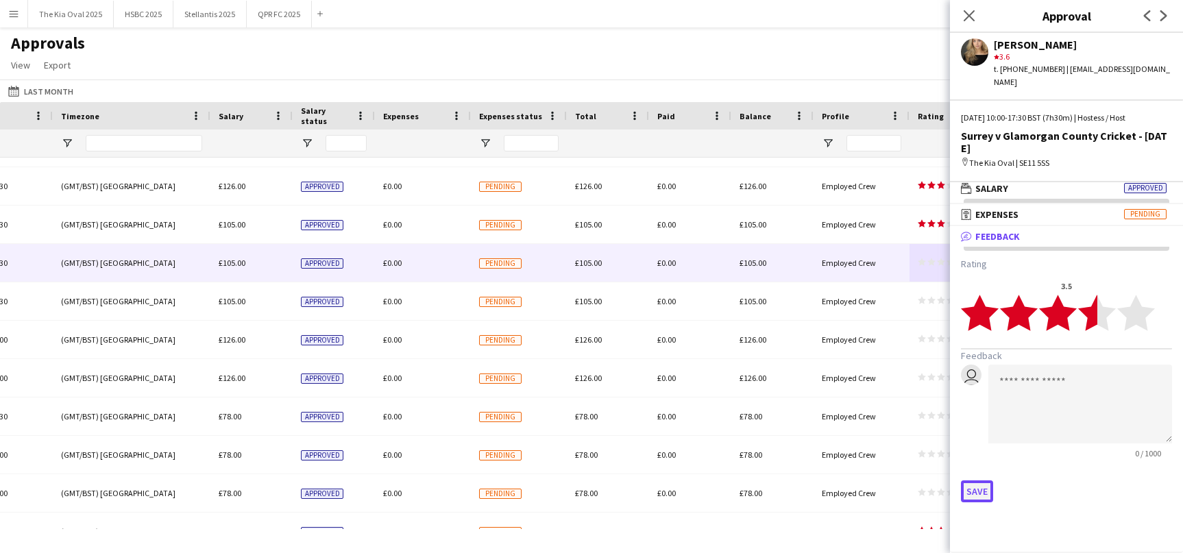
click at [973, 481] on button "Save" at bounding box center [977, 492] width 32 height 22
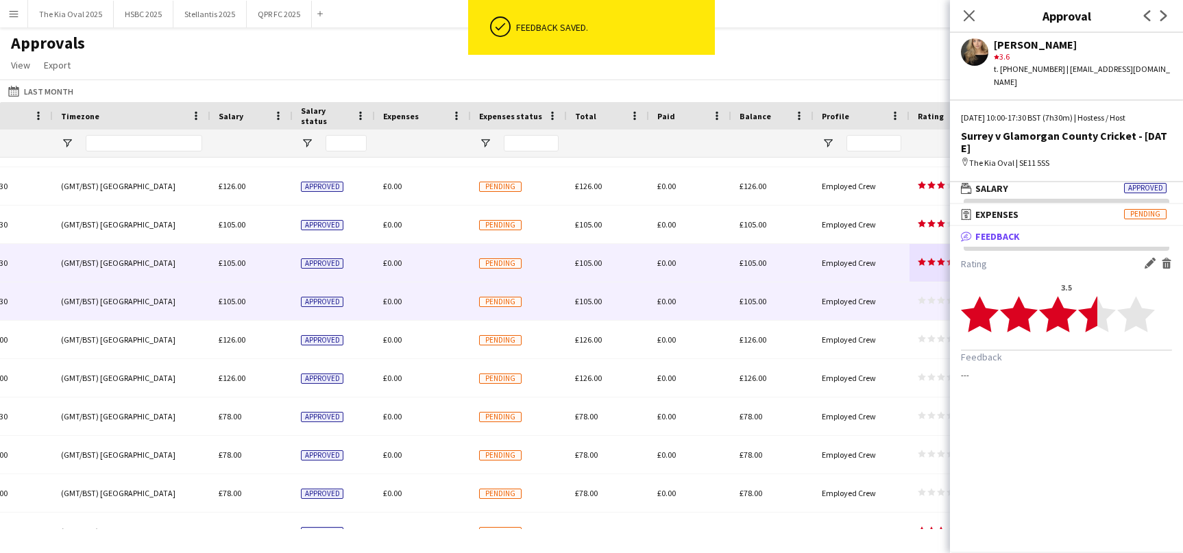
click at [928, 303] on icon "star" at bounding box center [932, 300] width 8 height 8
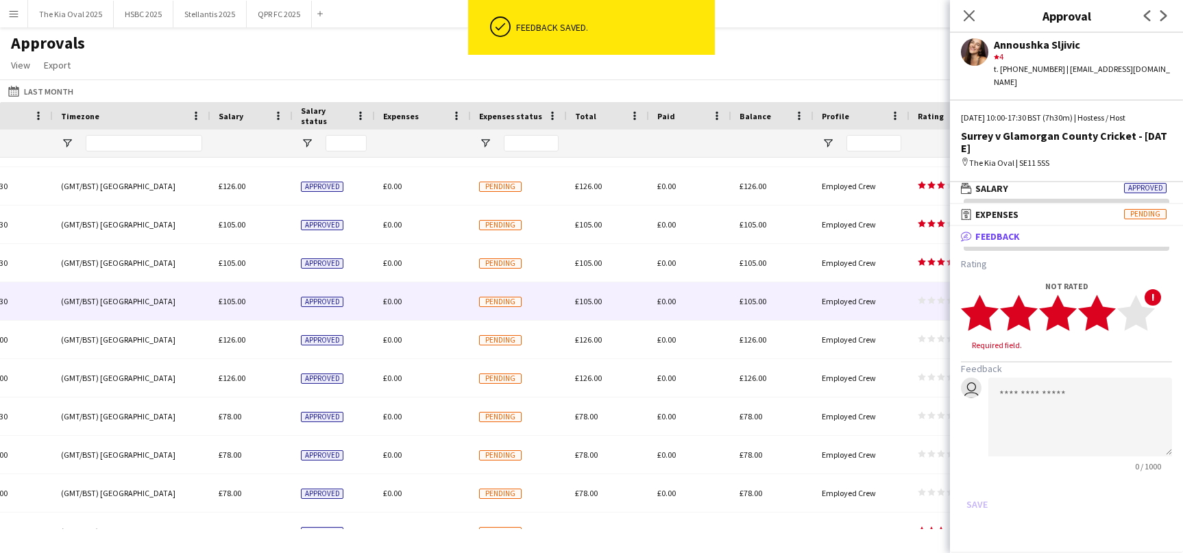
click at [1108, 302] on polygon at bounding box center [1098, 313] width 38 height 36
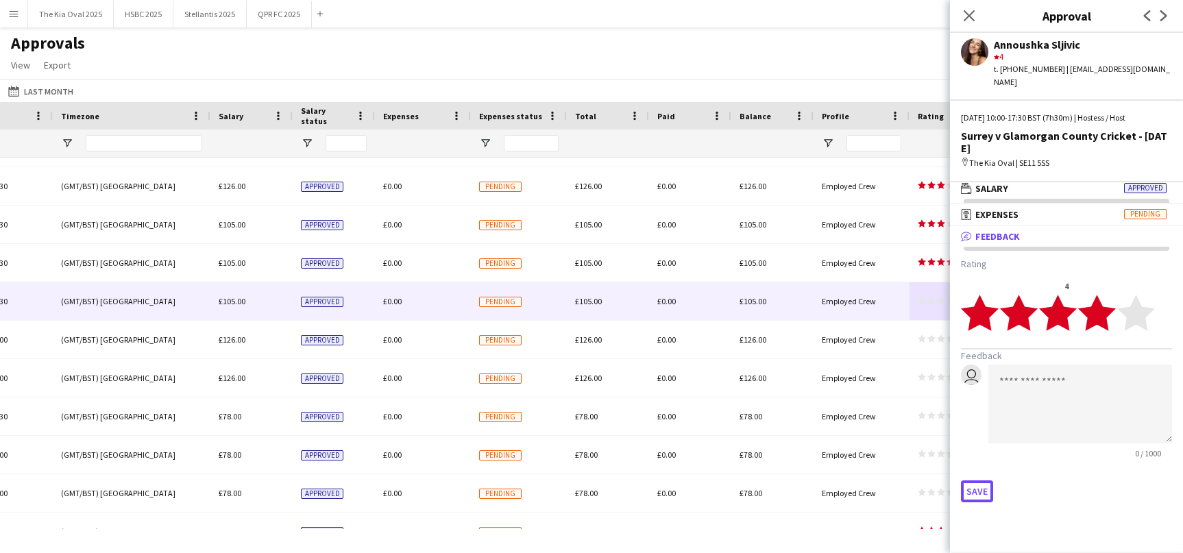
click at [977, 481] on button "Save" at bounding box center [977, 492] width 32 height 22
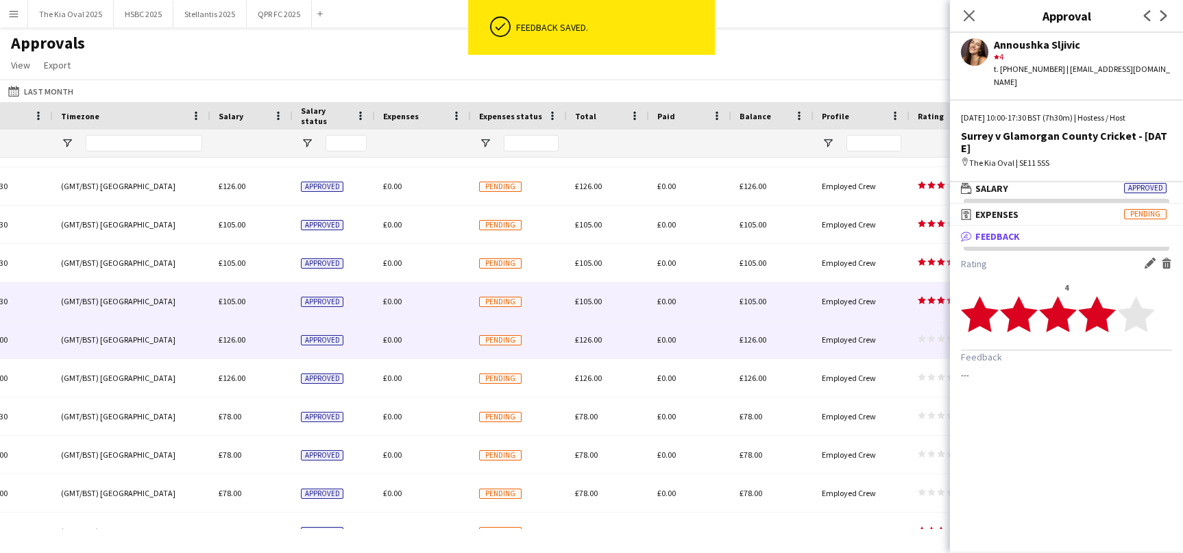
click at [926, 339] on span "star star star star star" at bounding box center [941, 339] width 47 height 8
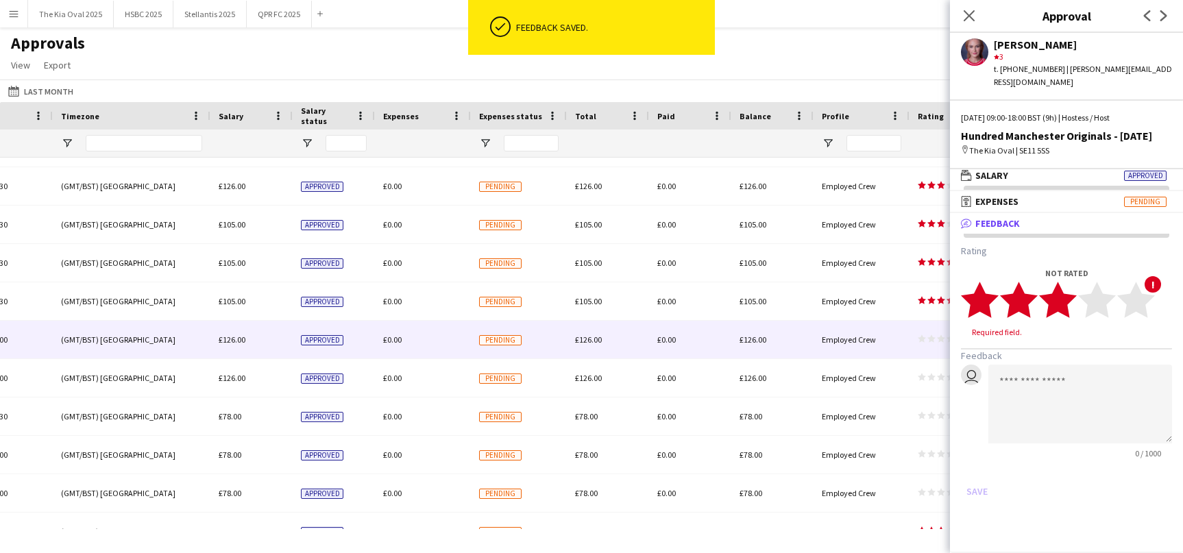
click at [1065, 310] on polygon at bounding box center [1058, 301] width 38 height 36
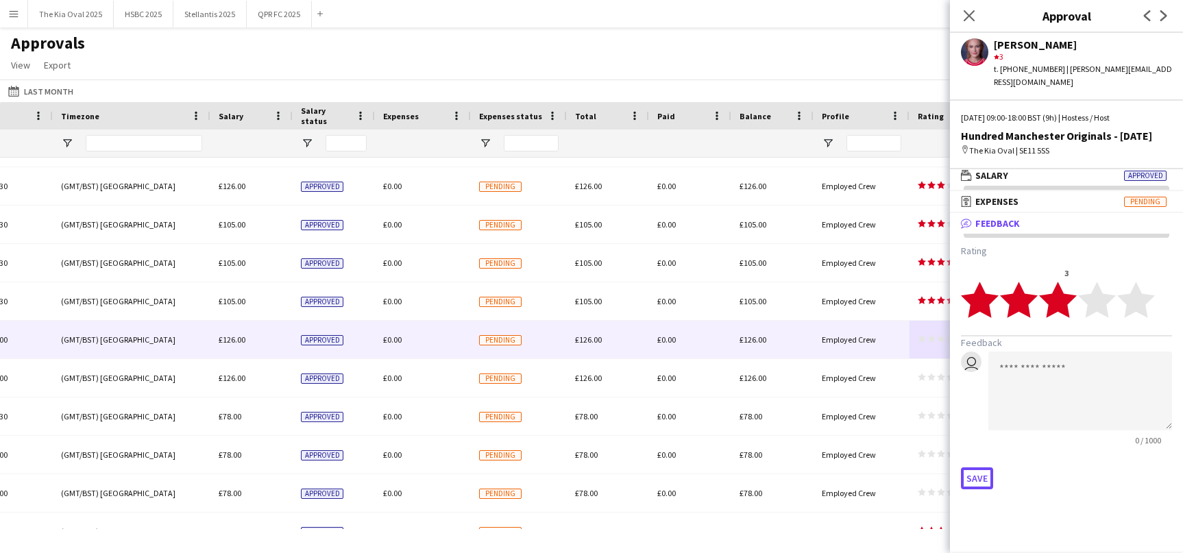
drag, startPoint x: 970, startPoint y: 480, endPoint x: 962, endPoint y: 468, distance: 14.5
click at [970, 480] on button "Save" at bounding box center [977, 479] width 32 height 22
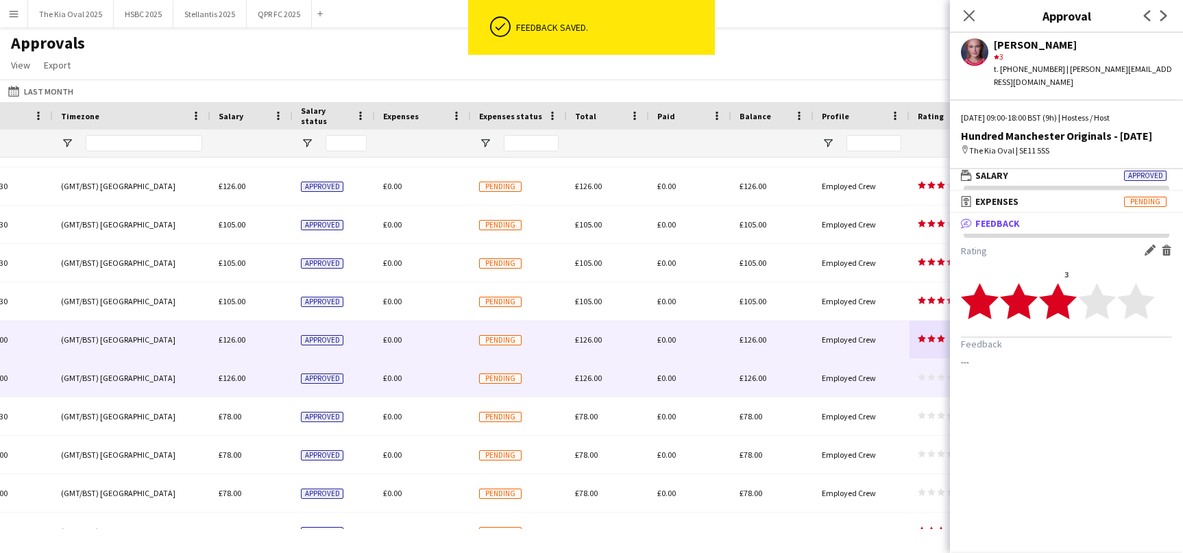
click at [918, 376] on icon "star" at bounding box center [922, 377] width 8 height 8
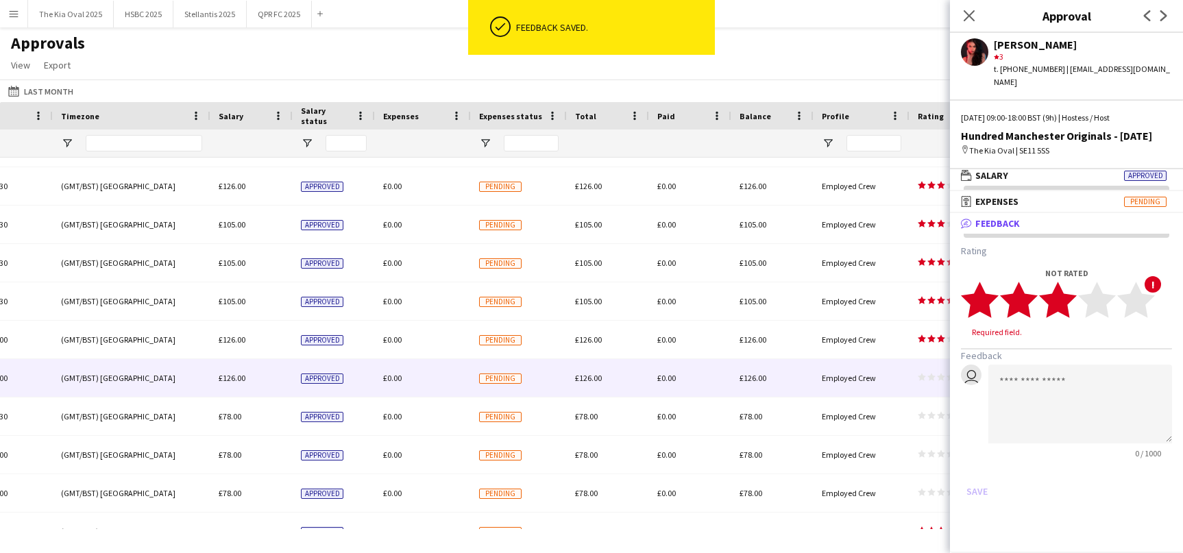
click at [1079, 303] on icon "star" at bounding box center [1098, 300] width 38 height 38
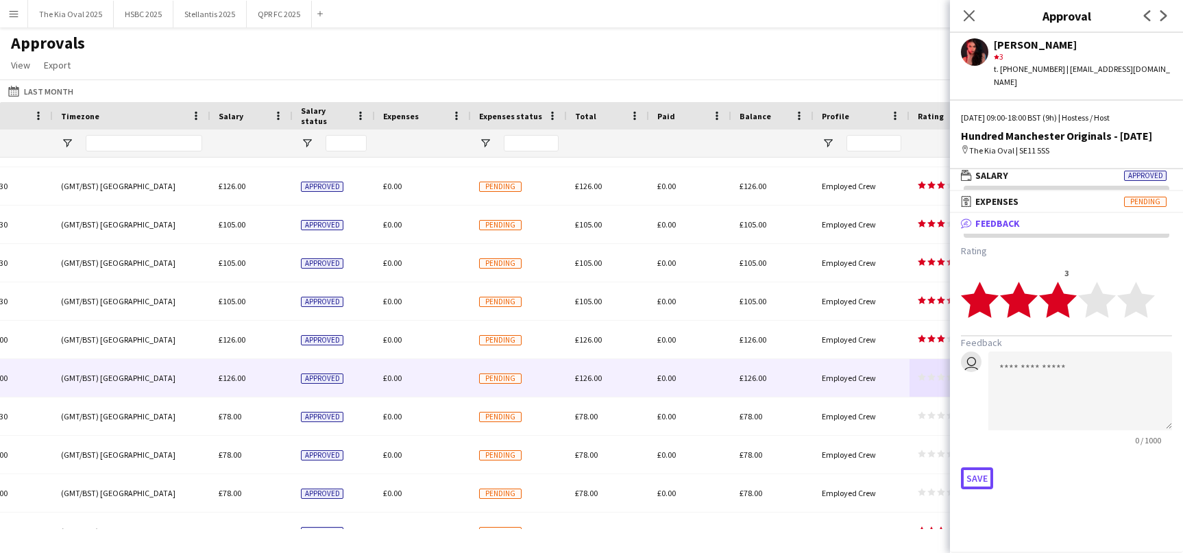
click at [987, 479] on button "Save" at bounding box center [977, 479] width 32 height 22
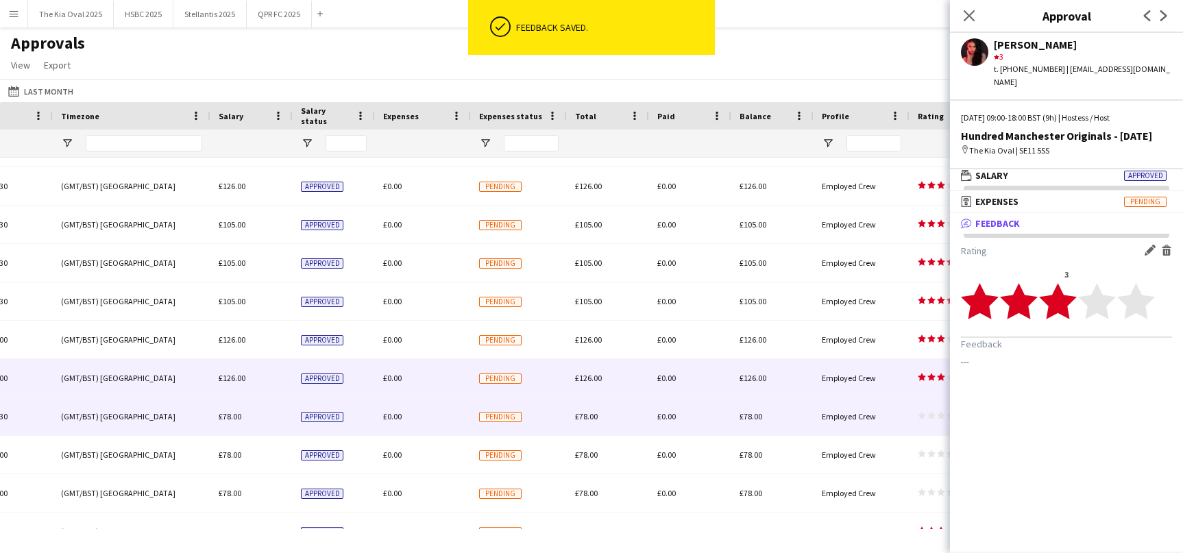
click at [930, 402] on div "star star star star star star star star star star" at bounding box center [944, 417] width 69 height 38
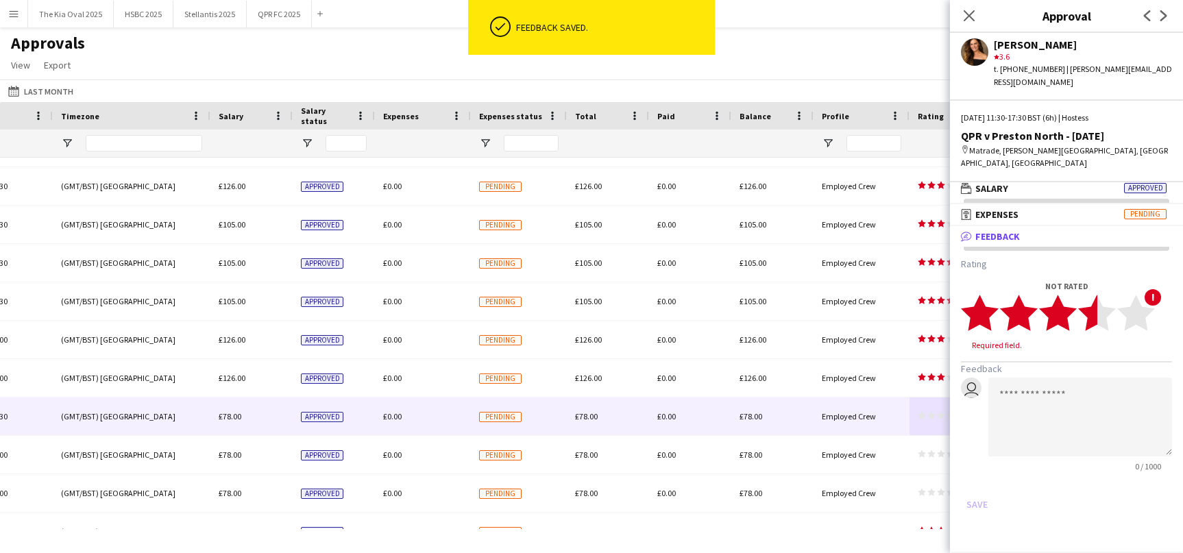
click at [1092, 328] on icon "star" at bounding box center [1098, 313] width 38 height 38
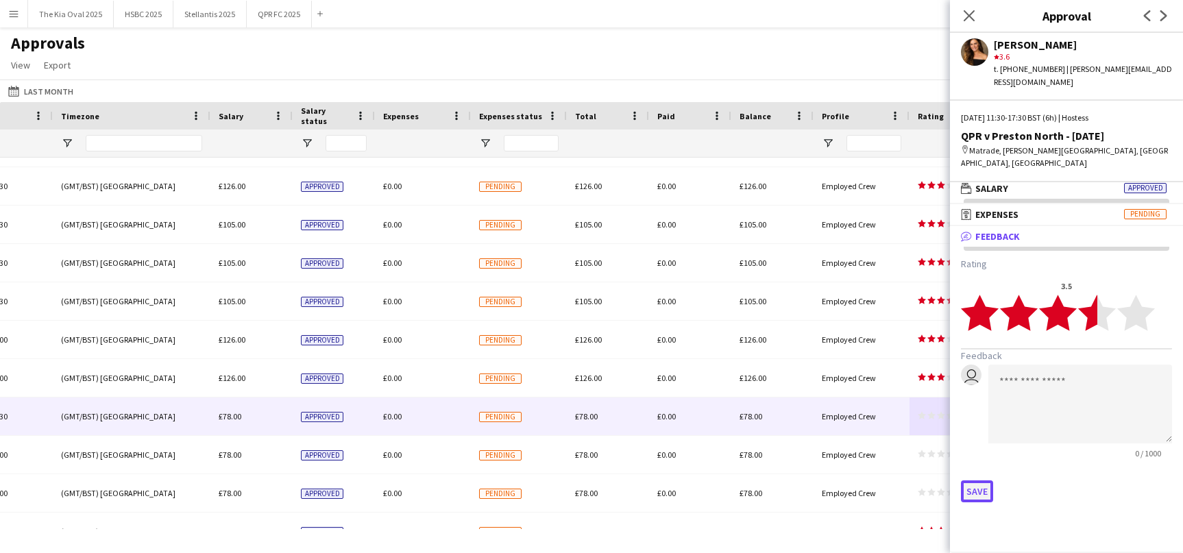
click at [978, 490] on button "Save" at bounding box center [977, 492] width 32 height 22
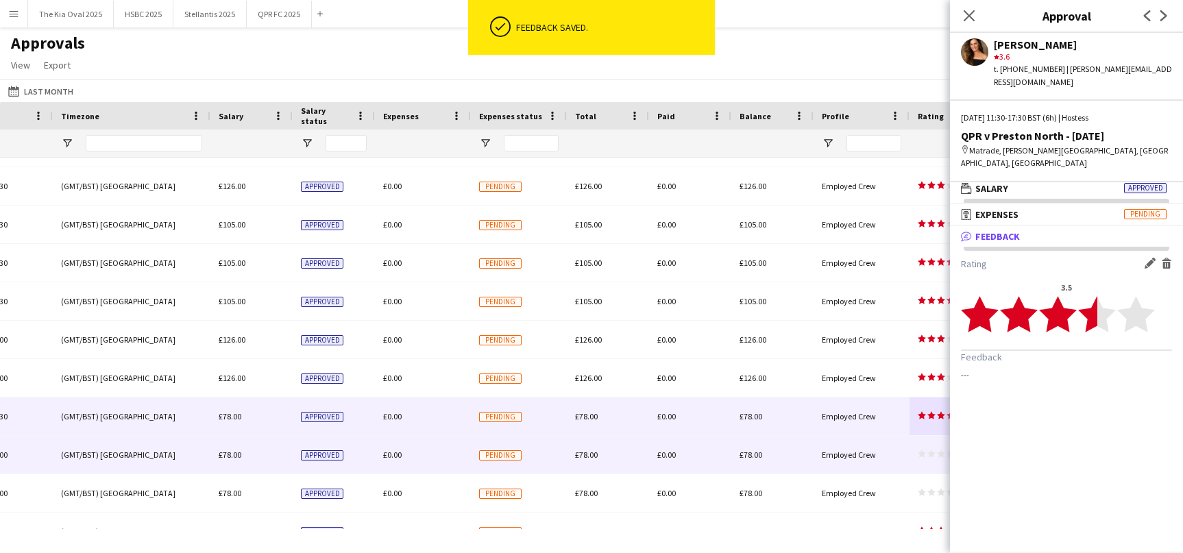
click at [922, 459] on app-approvals-table-rating-cell "star star star star star star star star star star" at bounding box center [941, 455] width 47 height 10
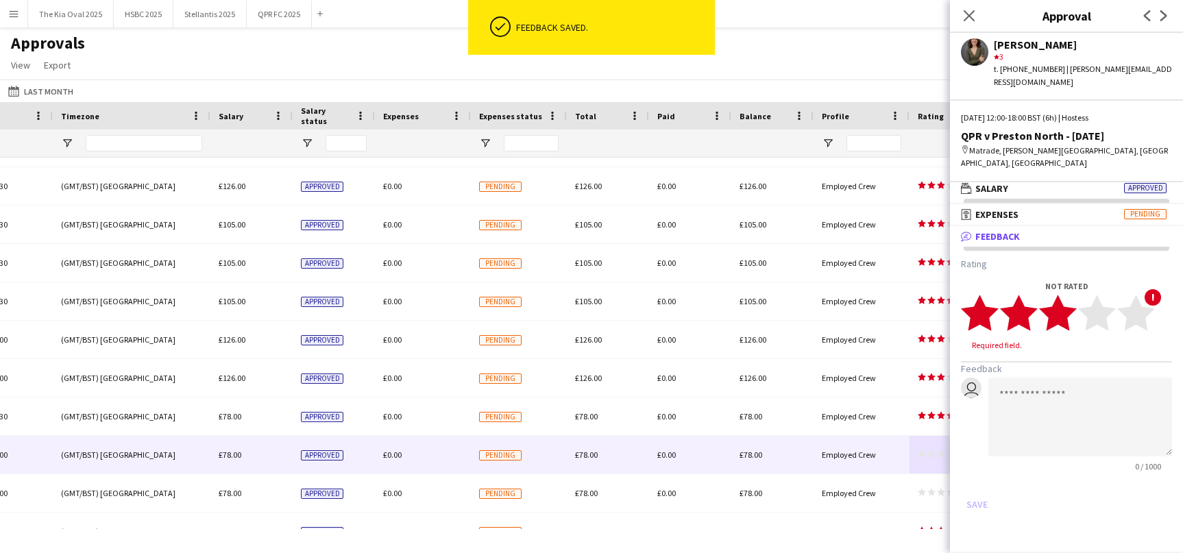
click at [1073, 315] on icon "star" at bounding box center [1058, 313] width 38 height 38
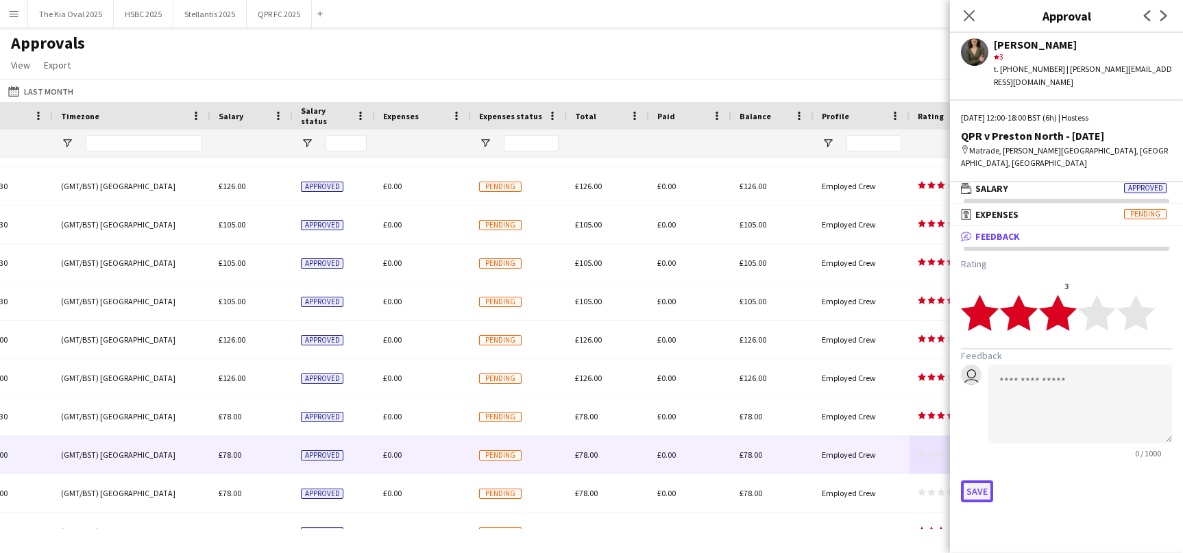
click at [979, 484] on button "Save" at bounding box center [977, 492] width 32 height 22
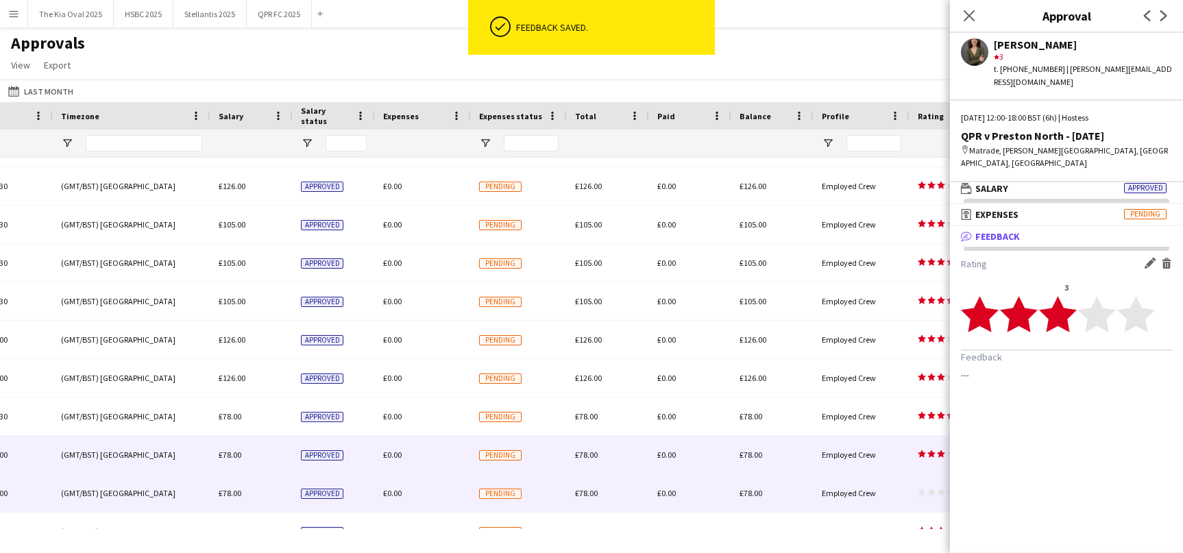
click at [930, 495] on polygon at bounding box center [932, 493] width 8 height 8
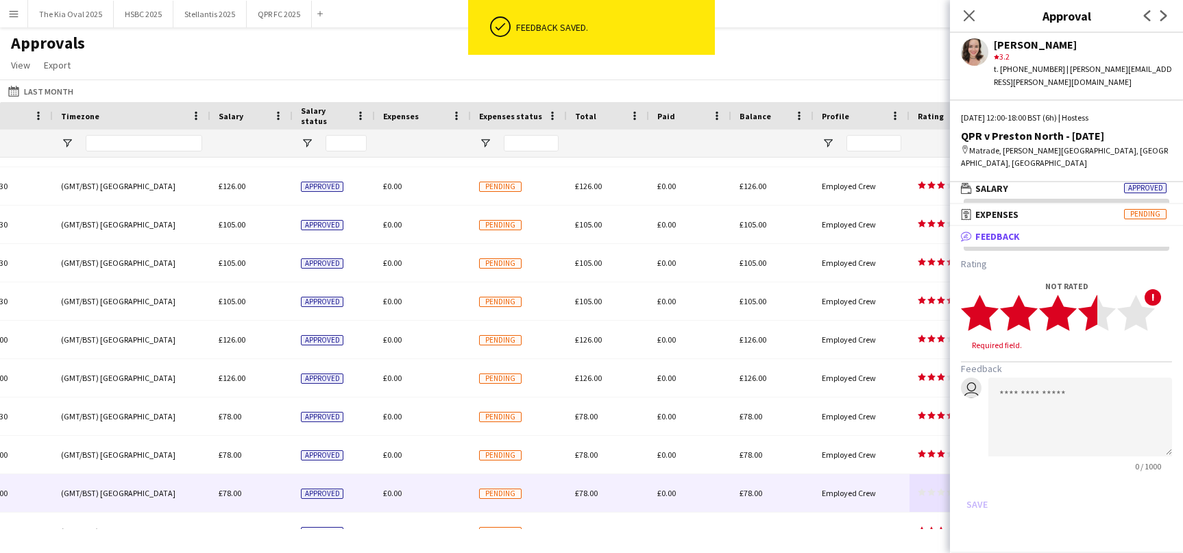
drag, startPoint x: 1094, startPoint y: 334, endPoint x: 1084, endPoint y: 351, distance: 20.0
click at [1094, 330] on polygon at bounding box center [1098, 313] width 38 height 36
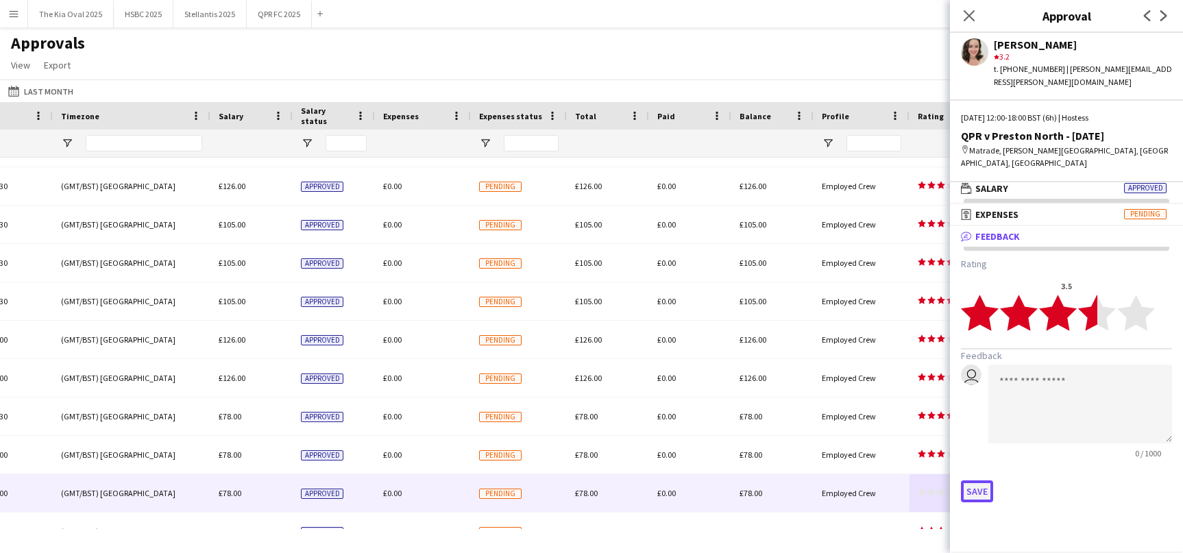
click at [973, 500] on button "Save" at bounding box center [977, 492] width 32 height 22
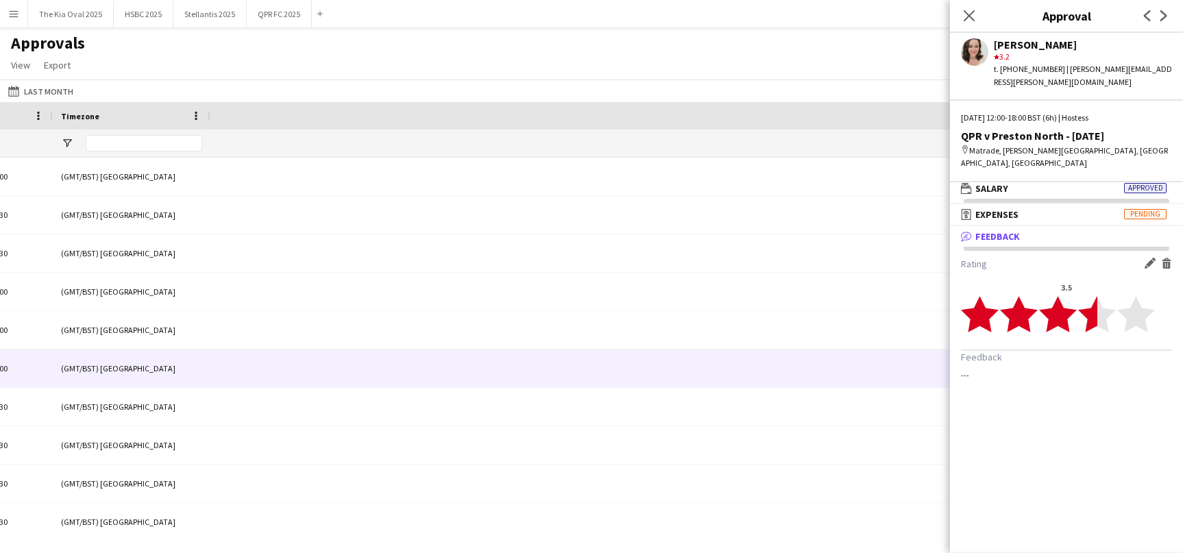
scroll to position [0, 0]
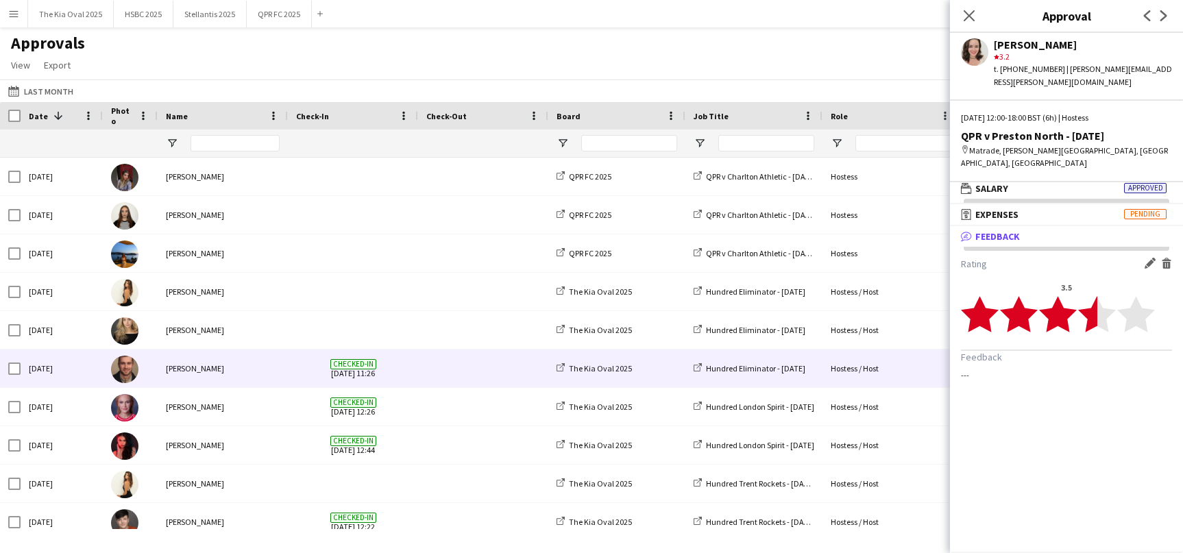
click at [737, 385] on div "Hundred Eliminator - [DATE]" at bounding box center [754, 369] width 137 height 38
click at [441, 370] on span at bounding box center [483, 369] width 114 height 38
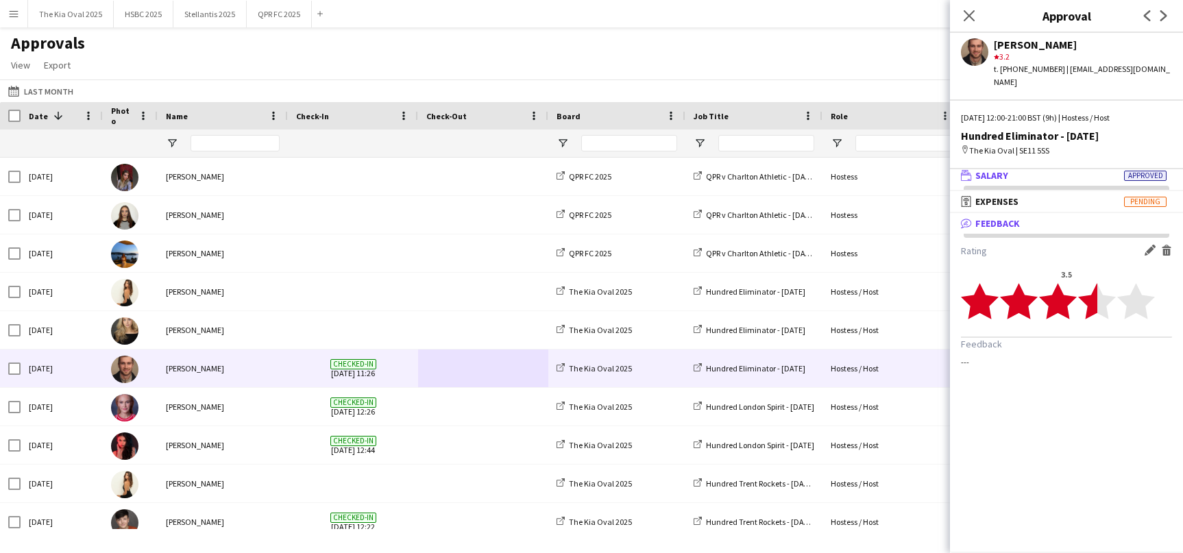
click at [1029, 169] on mat-panel-title "wallet Salary Approved" at bounding box center [1064, 175] width 228 height 12
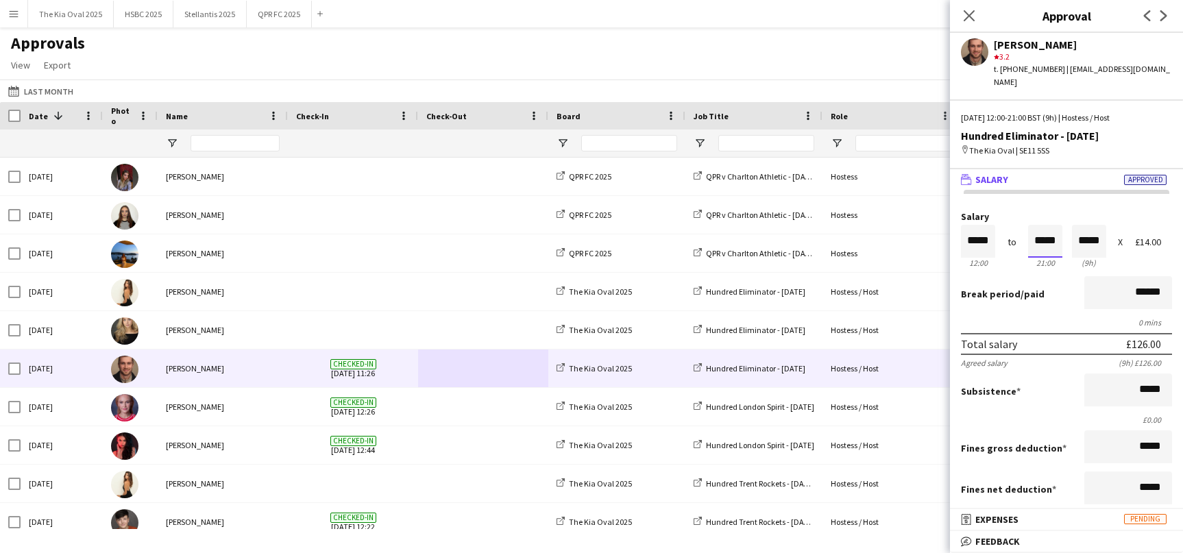
click at [1031, 229] on input "*****" at bounding box center [1046, 241] width 34 height 33
type input "*****"
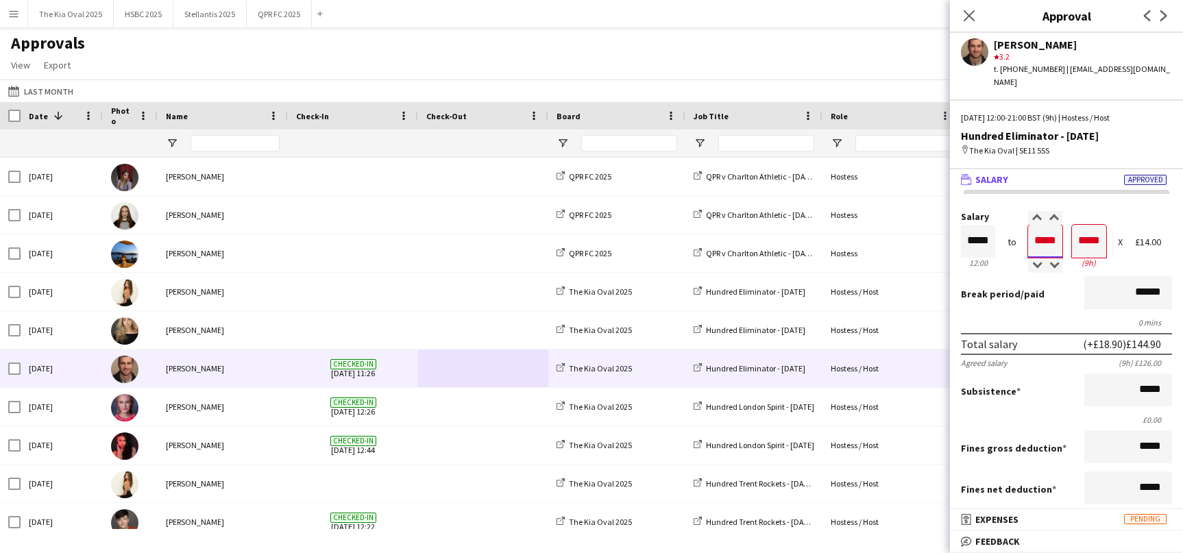
type input "*****"
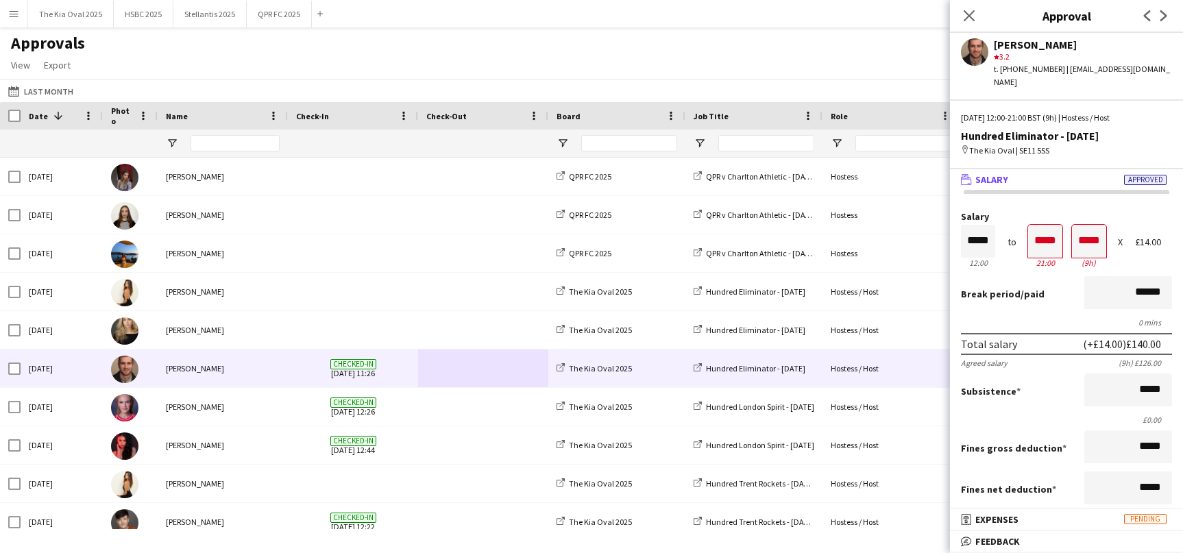
click at [1066, 317] on div "0 mins" at bounding box center [1066, 322] width 211 height 10
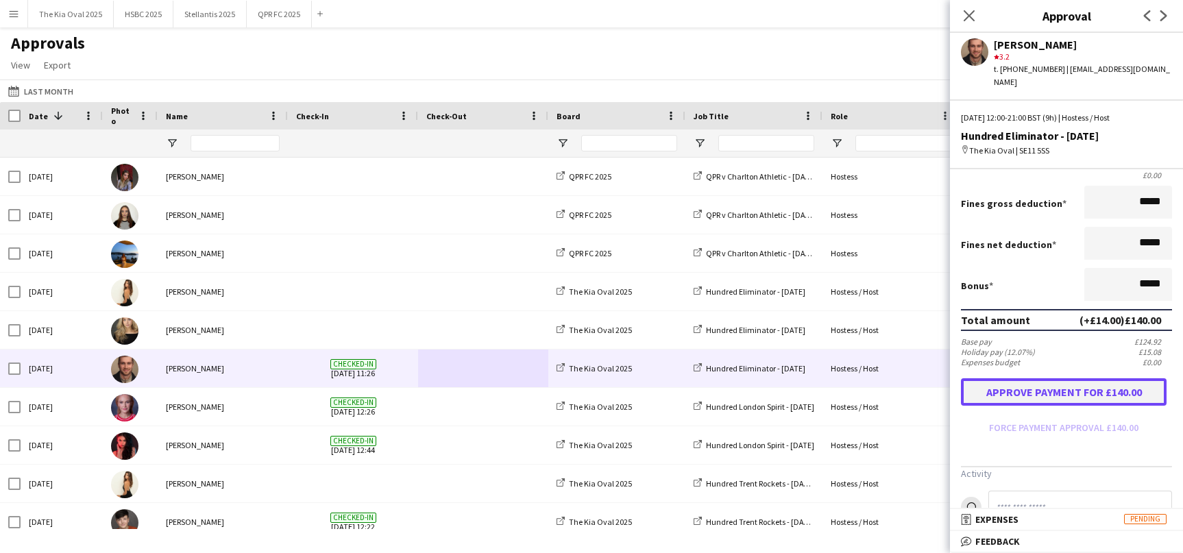
click at [1038, 378] on button "Approve payment for £140.00" at bounding box center [1064, 391] width 206 height 27
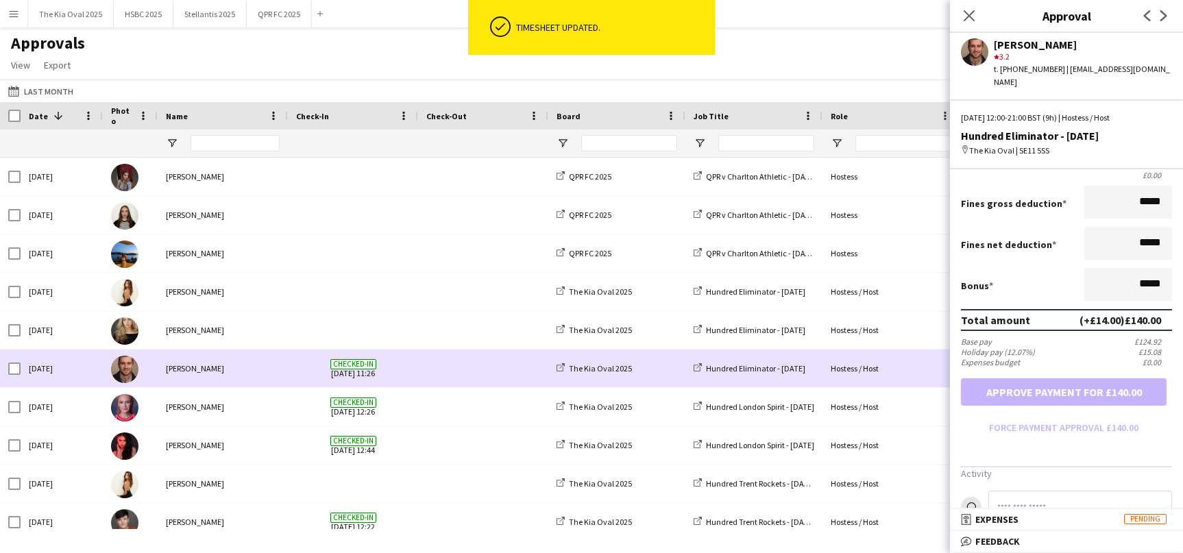
click at [436, 359] on span at bounding box center [483, 369] width 114 height 38
